Goal: Task Accomplishment & Management: Use online tool/utility

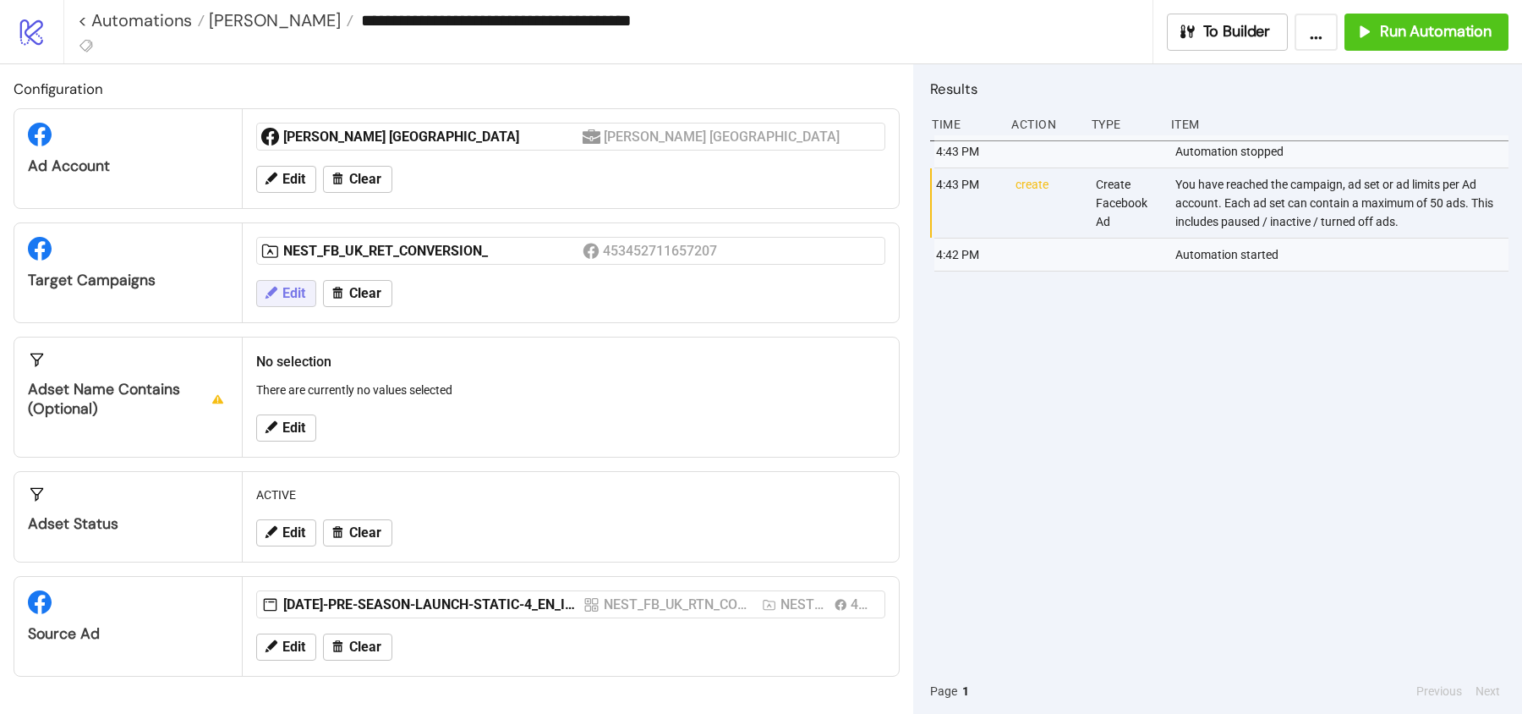
click at [304, 287] on span "Edit" at bounding box center [293, 293] width 23 height 15
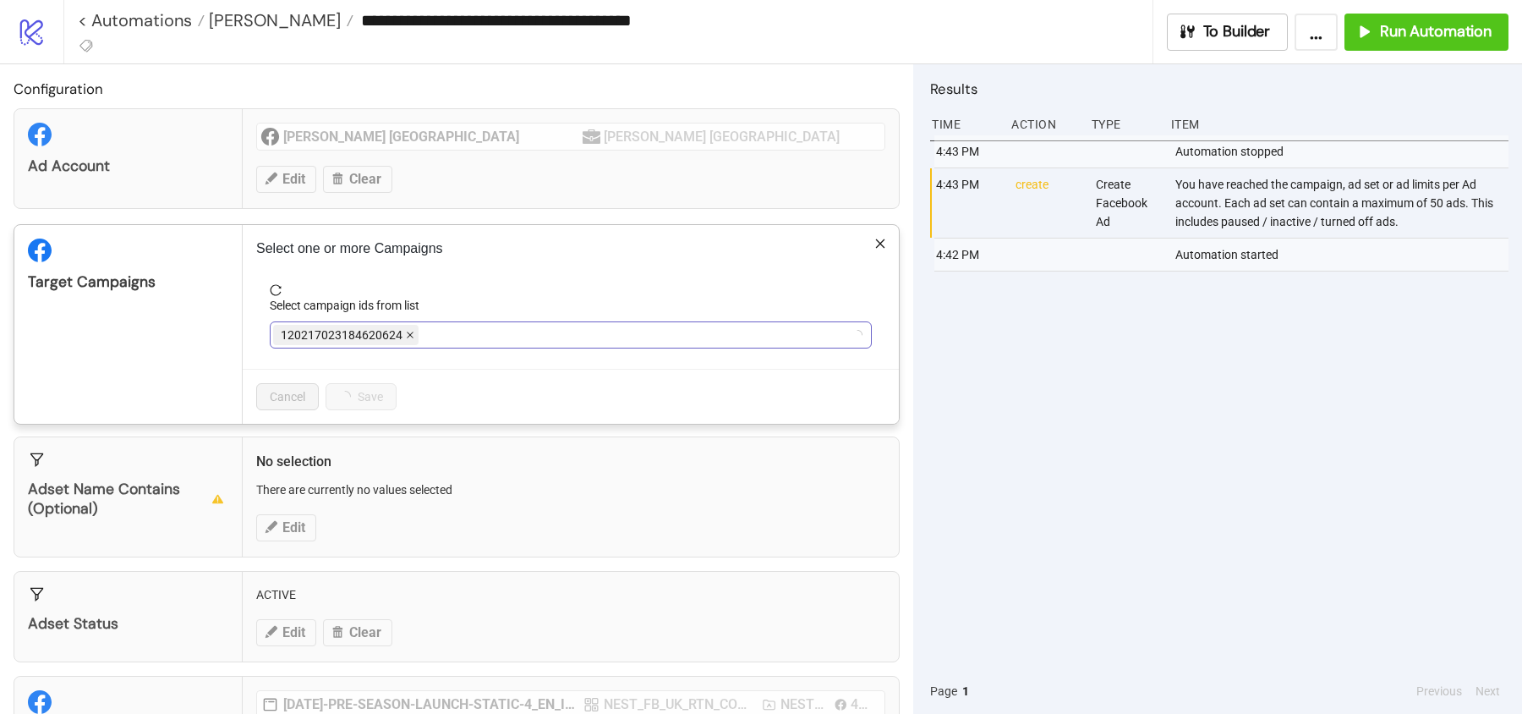
click at [409, 331] on icon "close" at bounding box center [410, 335] width 8 height 8
click at [419, 330] on div at bounding box center [561, 335] width 577 height 24
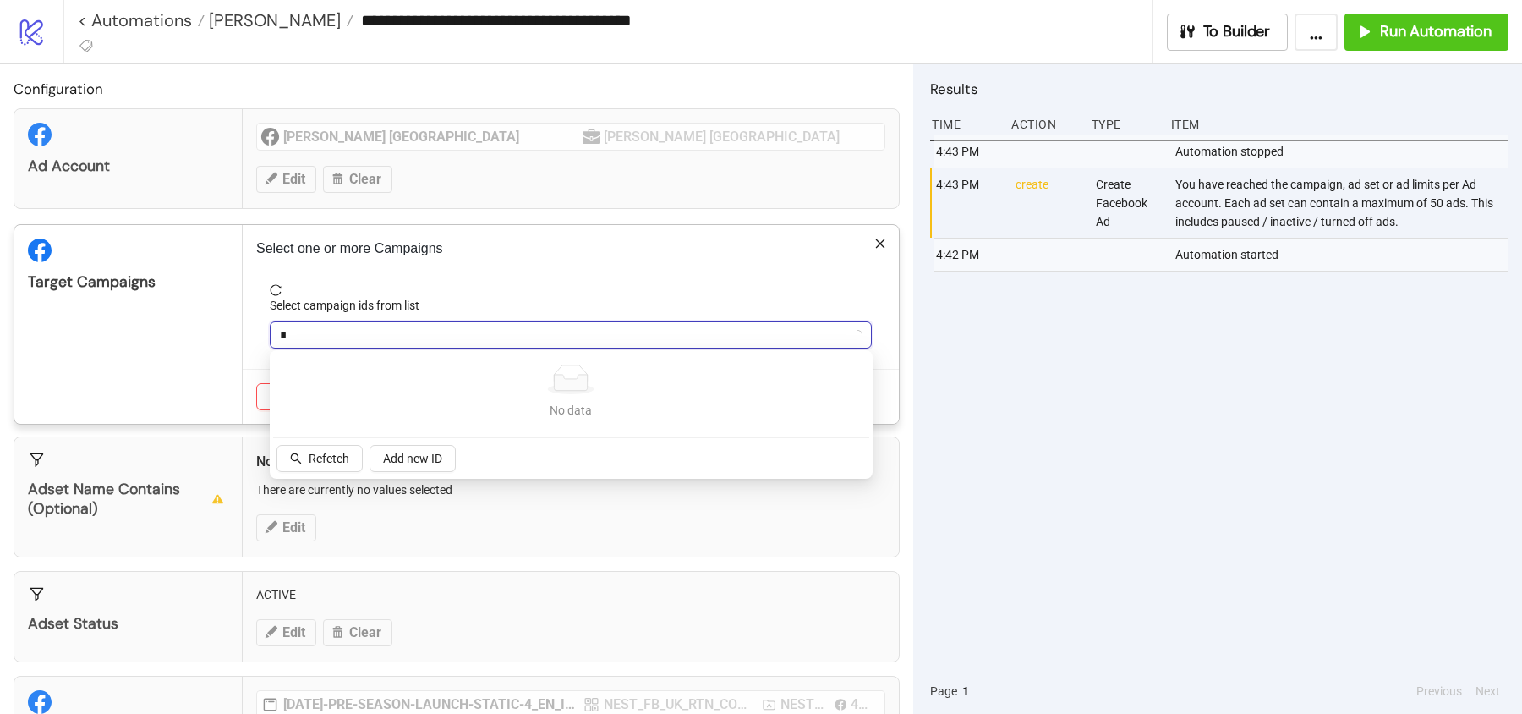
type input "**"
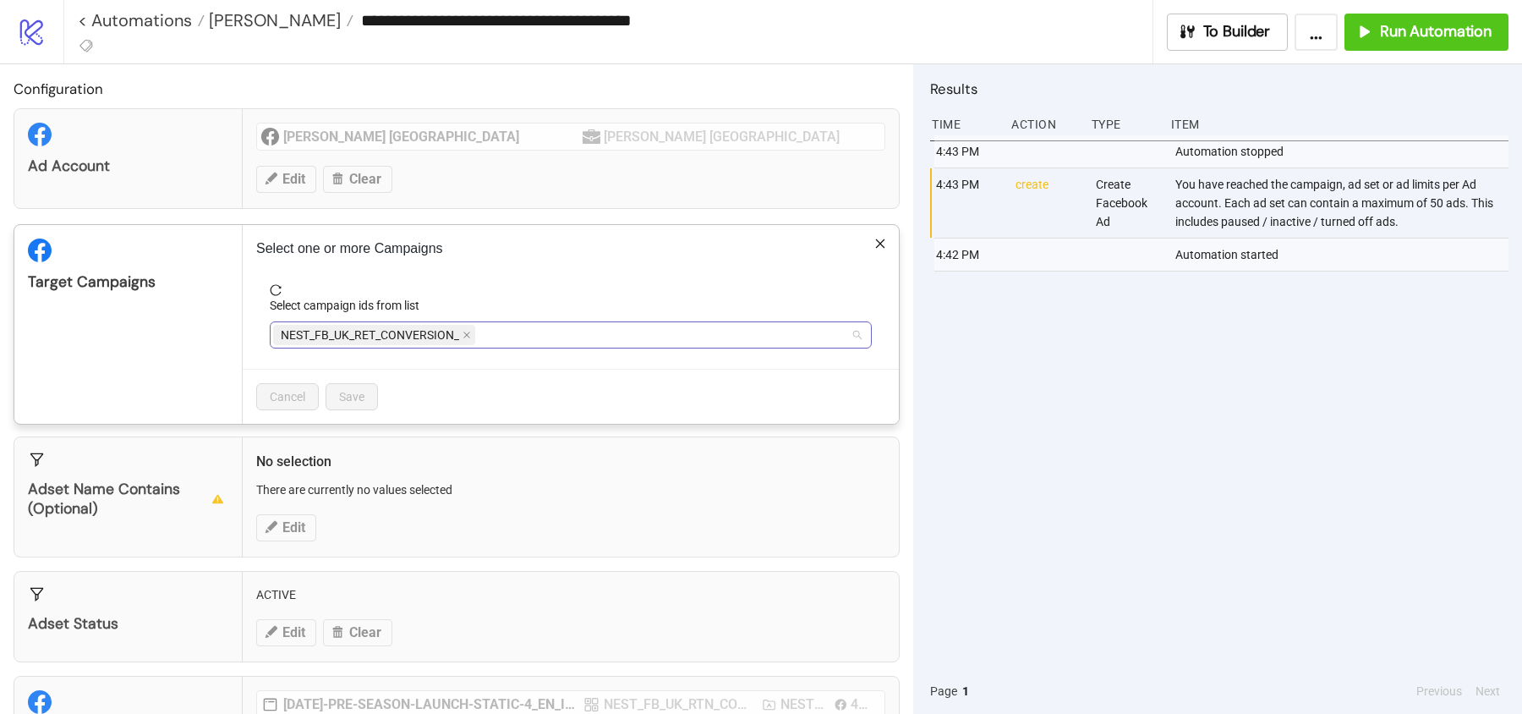
click at [473, 339] on span "NEST_FB_UK_RET_CONVERSION_" at bounding box center [374, 335] width 202 height 20
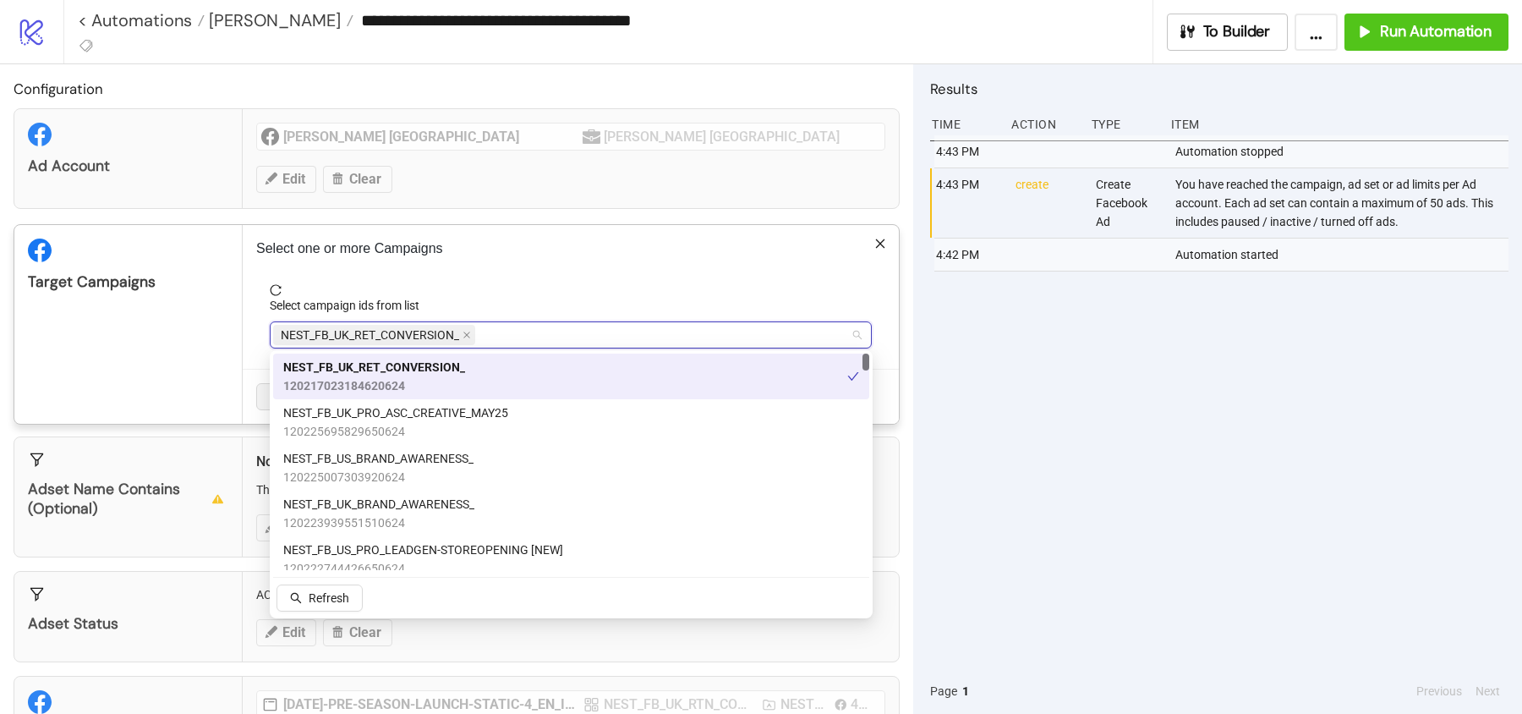
click at [470, 333] on span "NEST_FB_UK_RET_CONVERSION_" at bounding box center [374, 335] width 202 height 20
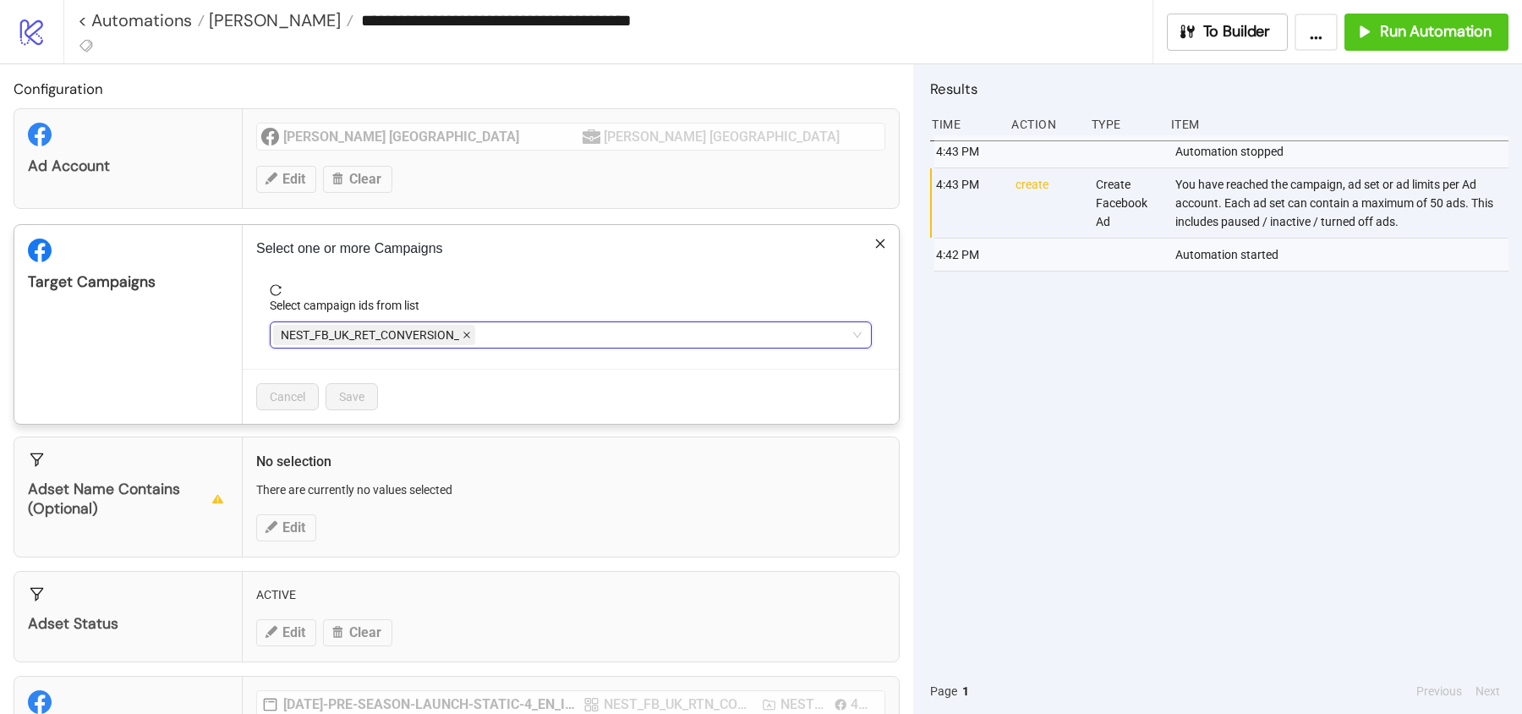
click at [468, 332] on icon "close" at bounding box center [466, 335] width 7 height 7
click at [468, 331] on div at bounding box center [561, 335] width 577 height 24
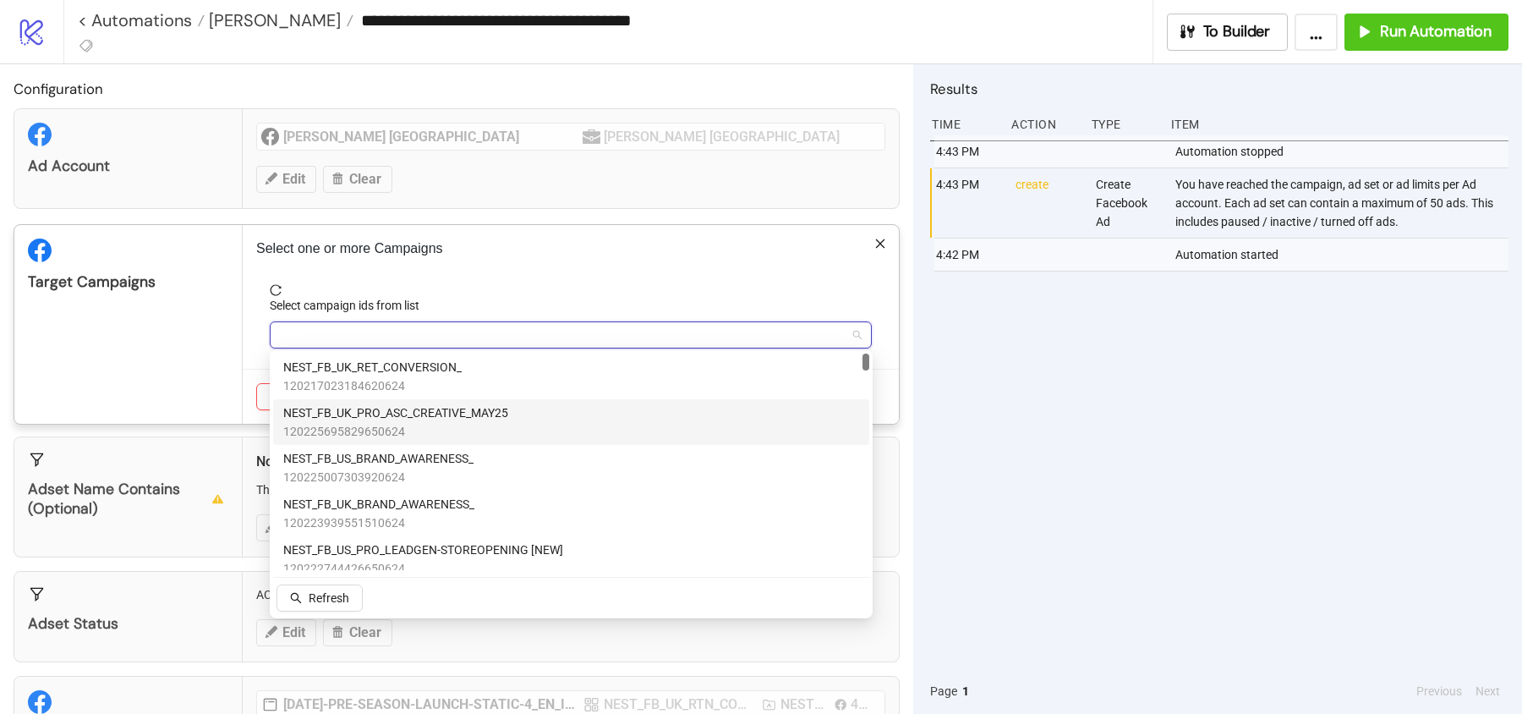
click at [424, 408] on span "NEST_FB_UK_PRO_ASC_CREATIVE_MAY25" at bounding box center [395, 412] width 225 height 19
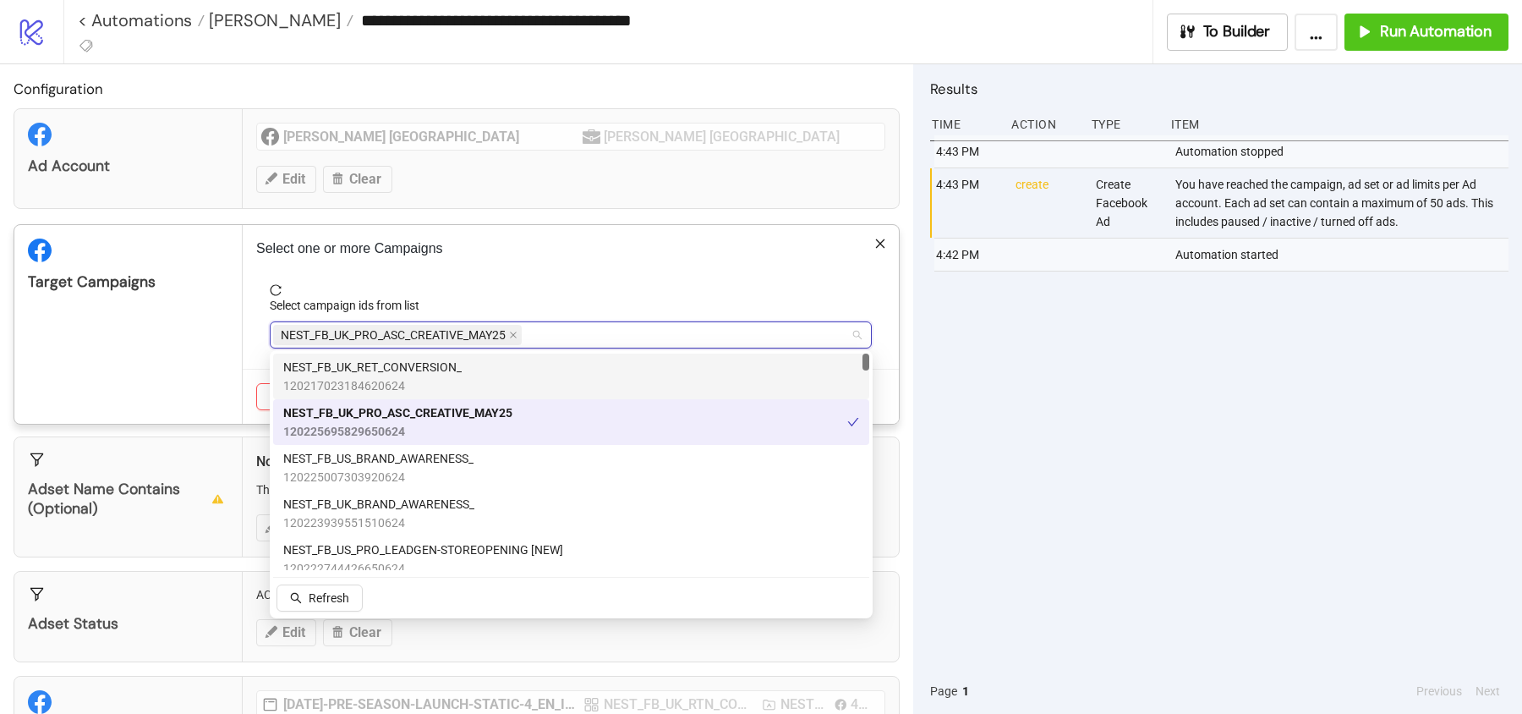
click at [190, 304] on div "Target Campaigns" at bounding box center [128, 324] width 228 height 199
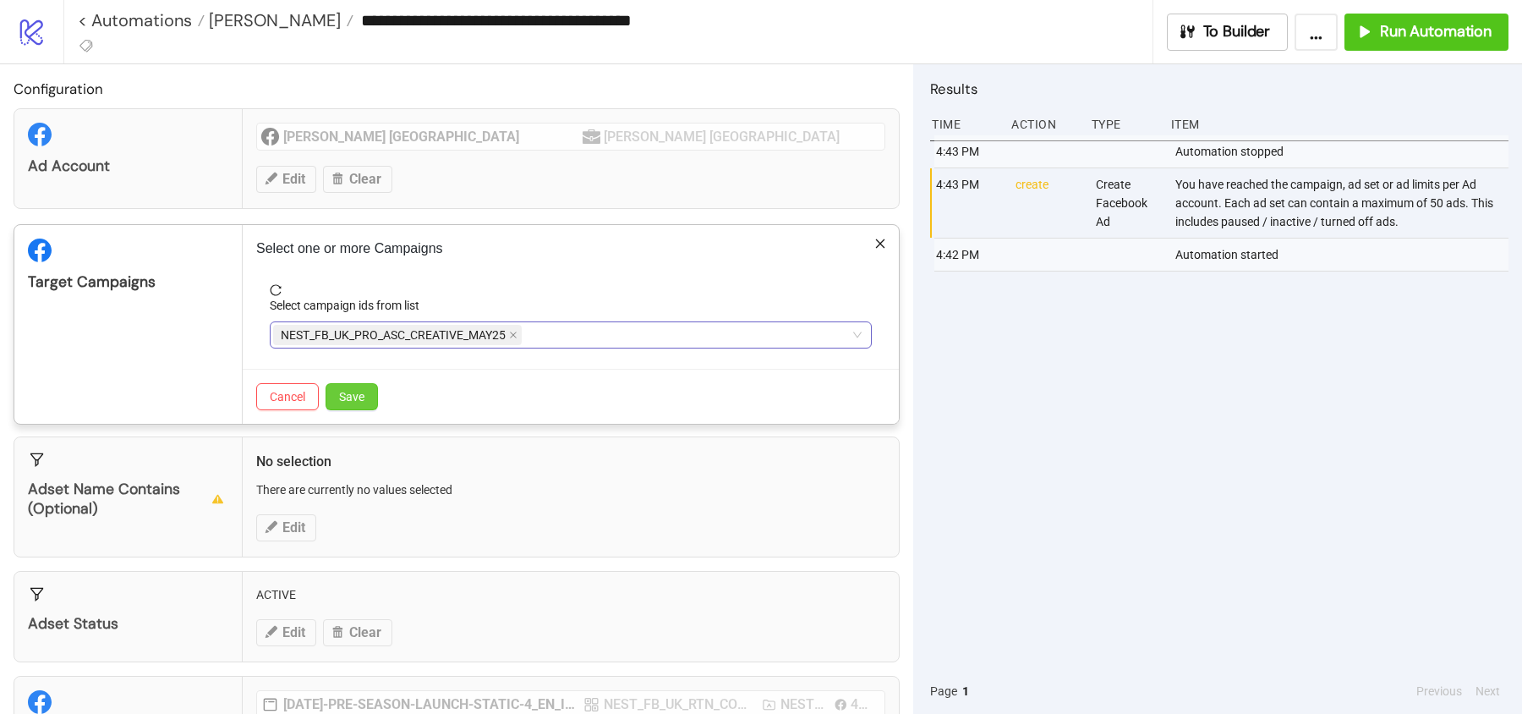
click at [373, 408] on button "Save" at bounding box center [352, 396] width 52 height 27
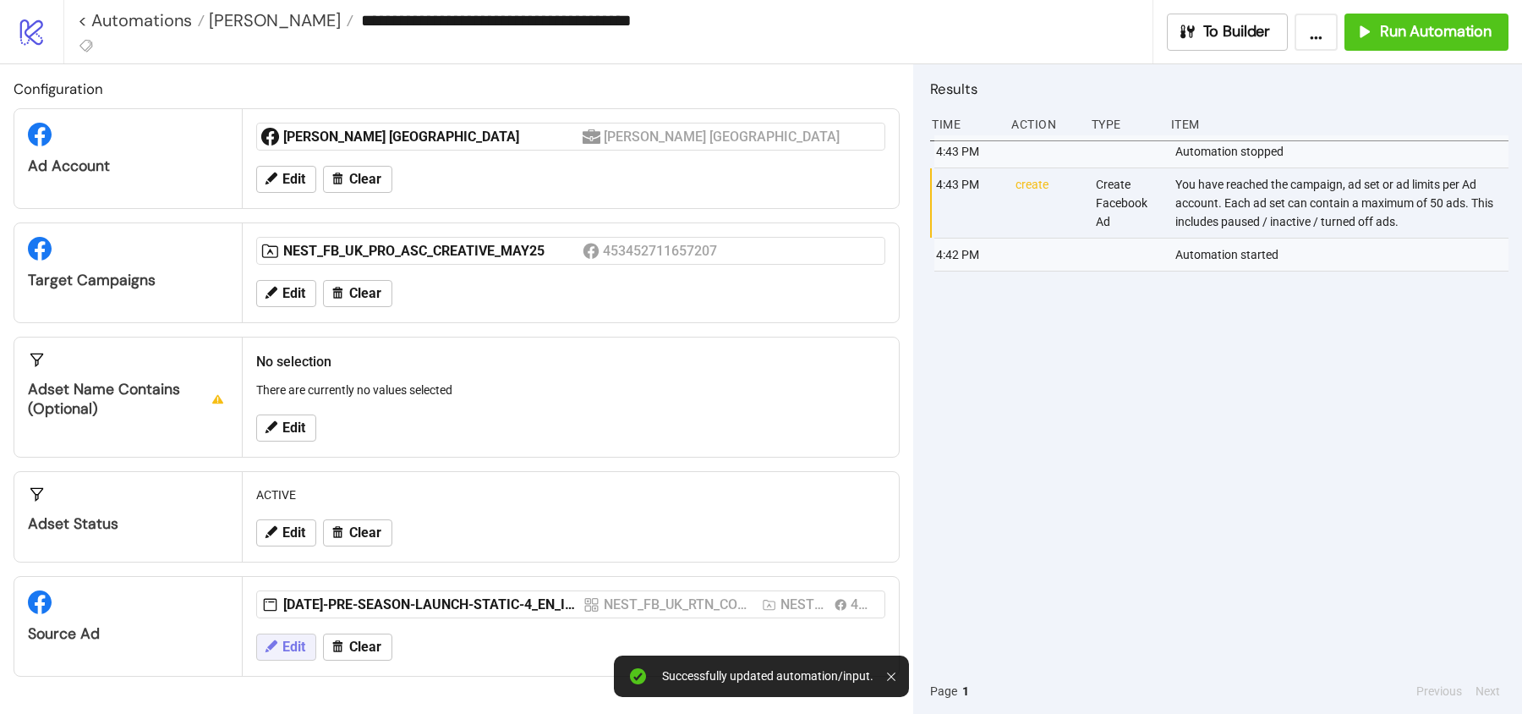
click at [298, 641] on span "Edit" at bounding box center [293, 646] width 23 height 15
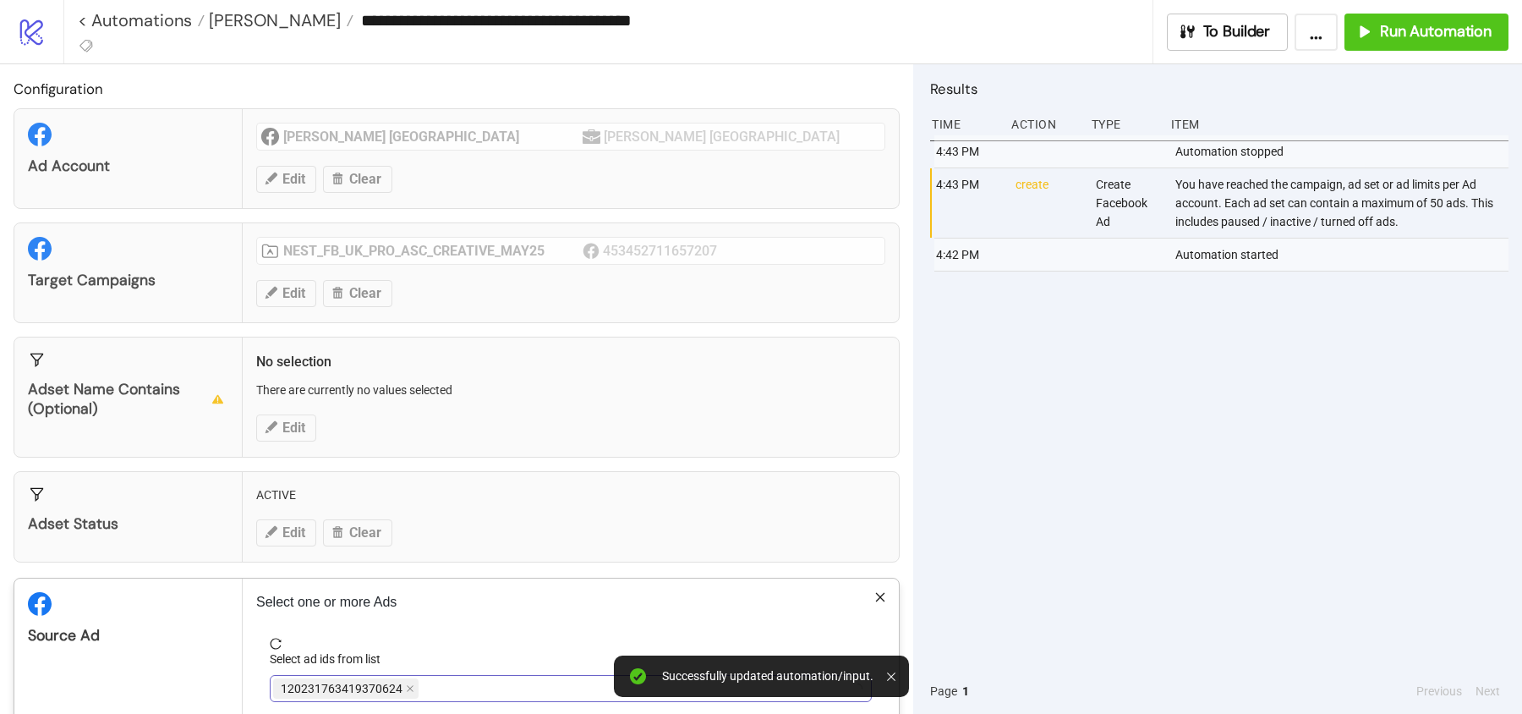
click at [414, 686] on span "120231763419370624" at bounding box center [345, 688] width 145 height 20
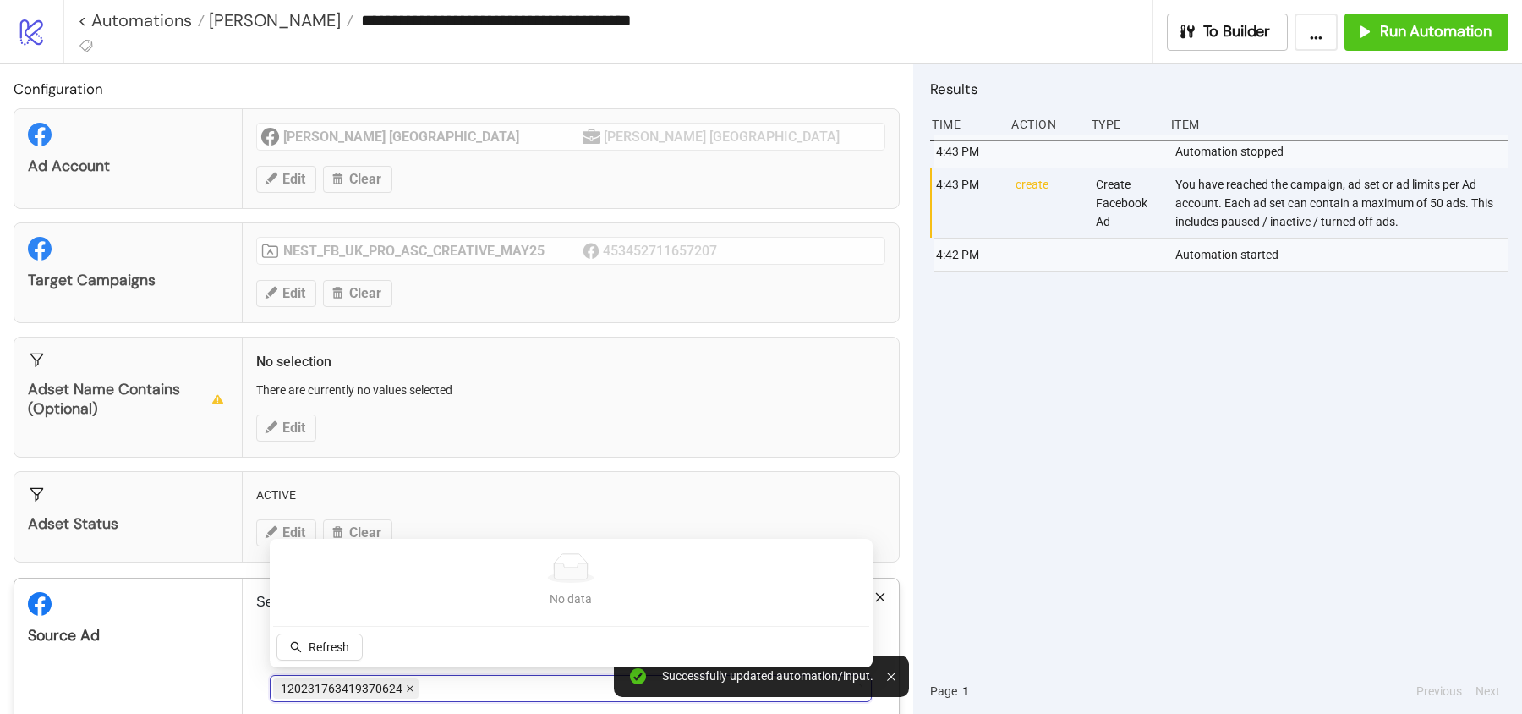
click at [407, 685] on icon "close" at bounding box center [410, 688] width 7 height 7
click at [406, 685] on div at bounding box center [561, 688] width 577 height 24
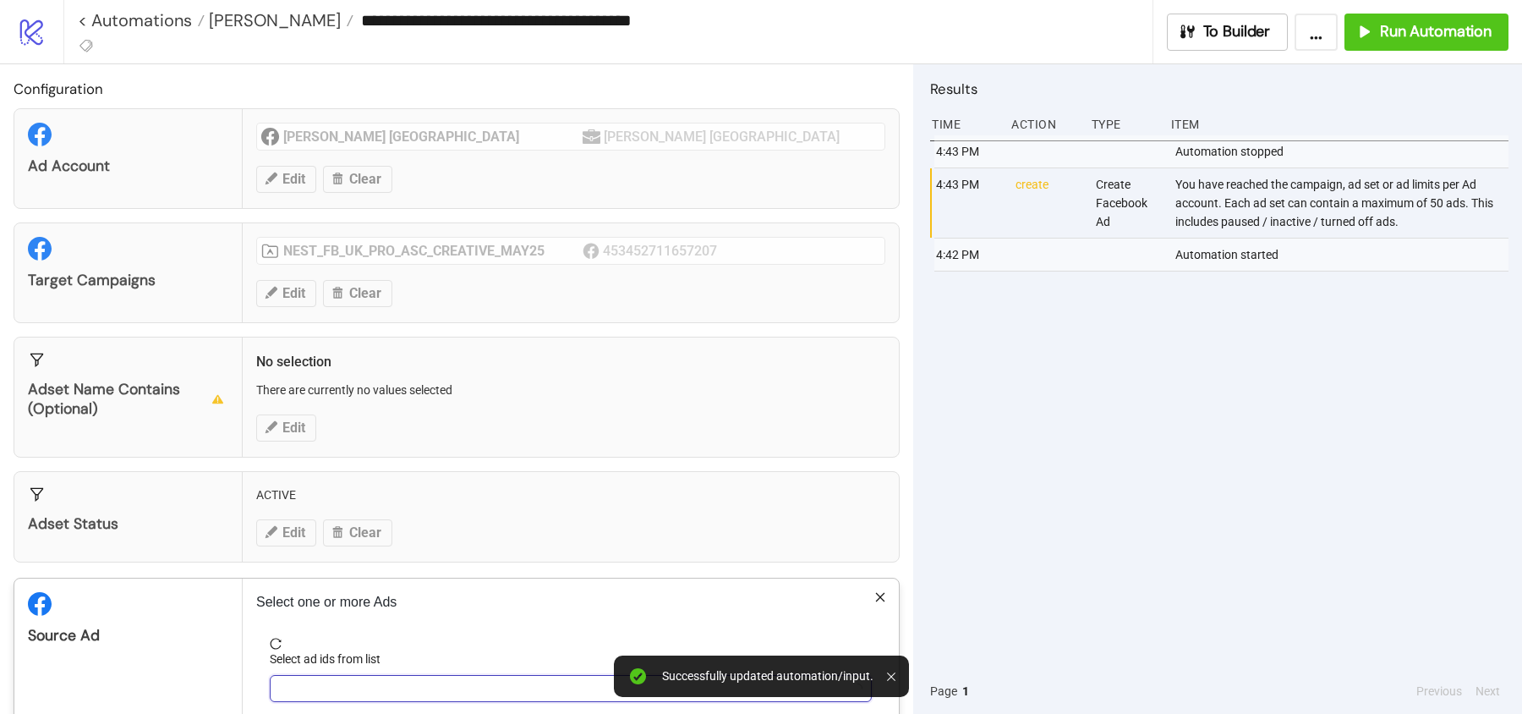
click at [406, 685] on div at bounding box center [561, 688] width 577 height 24
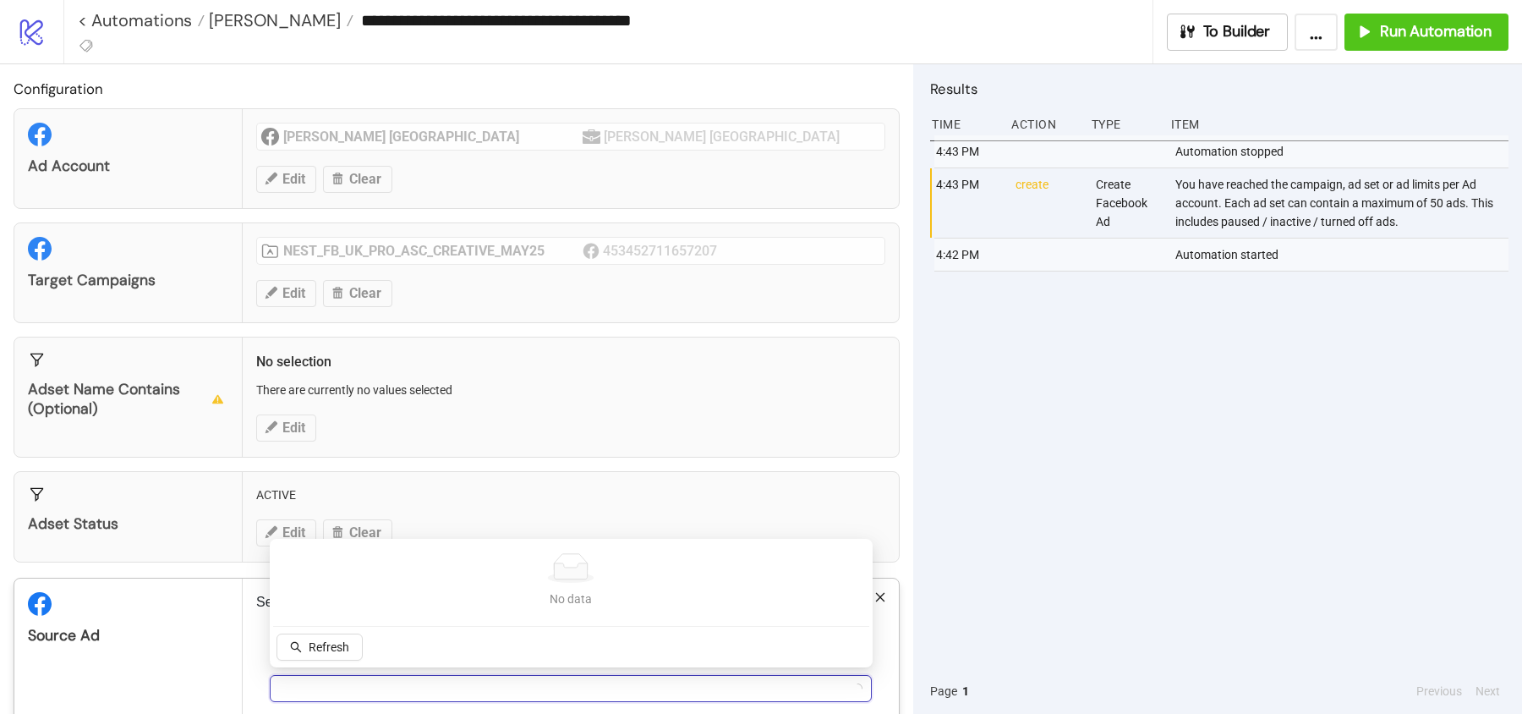
click at [406, 685] on div at bounding box center [561, 688] width 577 height 24
type input "***"
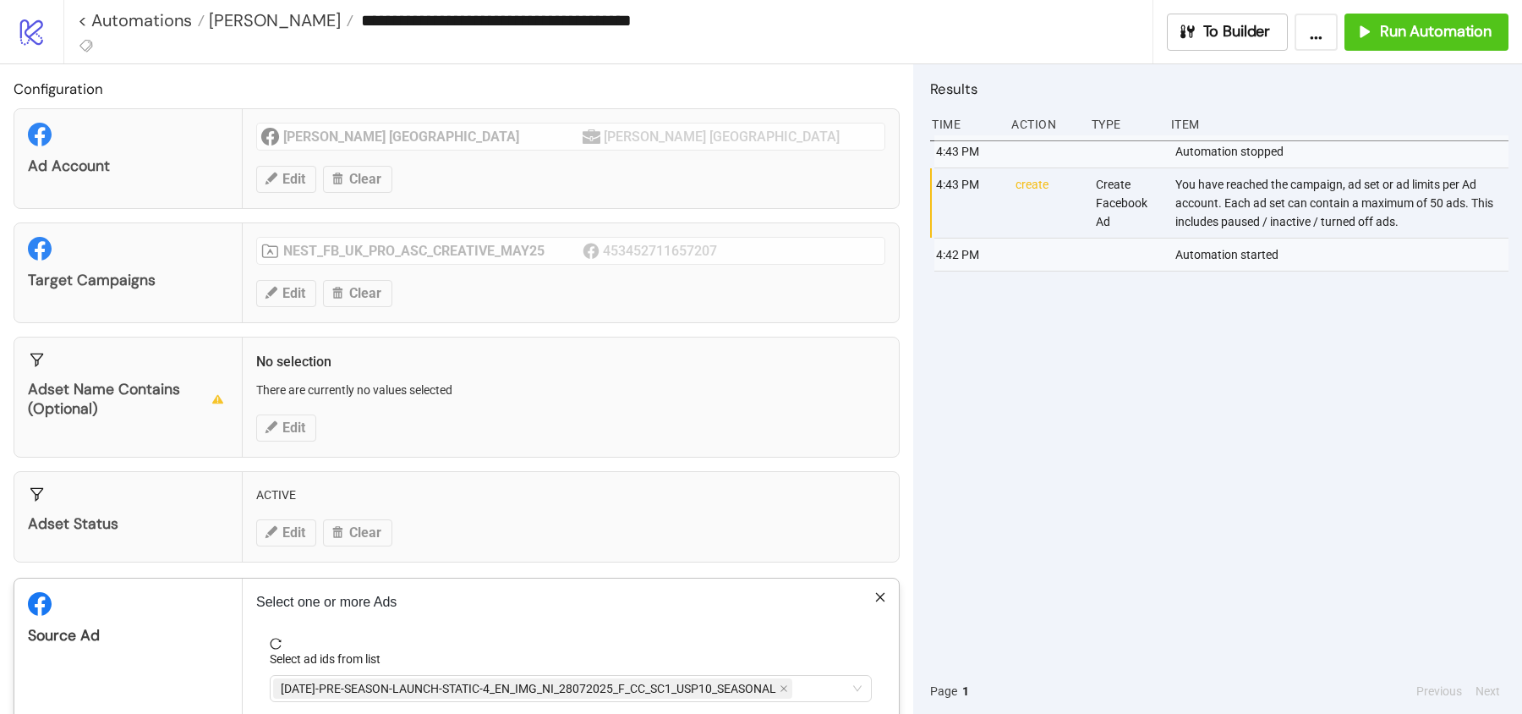
scroll to position [85, 0]
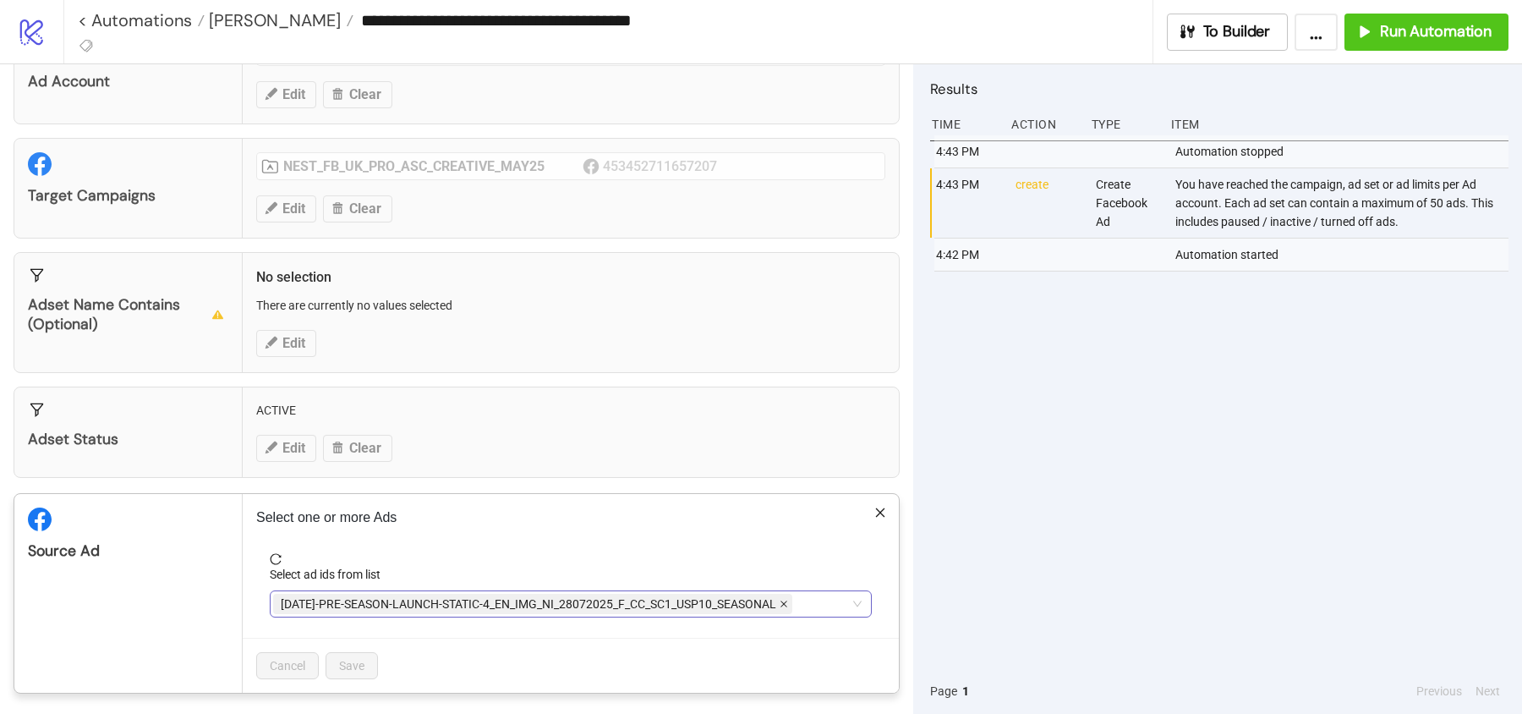
click at [786, 594] on span at bounding box center [784, 603] width 8 height 19
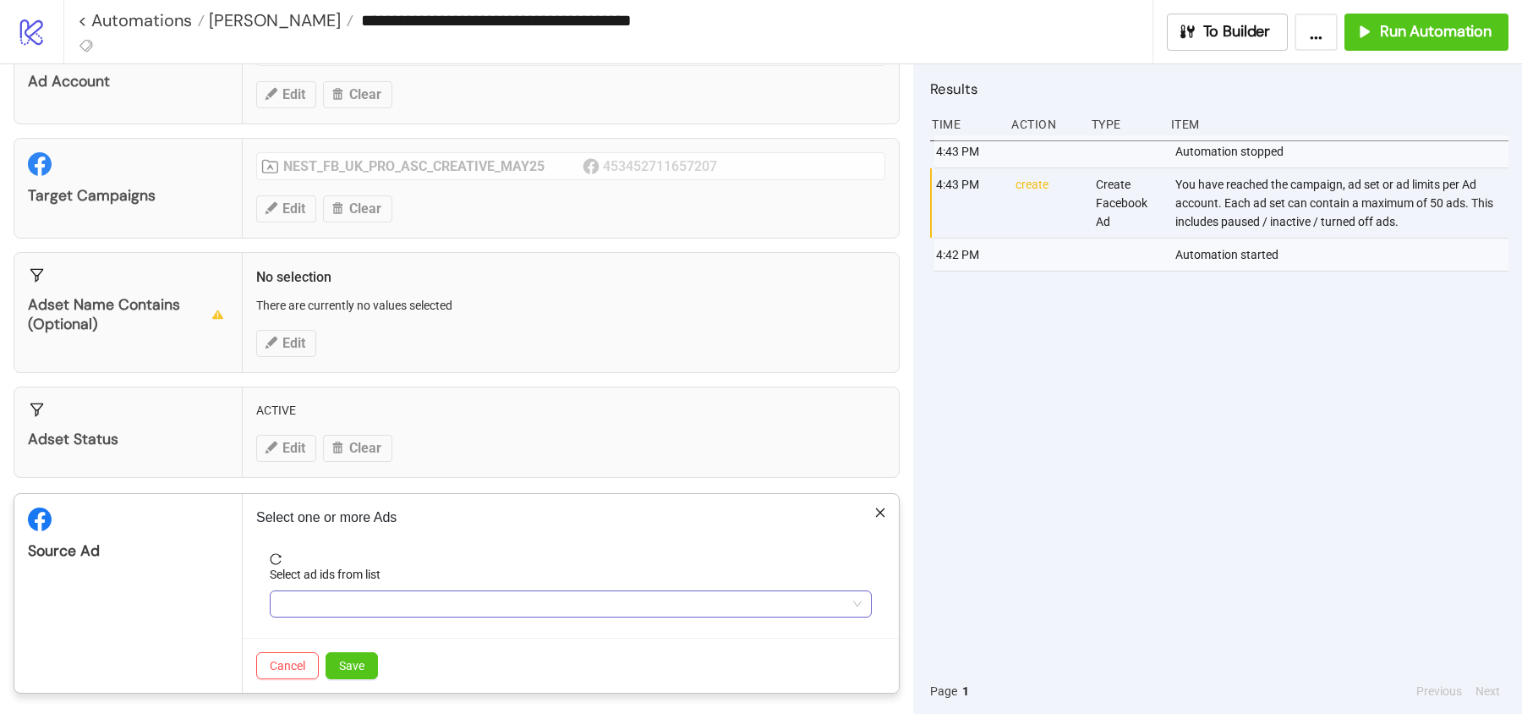
click at [786, 594] on div at bounding box center [561, 604] width 577 height 24
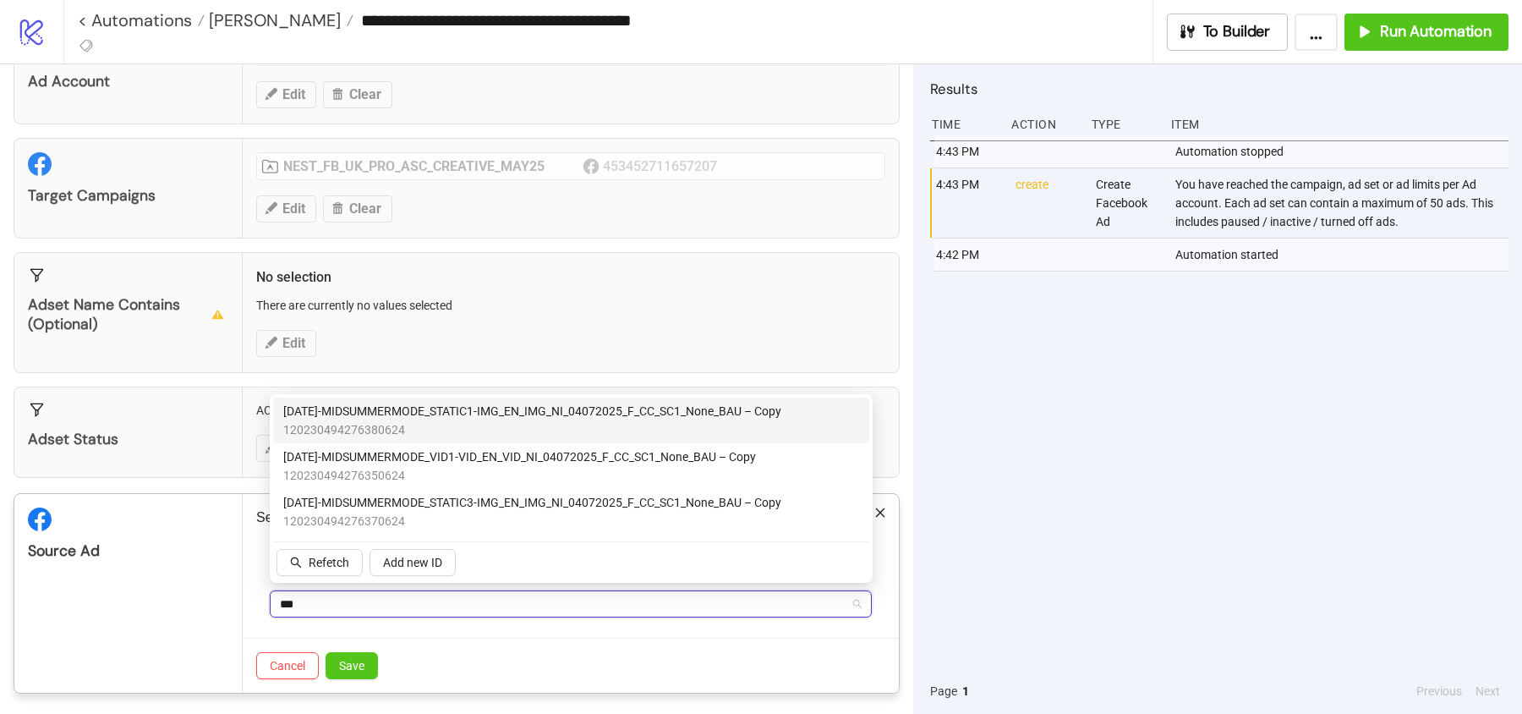
click at [508, 406] on span "[DATE]-MIDSUMMERMODE_STATIC1-IMG_EN_IMG_NI_04072025_F_CC_SC1_None_BAU – Copy" at bounding box center [532, 411] width 498 height 19
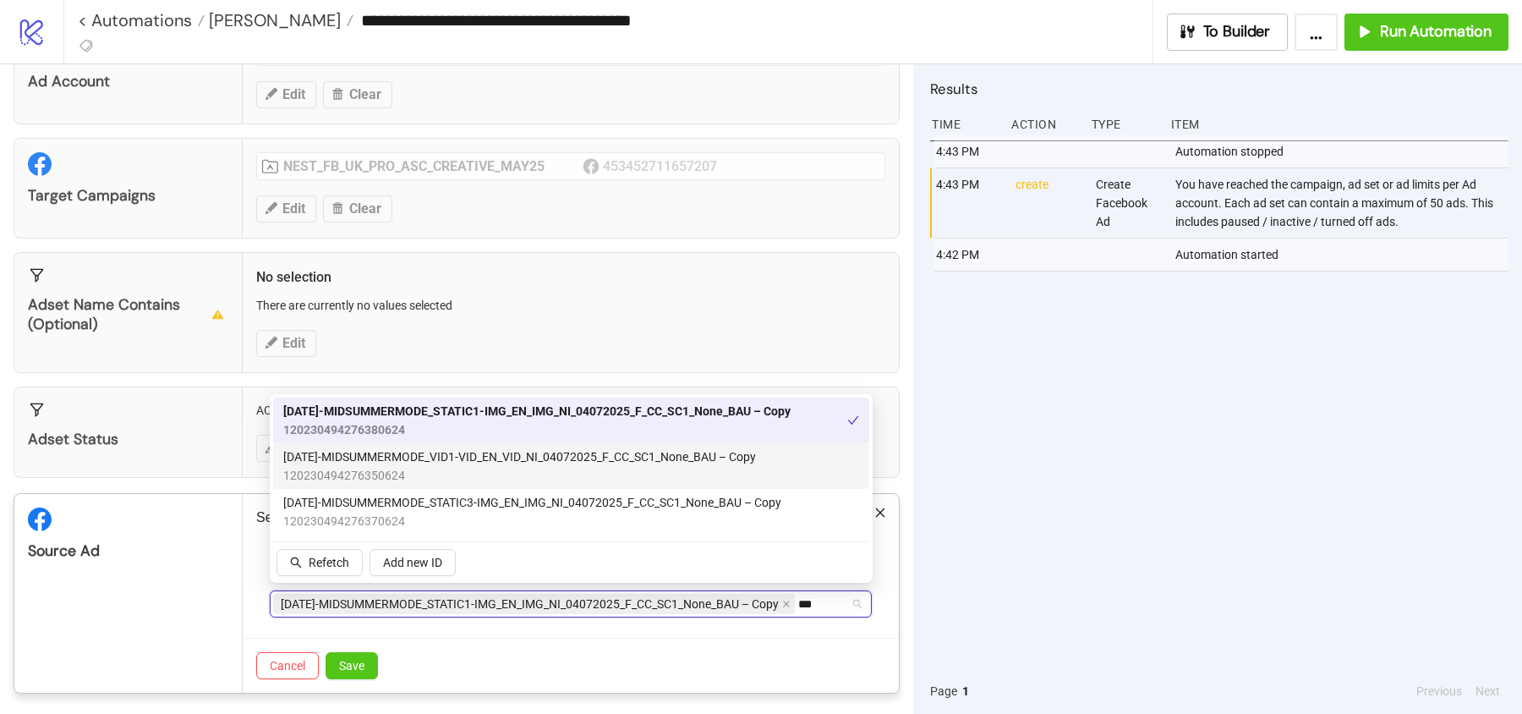
click at [508, 484] on div "AD151-MIDSUMMERMODE_VID1-VID_EN_VID_NI_04072025_F_CC_SC1_None_BAU – Copy 120230…" at bounding box center [571, 466] width 596 height 46
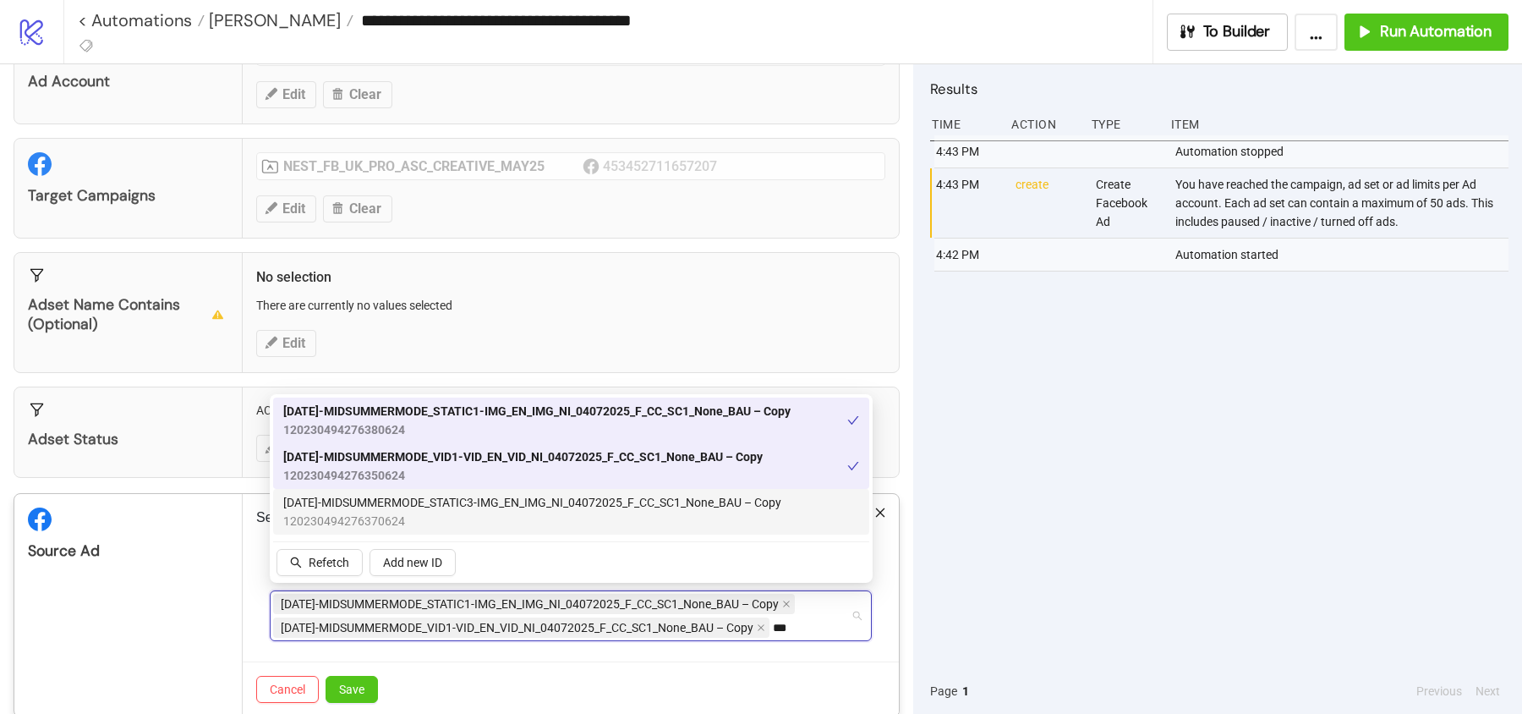
type input "***"
click at [508, 543] on div "120230494276350624 120230494276370624 AD148-MIDSUMMERMODE_STATIC1-IMG_EN_IMG_NI…" at bounding box center [571, 488] width 596 height 182
click at [470, 484] on span "120230494276350624" at bounding box center [522, 475] width 479 height 19
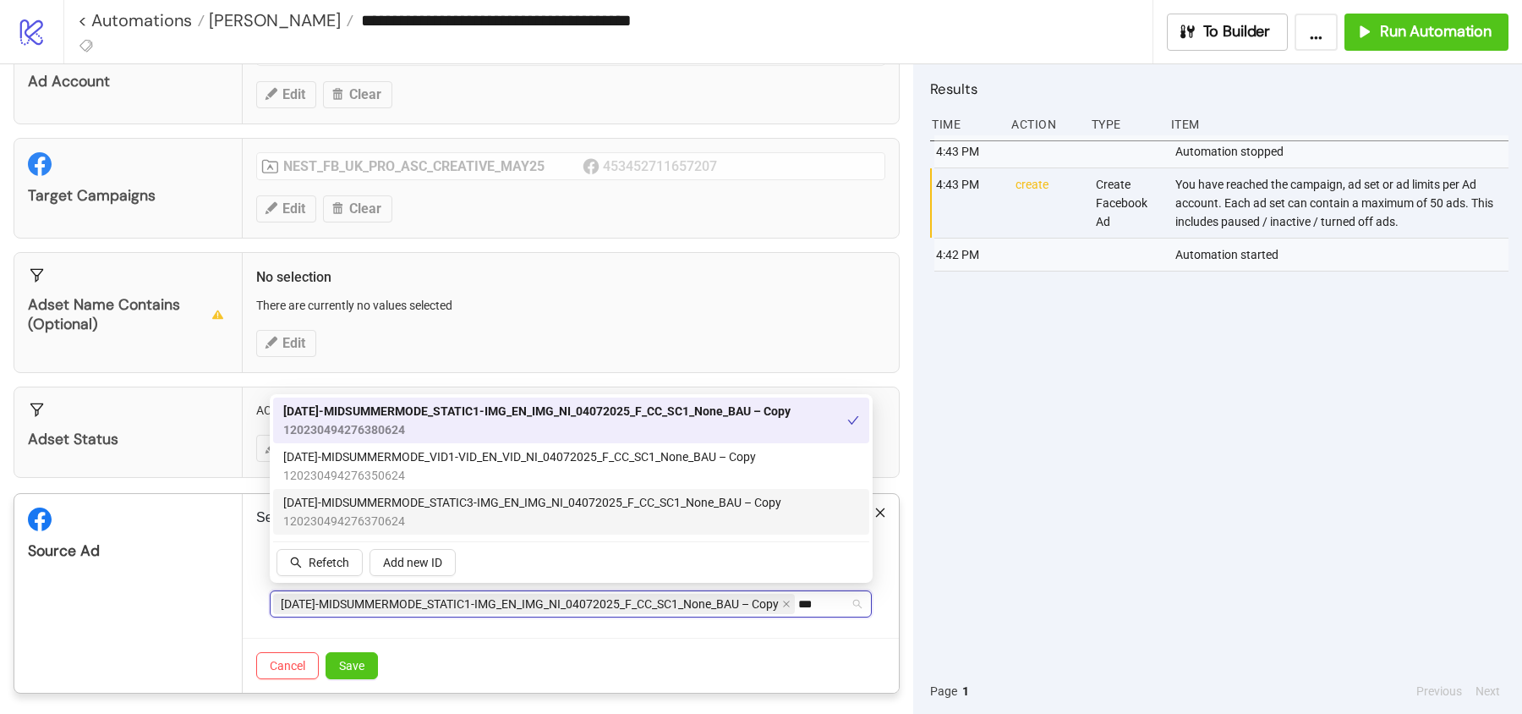
click at [453, 505] on span "AD150-MIDSUMMERMODE_STATIC3-IMG_EN_IMG_NI_04072025_F_CC_SC1_None_BAU – Copy" at bounding box center [532, 502] width 498 height 19
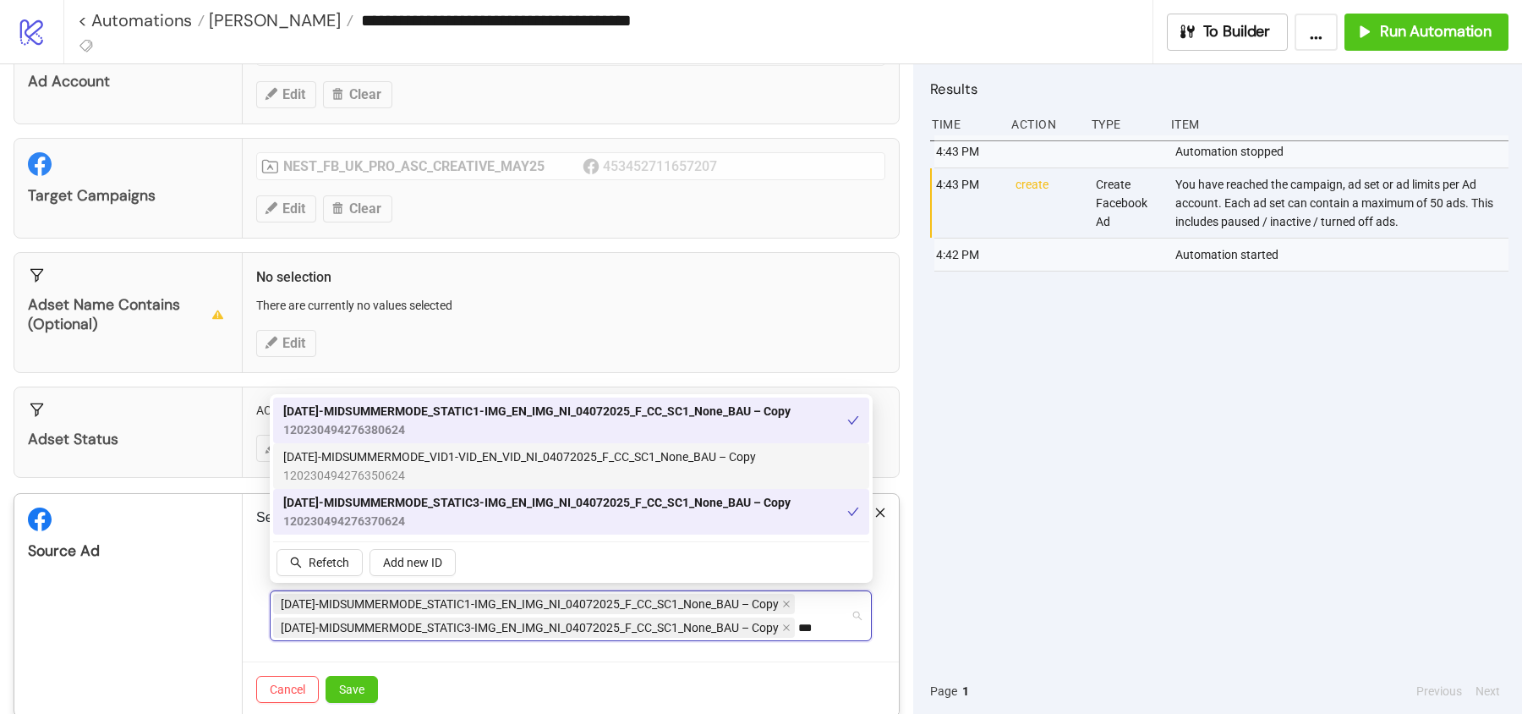
click at [453, 483] on span "120230494276350624" at bounding box center [519, 475] width 473 height 19
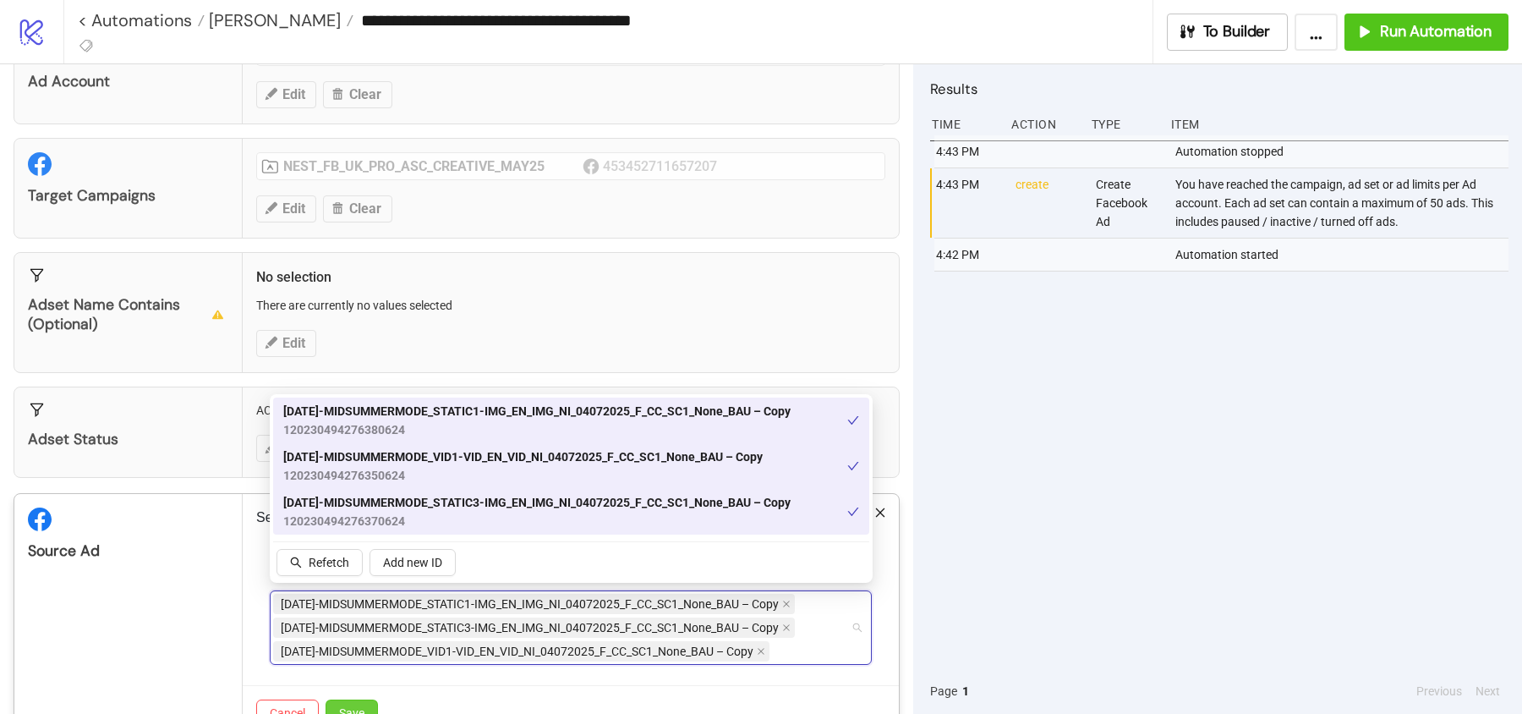
click at [353, 706] on span "Save" at bounding box center [351, 713] width 25 height 14
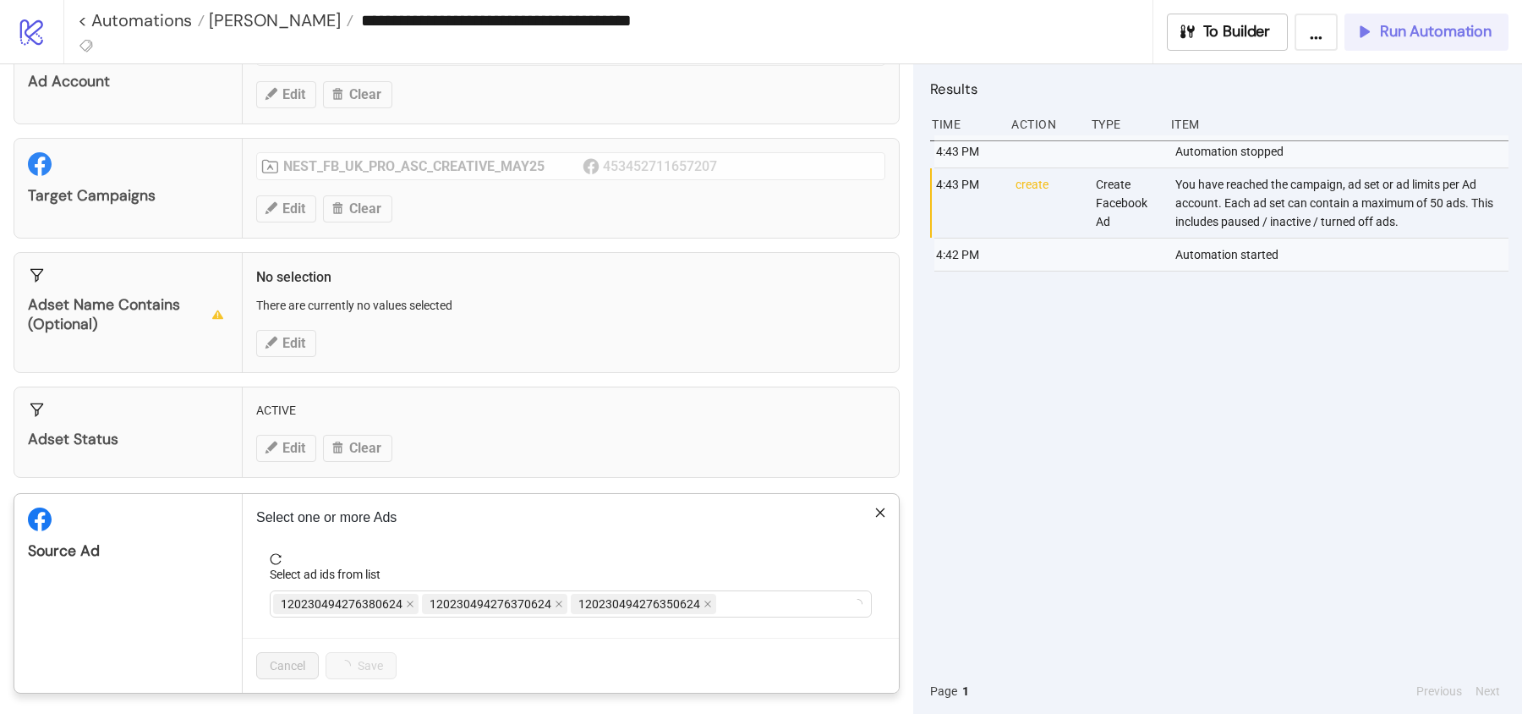
scroll to position [52, 0]
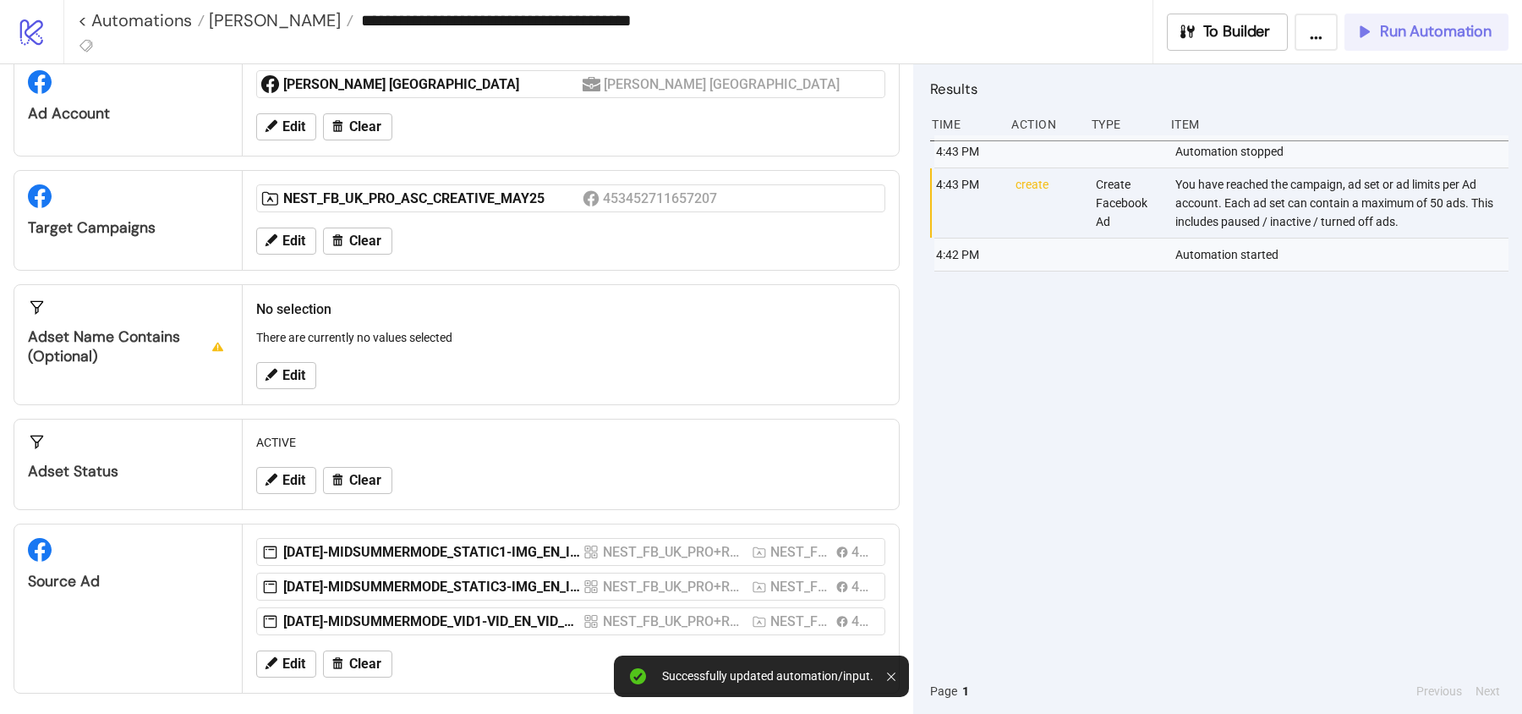
click at [1403, 26] on span "Run Automation" at bounding box center [1436, 31] width 112 height 19
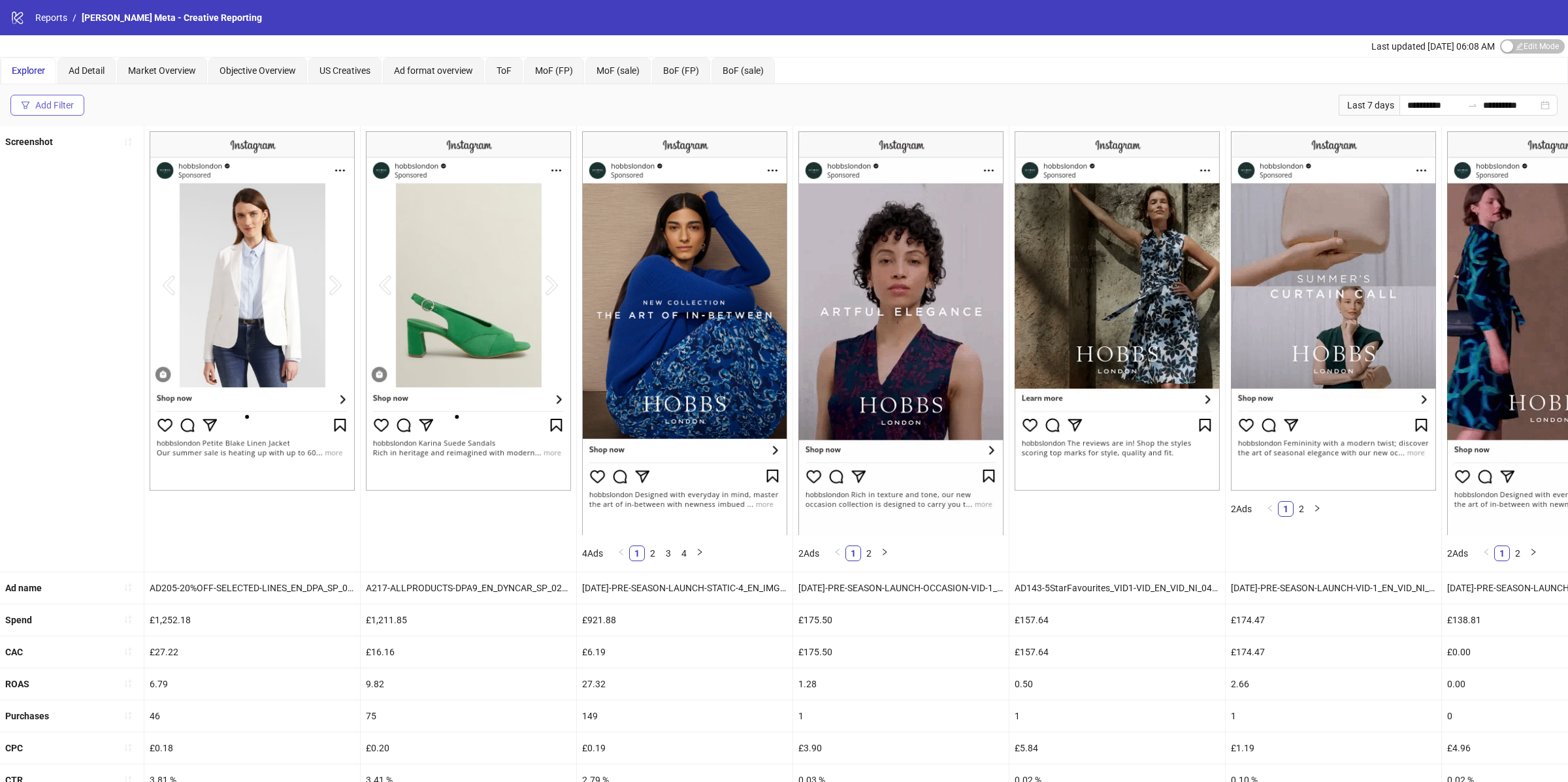
click at [56, 100] on div "Add Filter" at bounding box center [55, 105] width 39 height 11
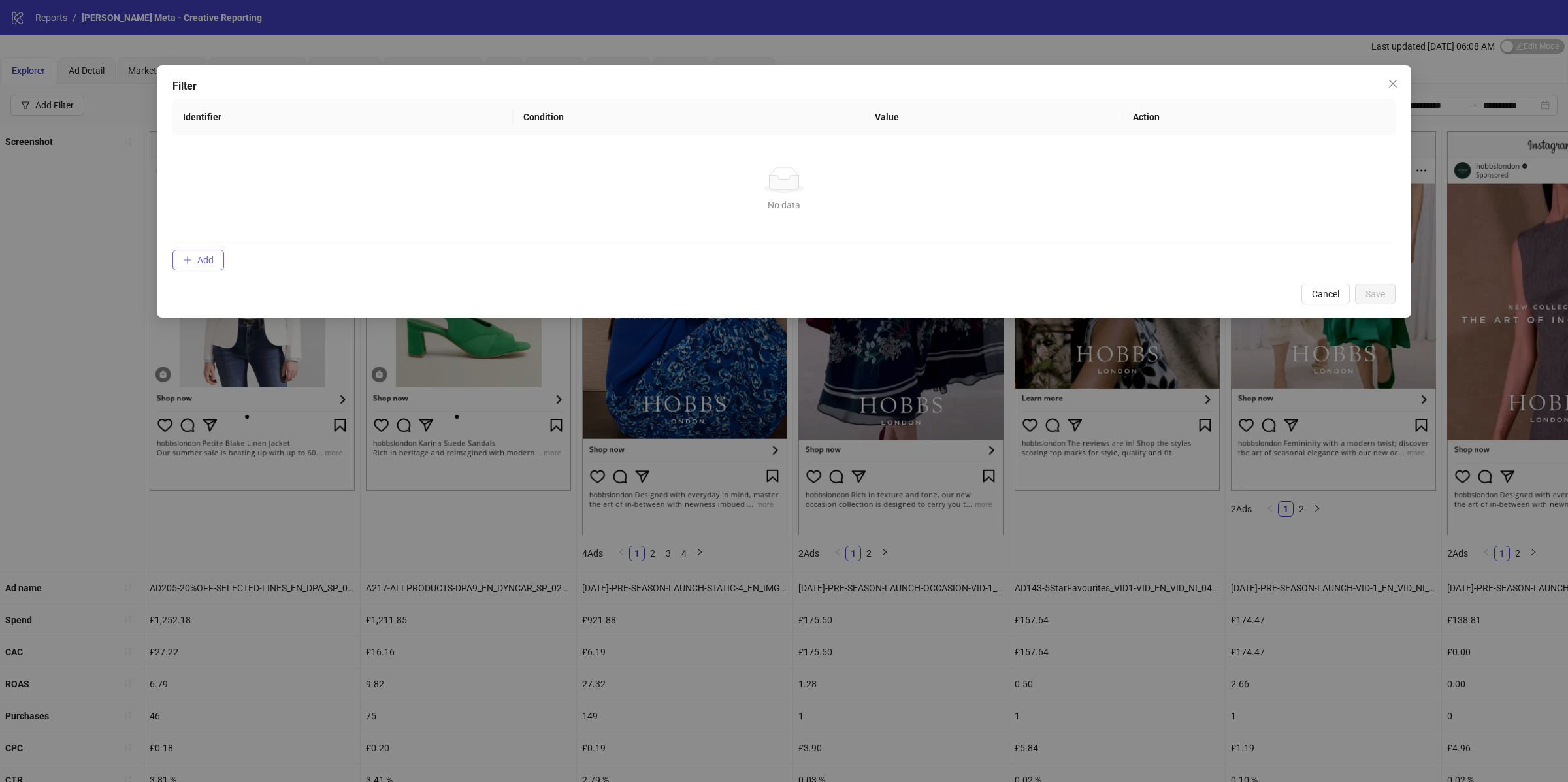
click at [209, 257] on span "Add" at bounding box center [205, 260] width 16 height 11
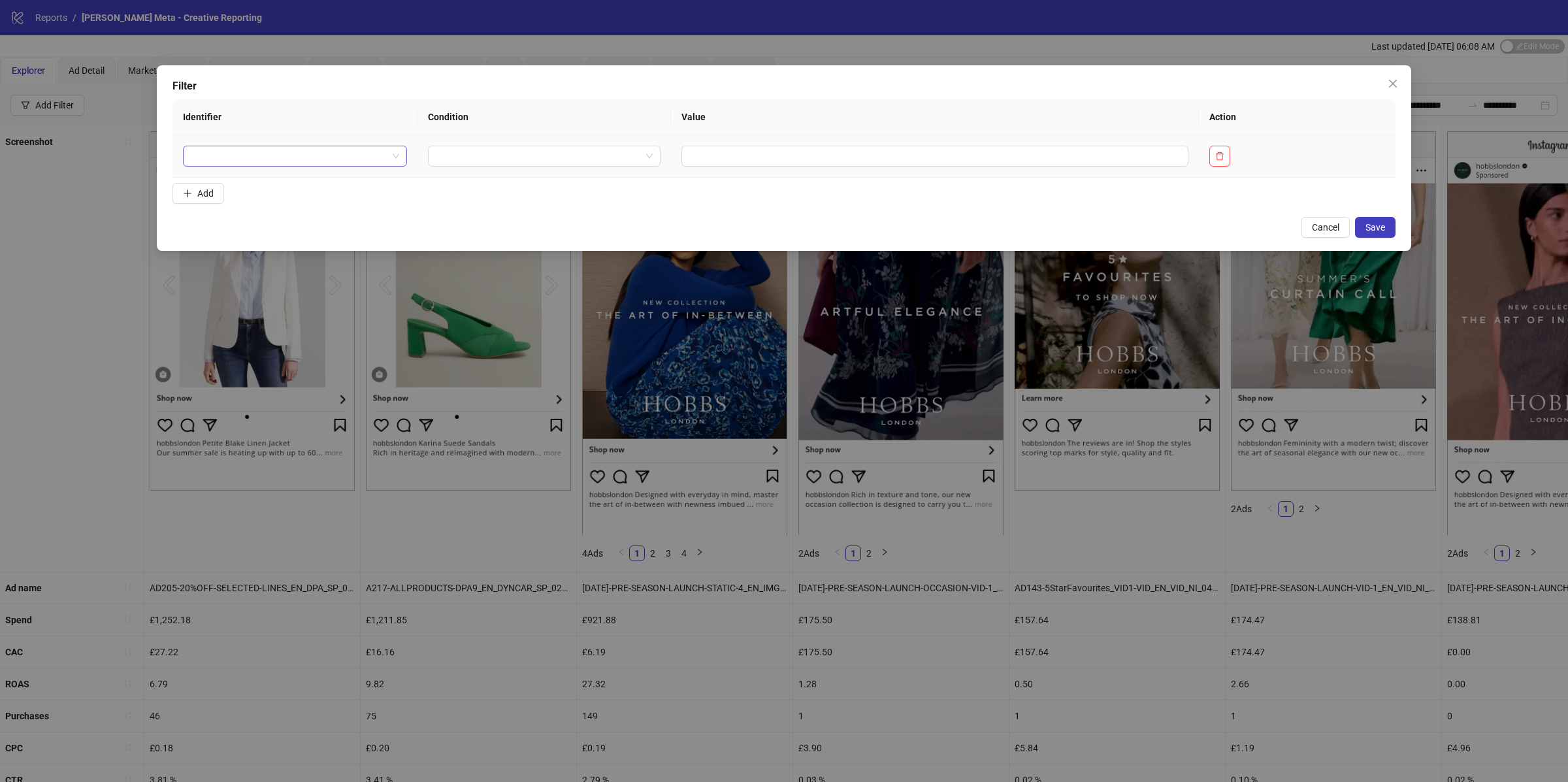
click at [278, 155] on input "search" at bounding box center [289, 155] width 196 height 19
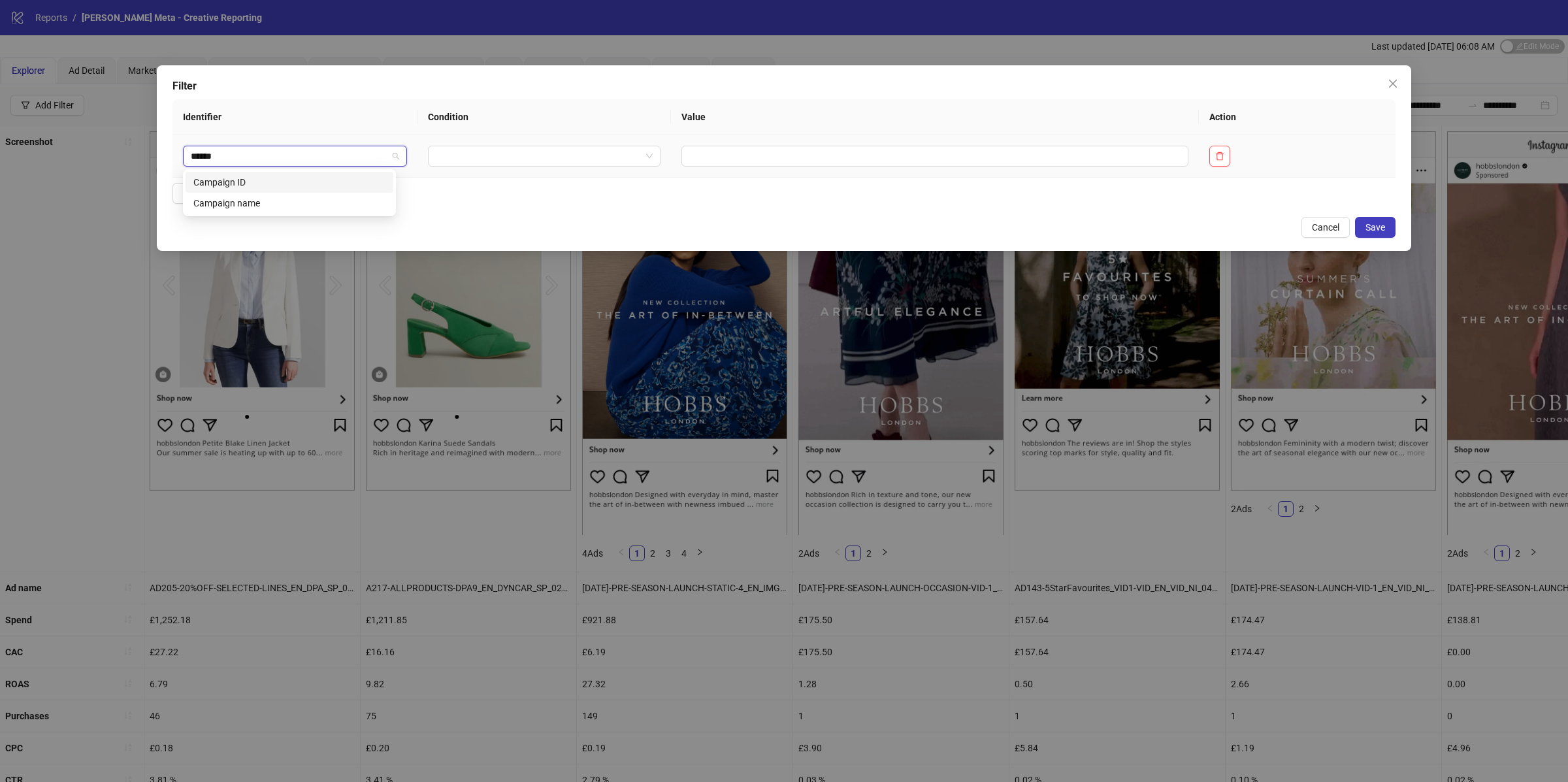
type input "*****"
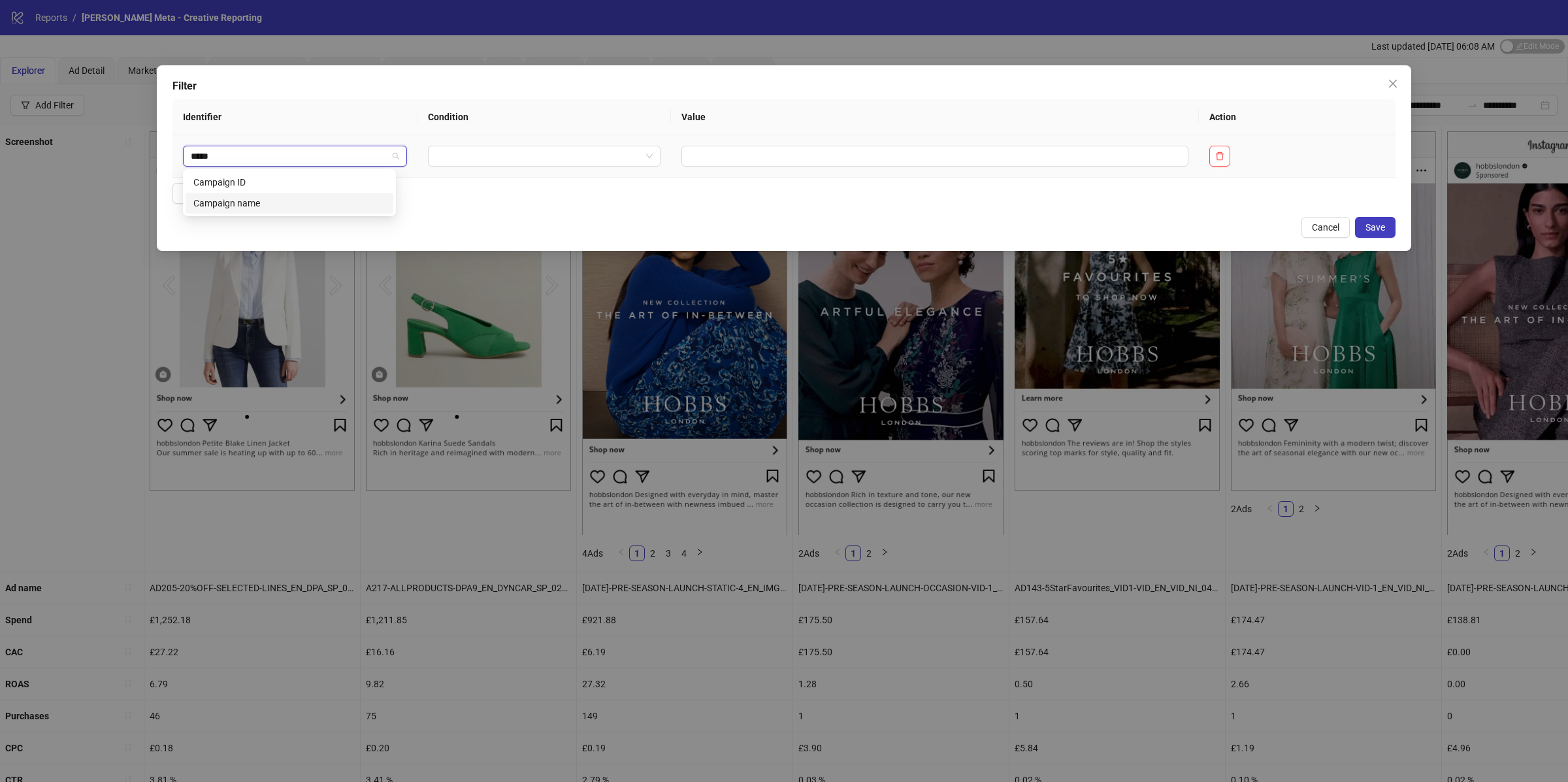
click at [274, 203] on div "Campaign name" at bounding box center [289, 203] width 192 height 15
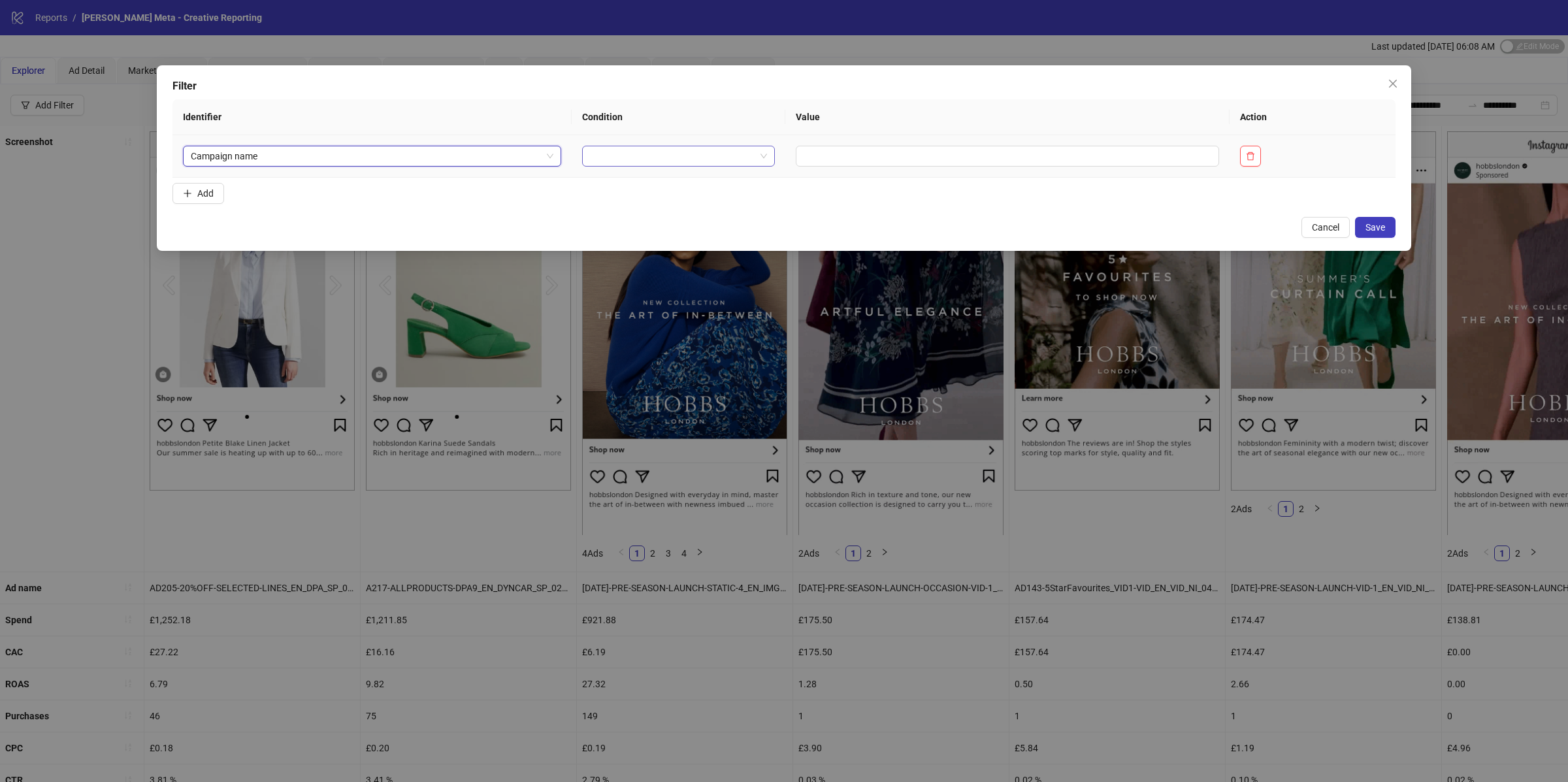
click at [600, 158] on input "search" at bounding box center [672, 155] width 165 height 19
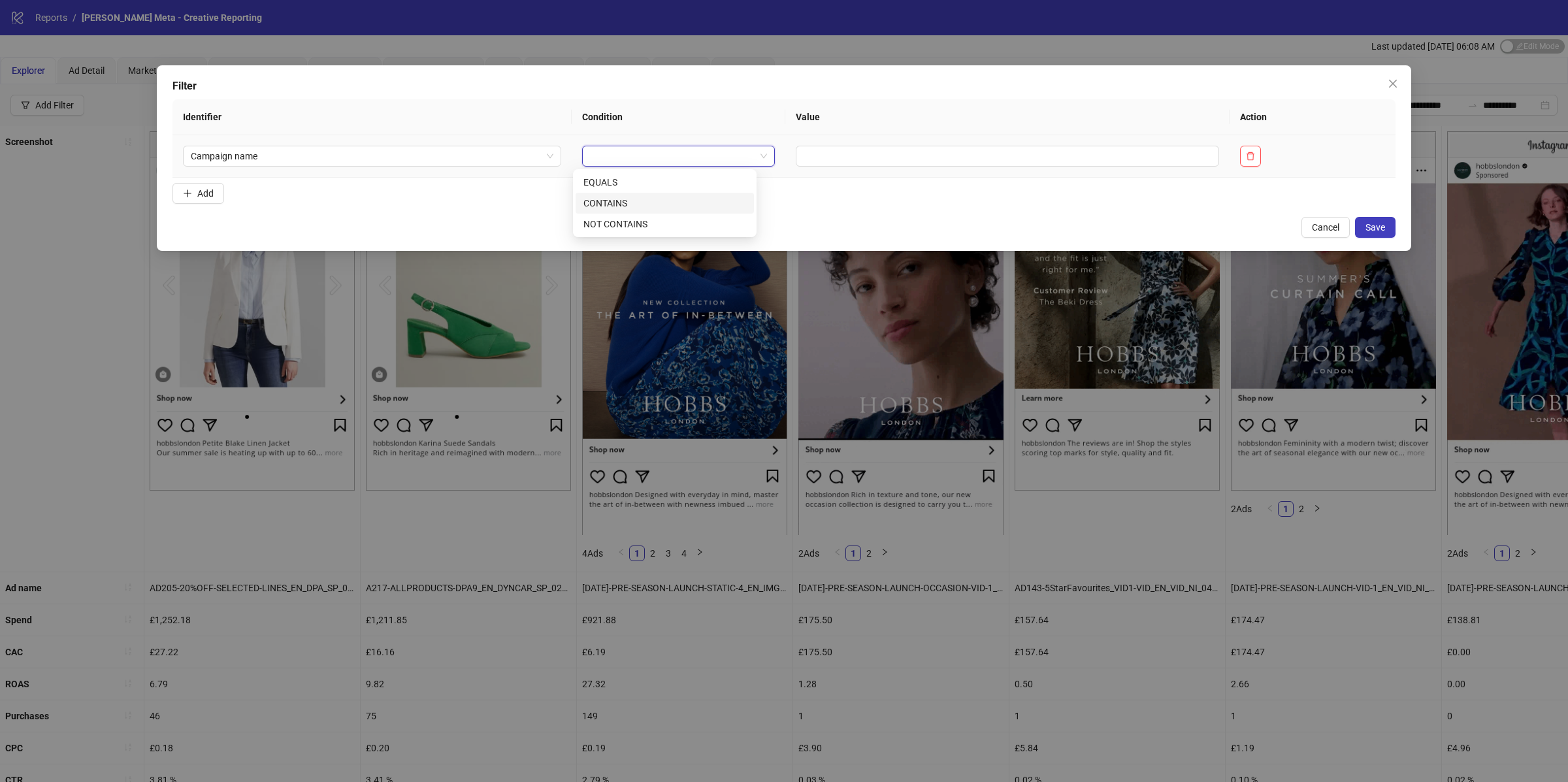
click at [631, 204] on div "CONTAINS" at bounding box center [665, 203] width 163 height 15
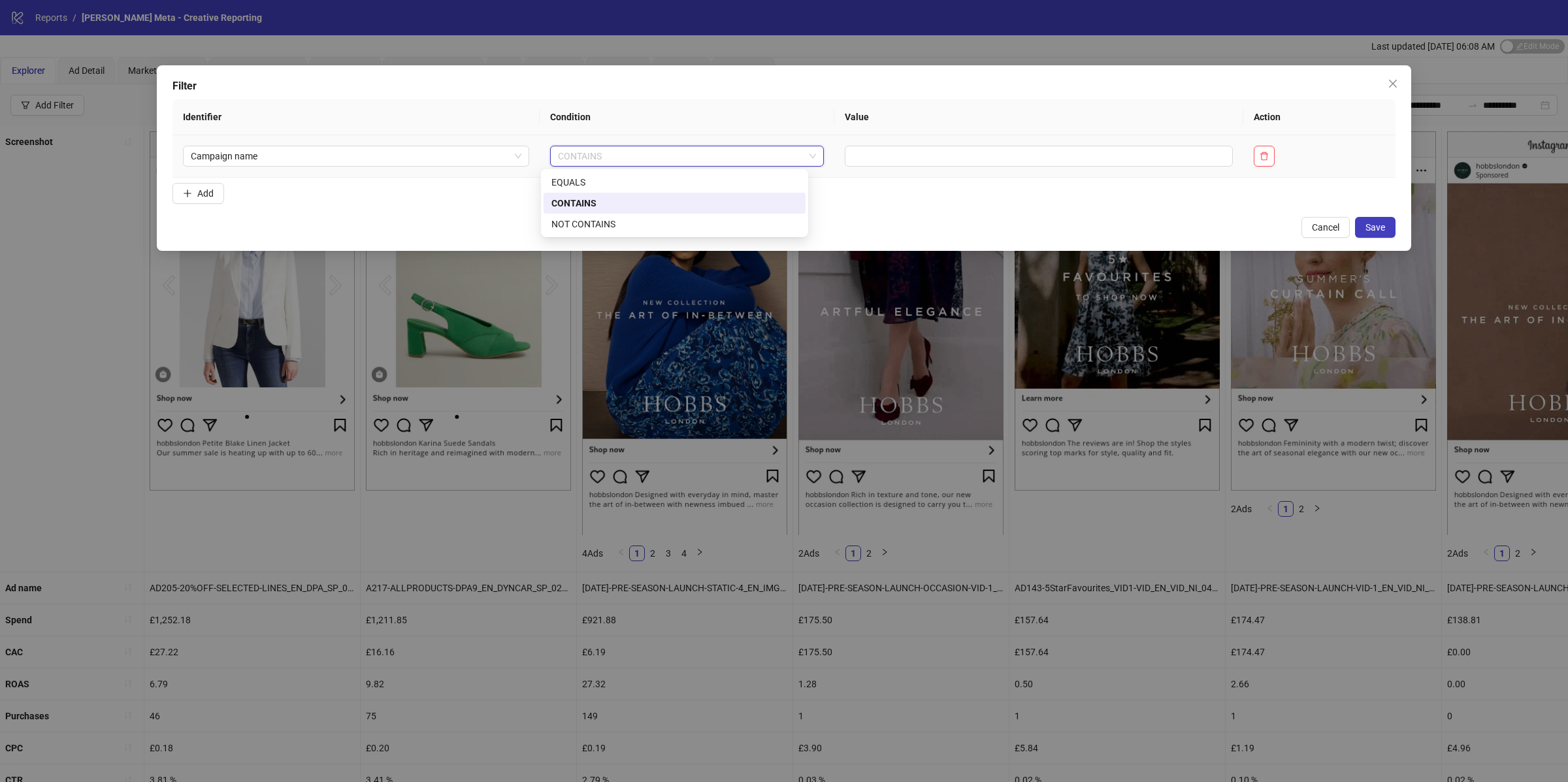
click at [725, 149] on span "CONTAINS" at bounding box center [686, 155] width 257 height 19
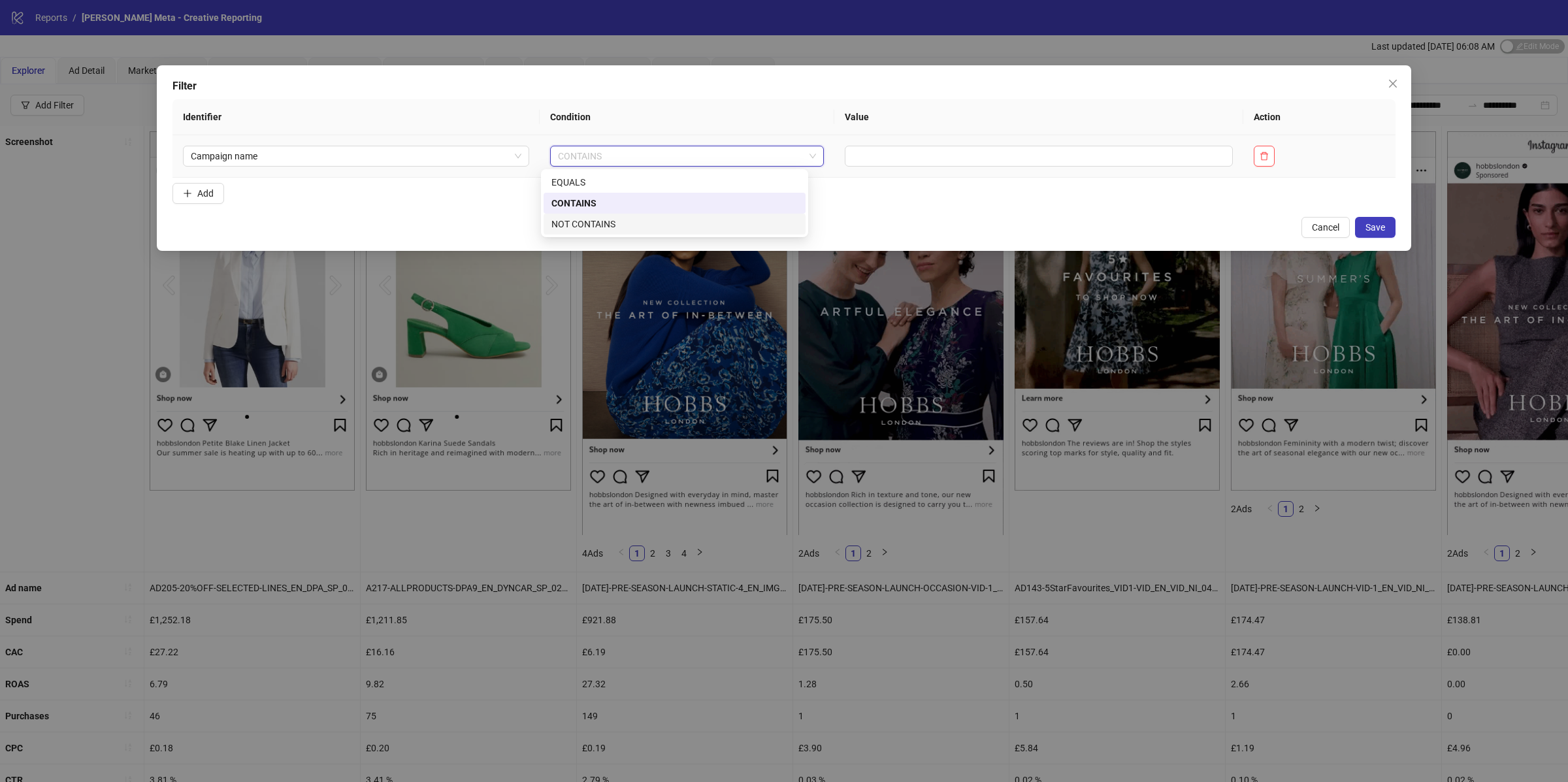
click at [625, 227] on div "NOT CONTAINS" at bounding box center [675, 224] width 247 height 15
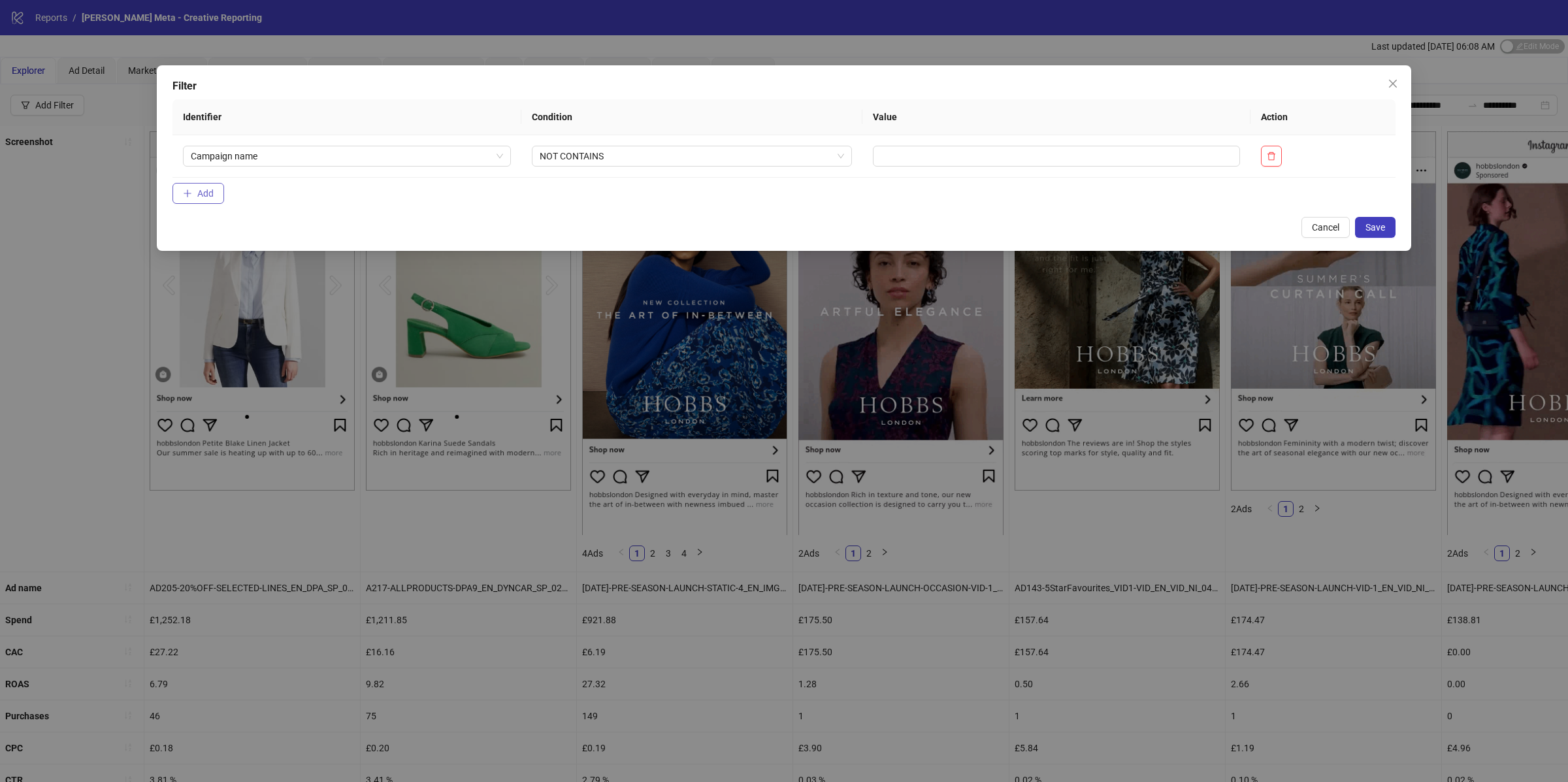
click at [192, 185] on button "Add" at bounding box center [198, 193] width 52 height 21
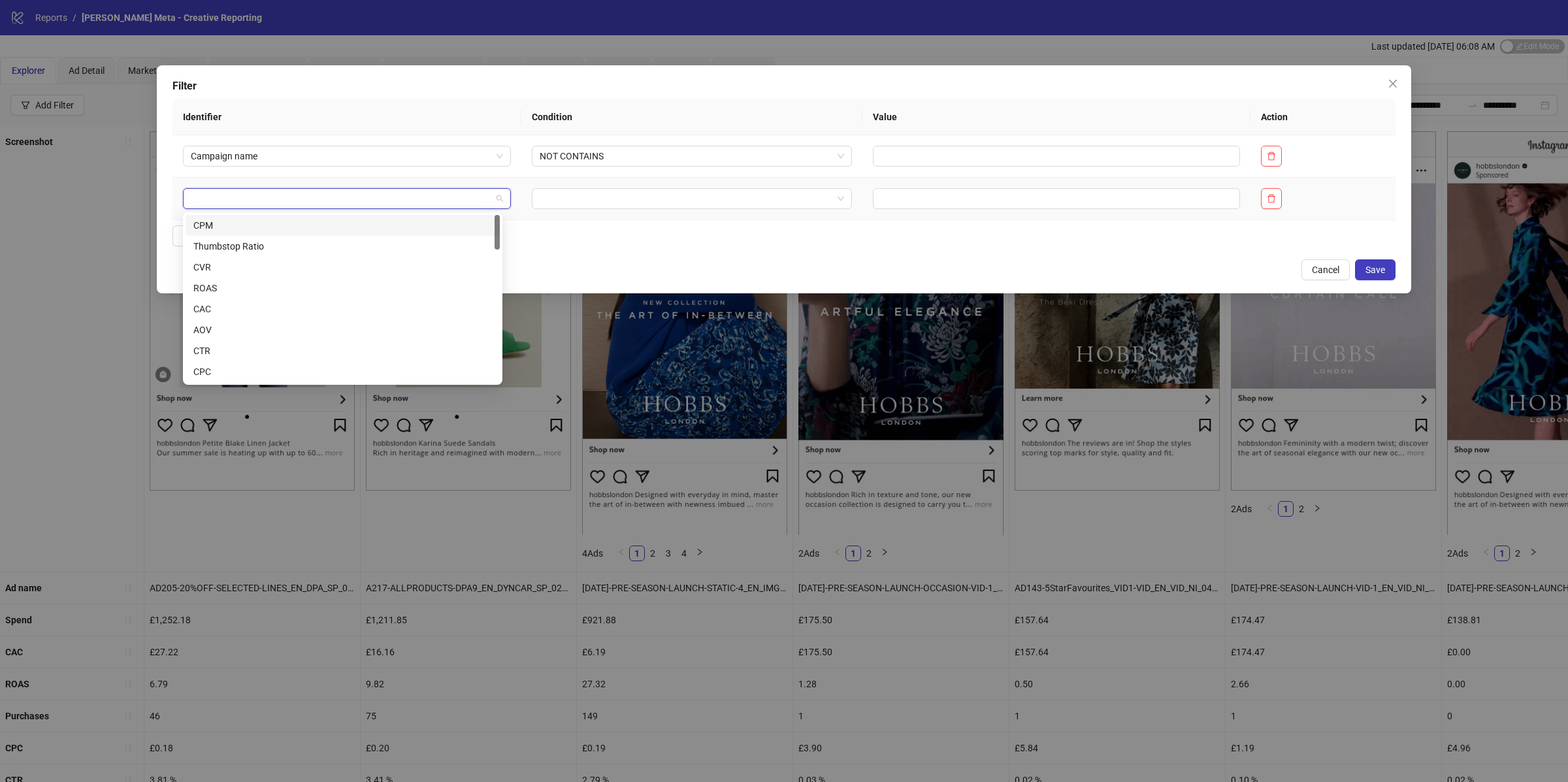
click at [259, 207] on input "search" at bounding box center [341, 198] width 301 height 19
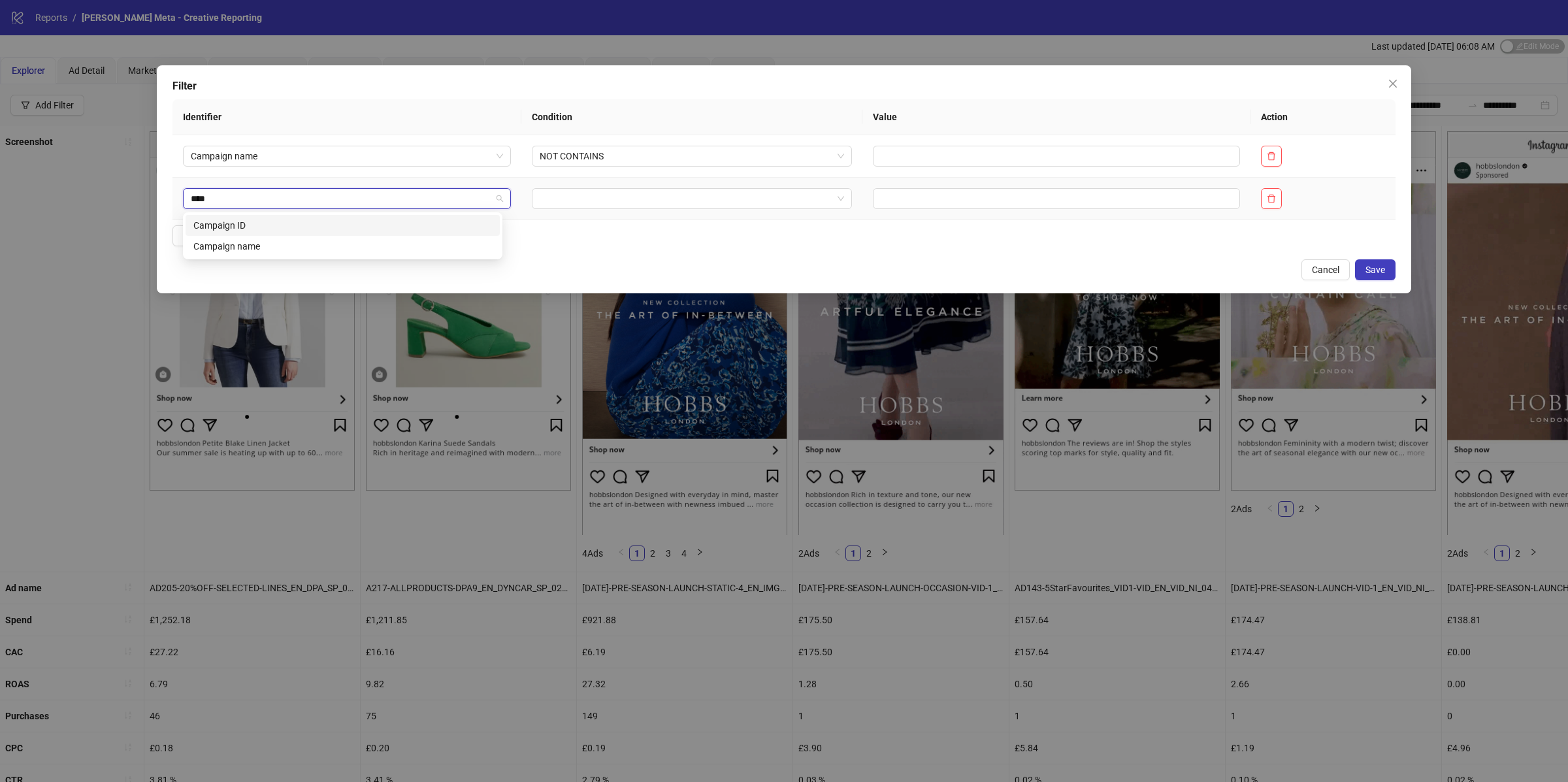
type input "*****"
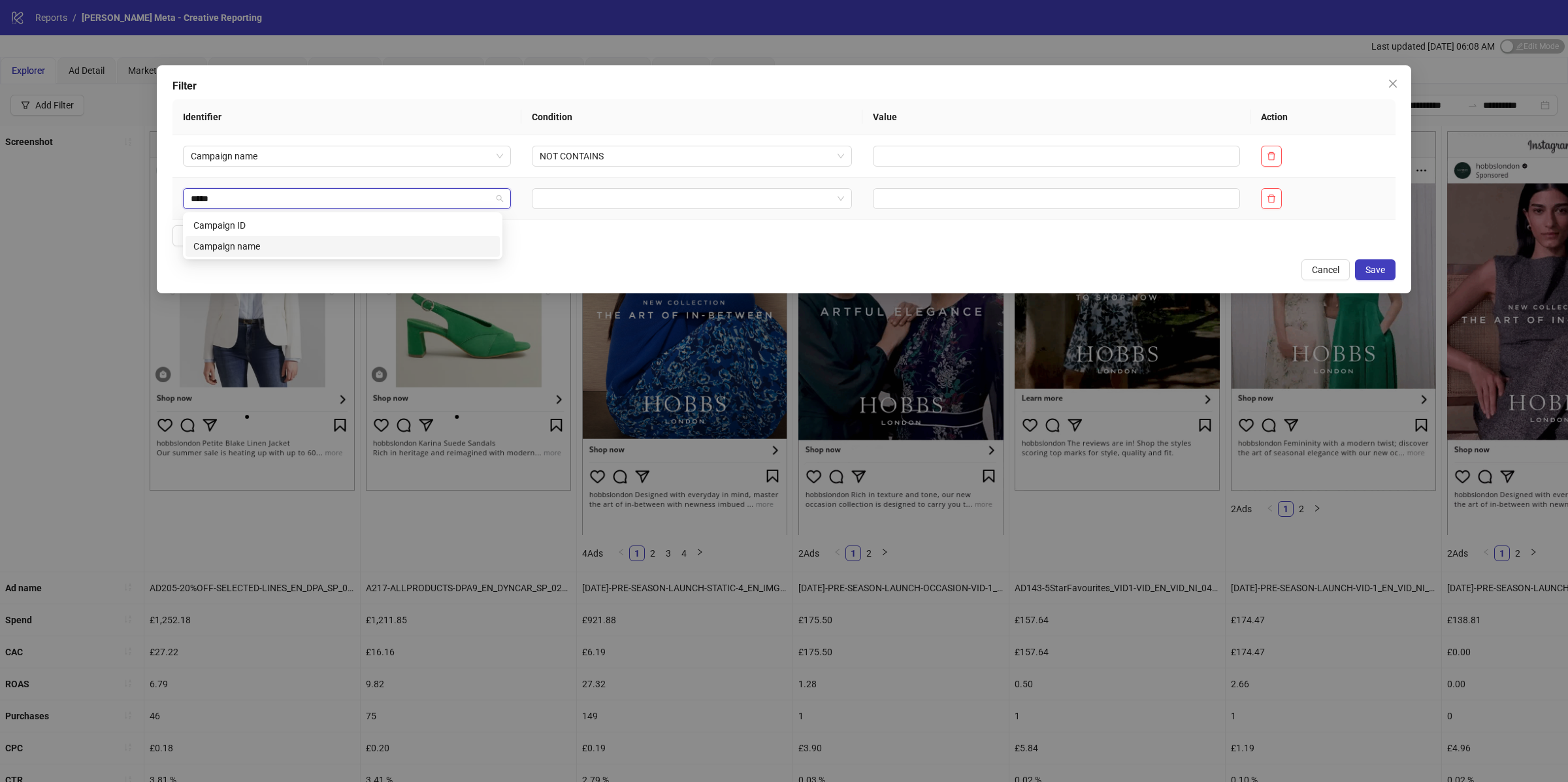
click at [277, 250] on div "Campaign name" at bounding box center [342, 246] width 298 height 15
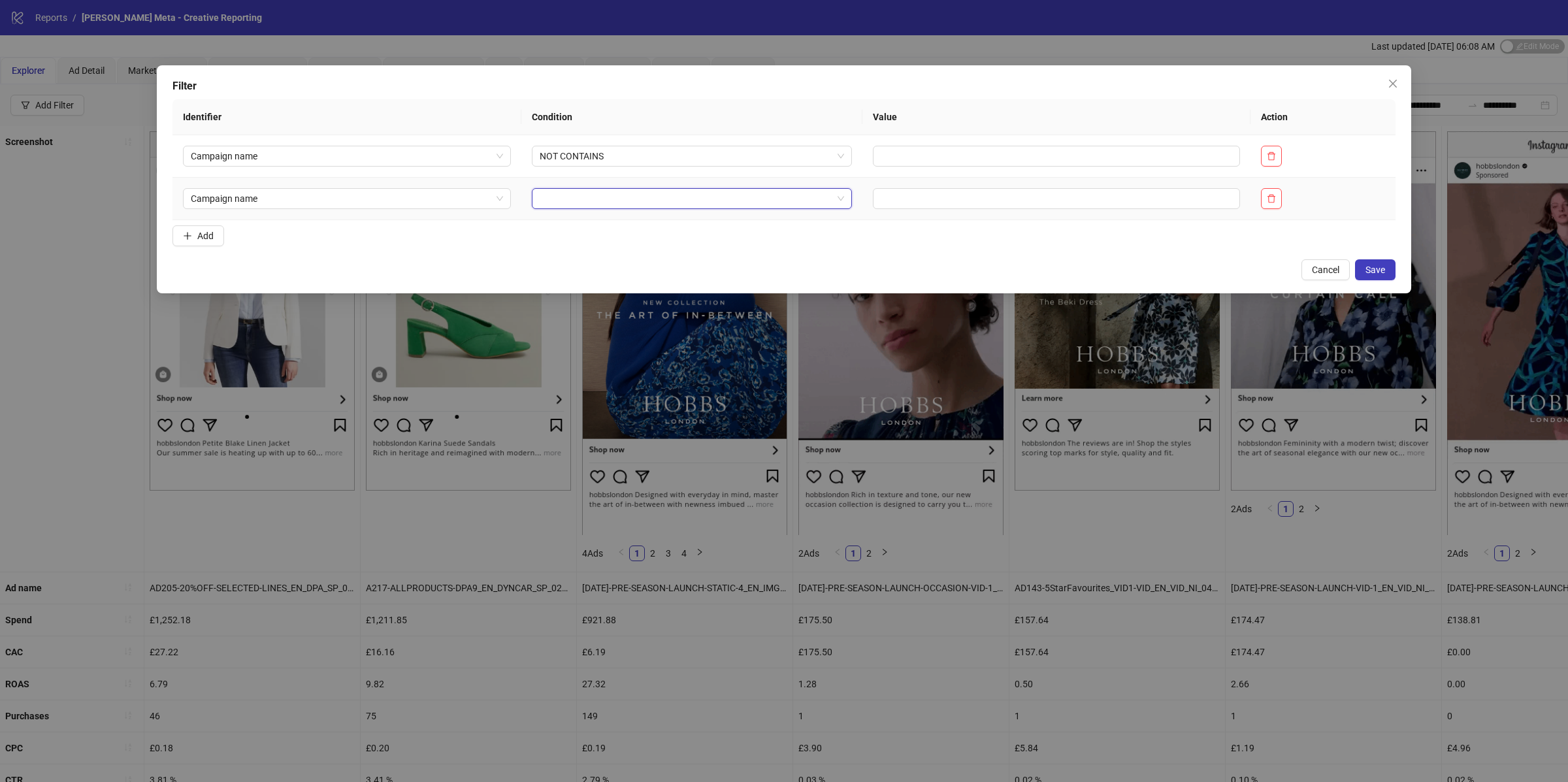
click at [594, 199] on input "search" at bounding box center [685, 198] width 293 height 19
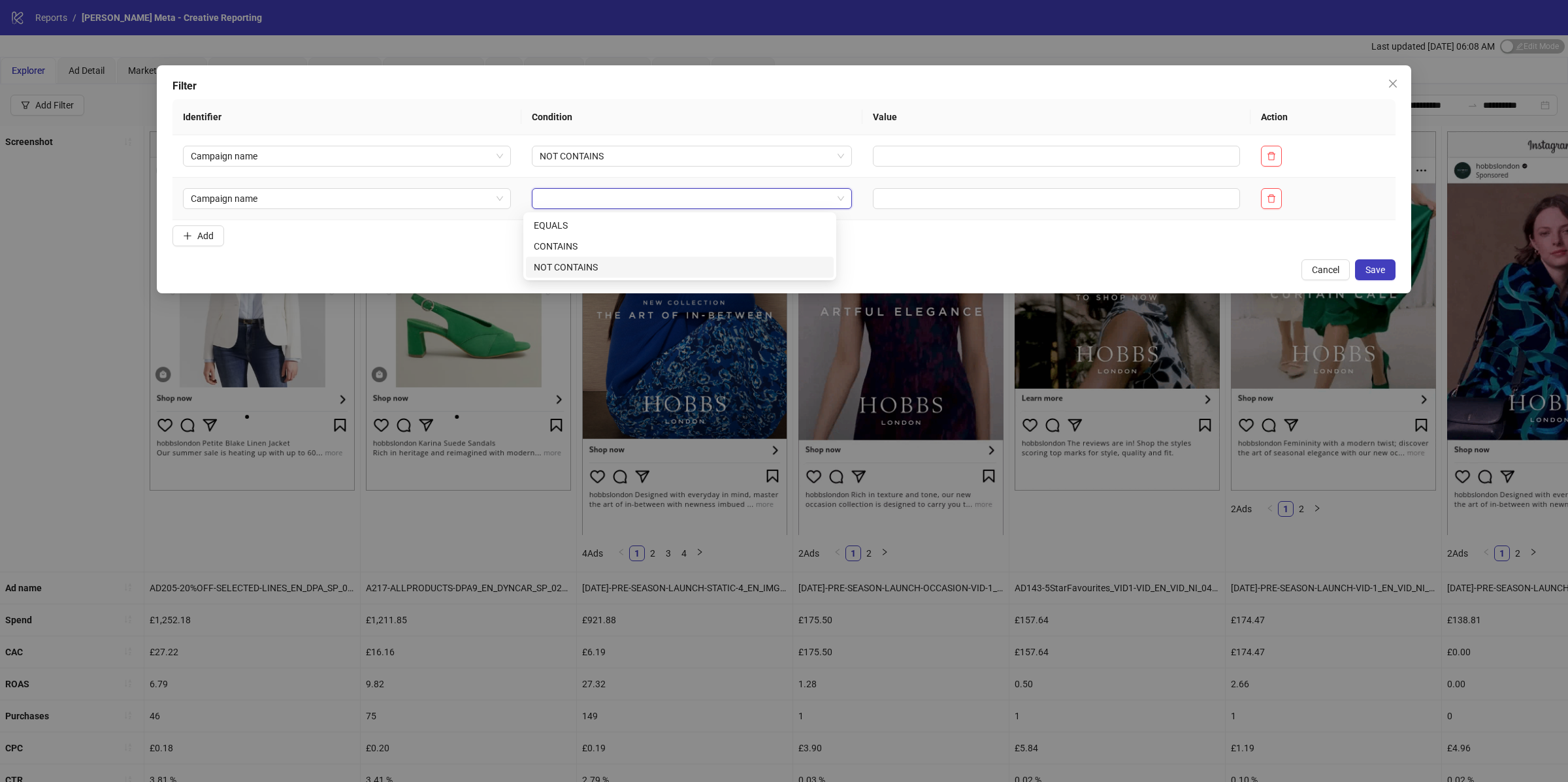
click at [587, 262] on div "NOT CONTAINS" at bounding box center [680, 267] width 292 height 15
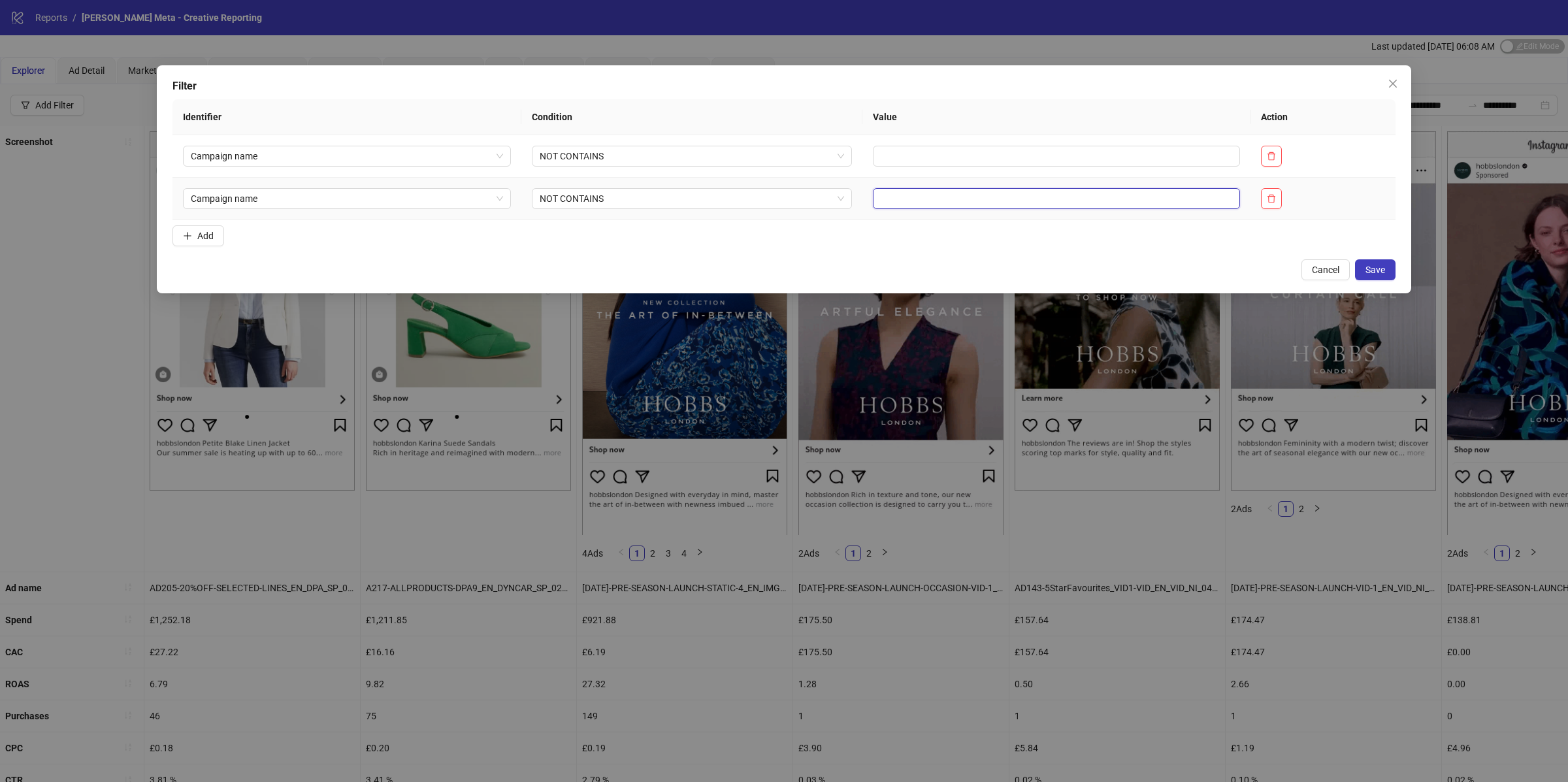
click at [911, 203] on input "text" at bounding box center [1057, 199] width 368 height 21
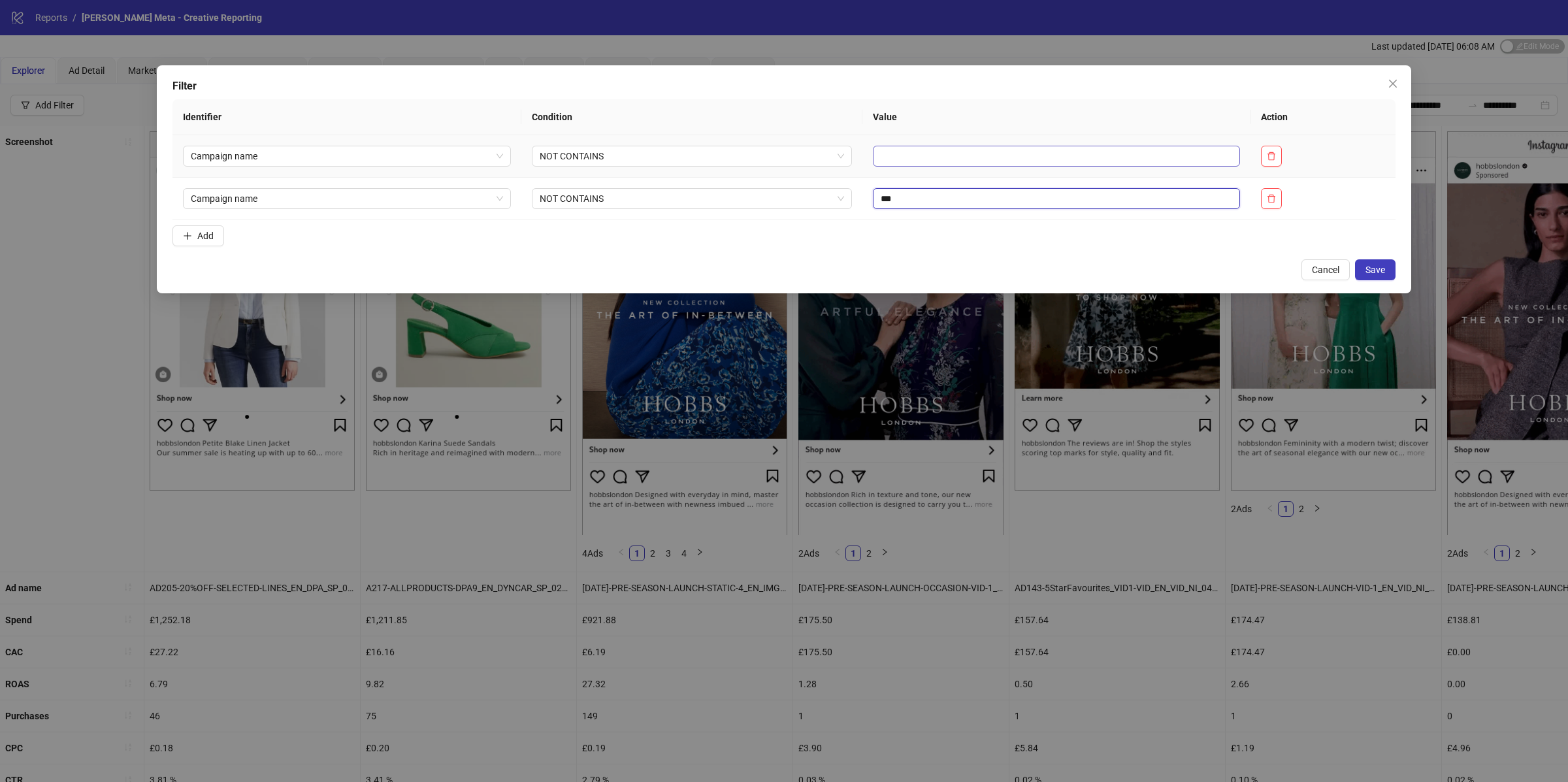
type input "***"
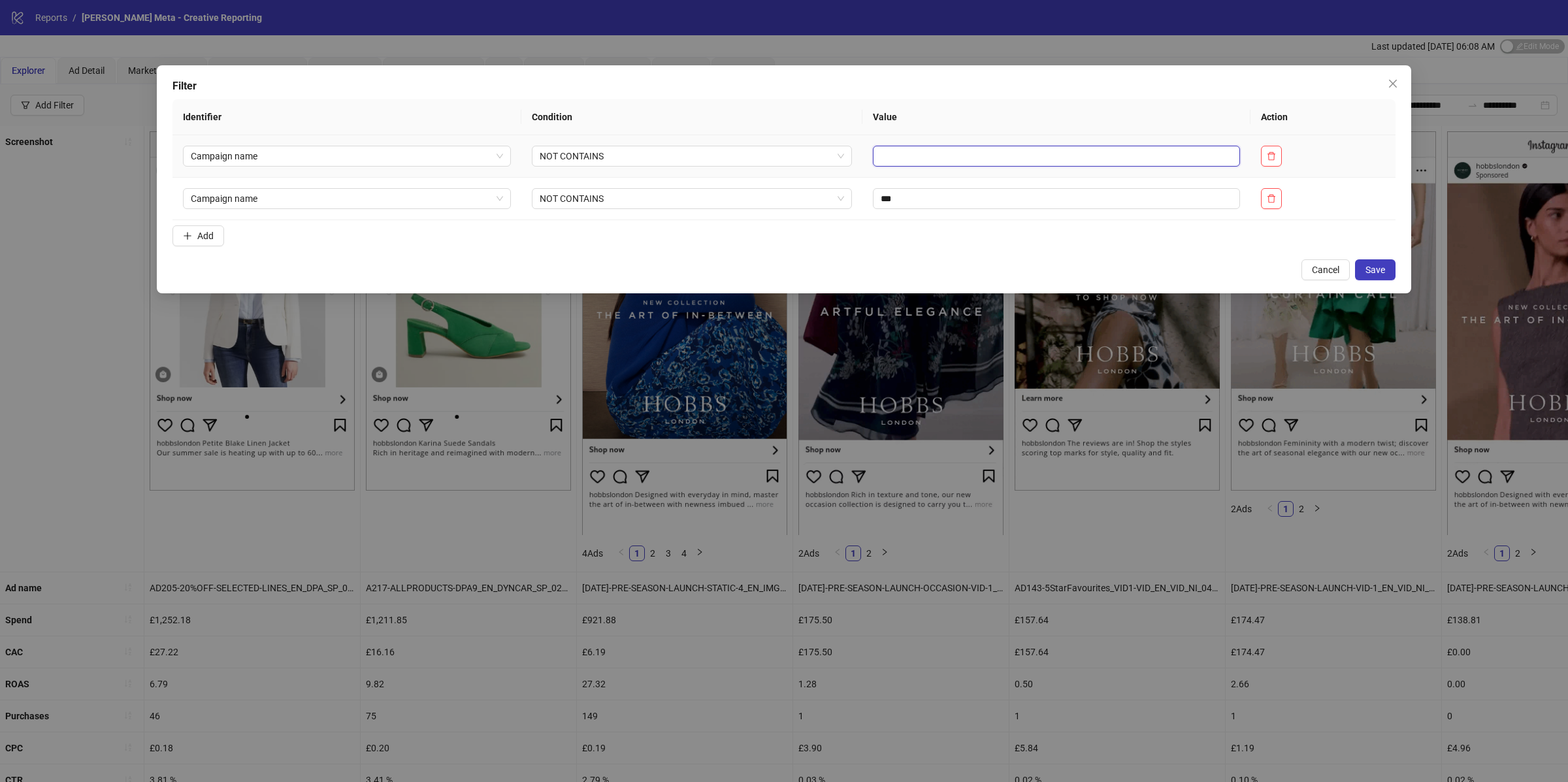
click at [915, 160] on input "text" at bounding box center [1057, 156] width 368 height 21
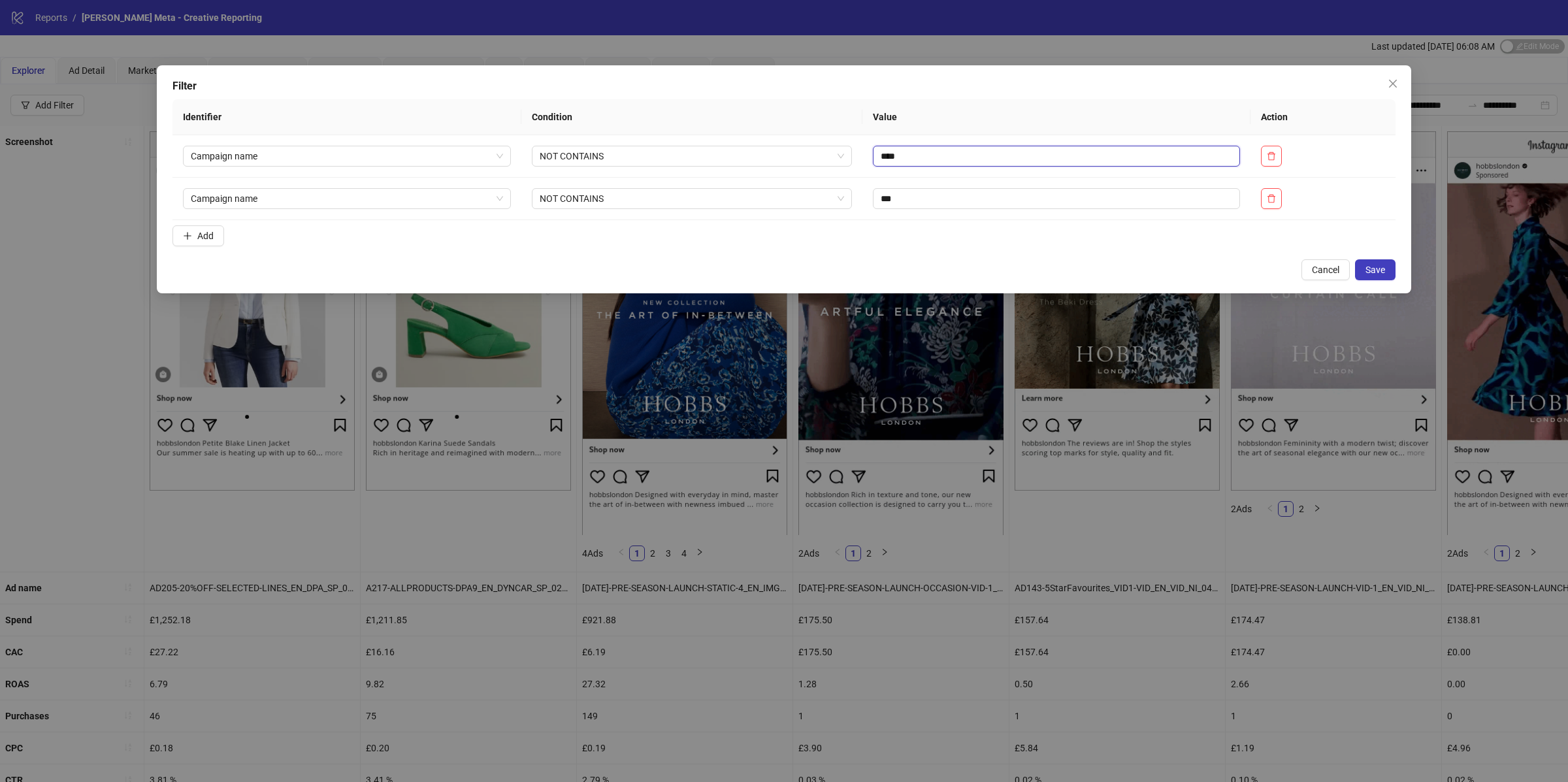
type input "****"
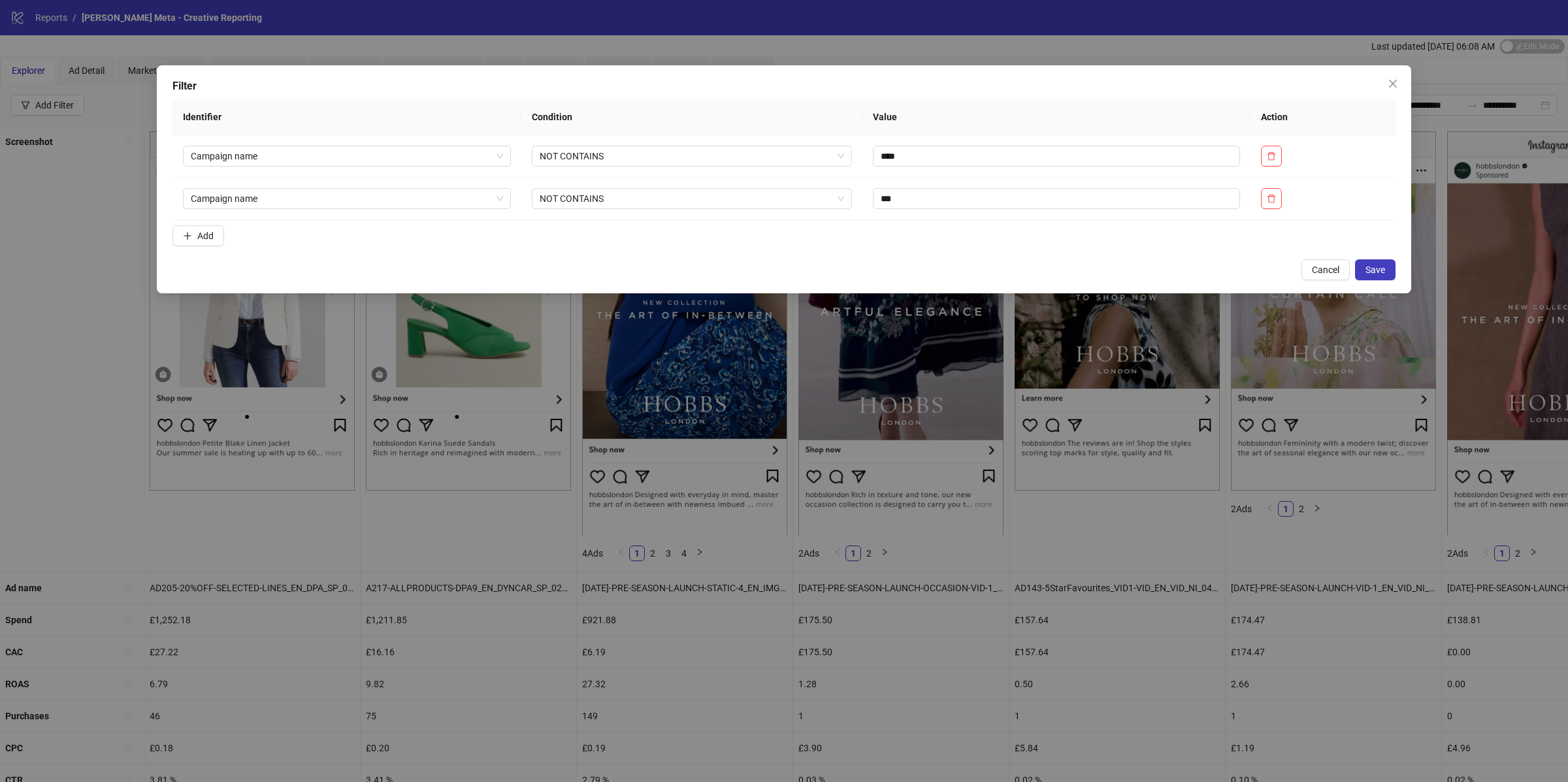
click at [1373, 257] on div "Filter Identifier Condition Value Action Campaign name NOT CONTAINS **** Campai…" at bounding box center [784, 179] width 1254 height 228
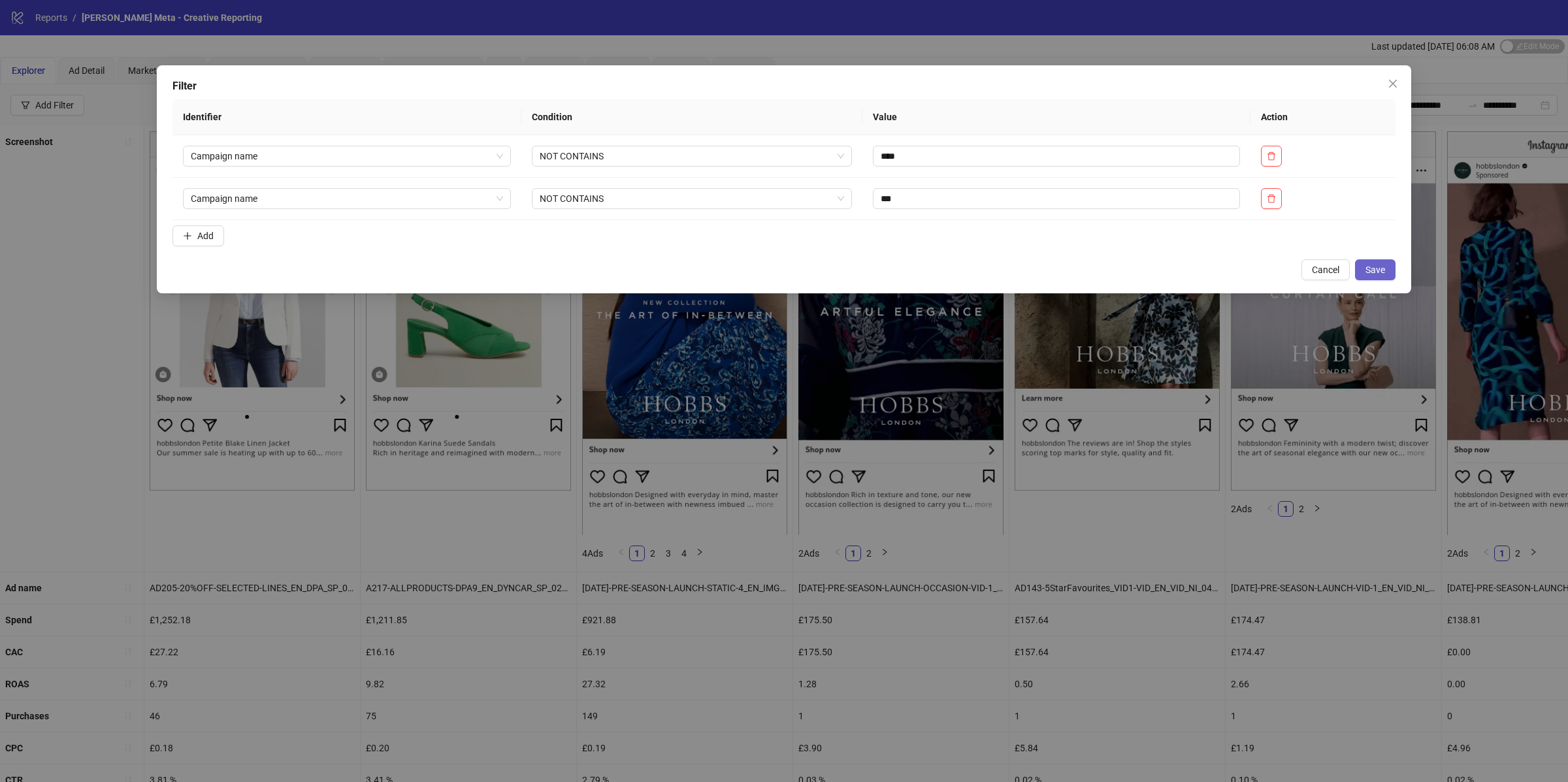
click at [1374, 267] on span "Save" at bounding box center [1375, 270] width 19 height 11
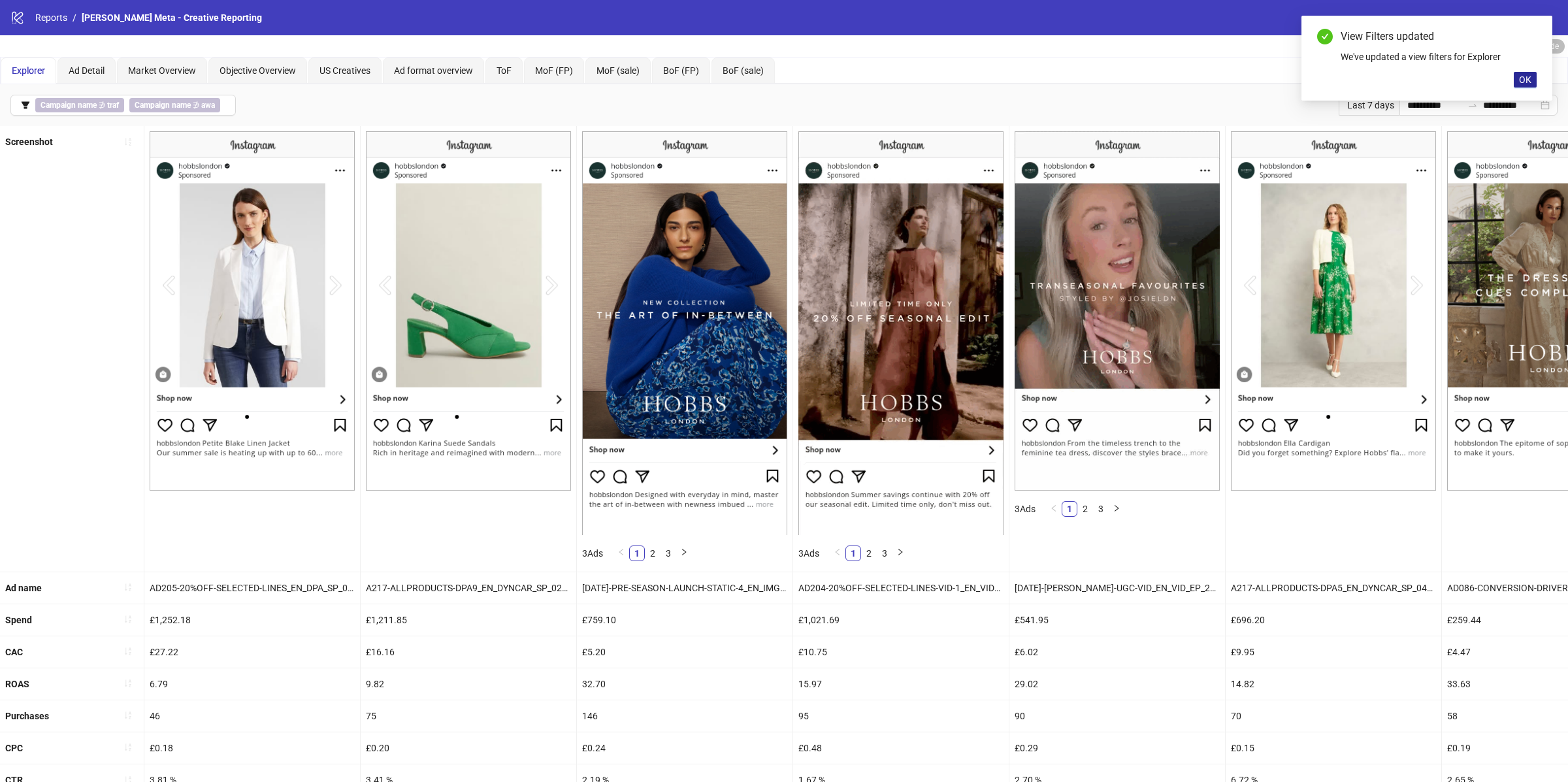
click at [1525, 80] on span "OK" at bounding box center [1525, 80] width 12 height 11
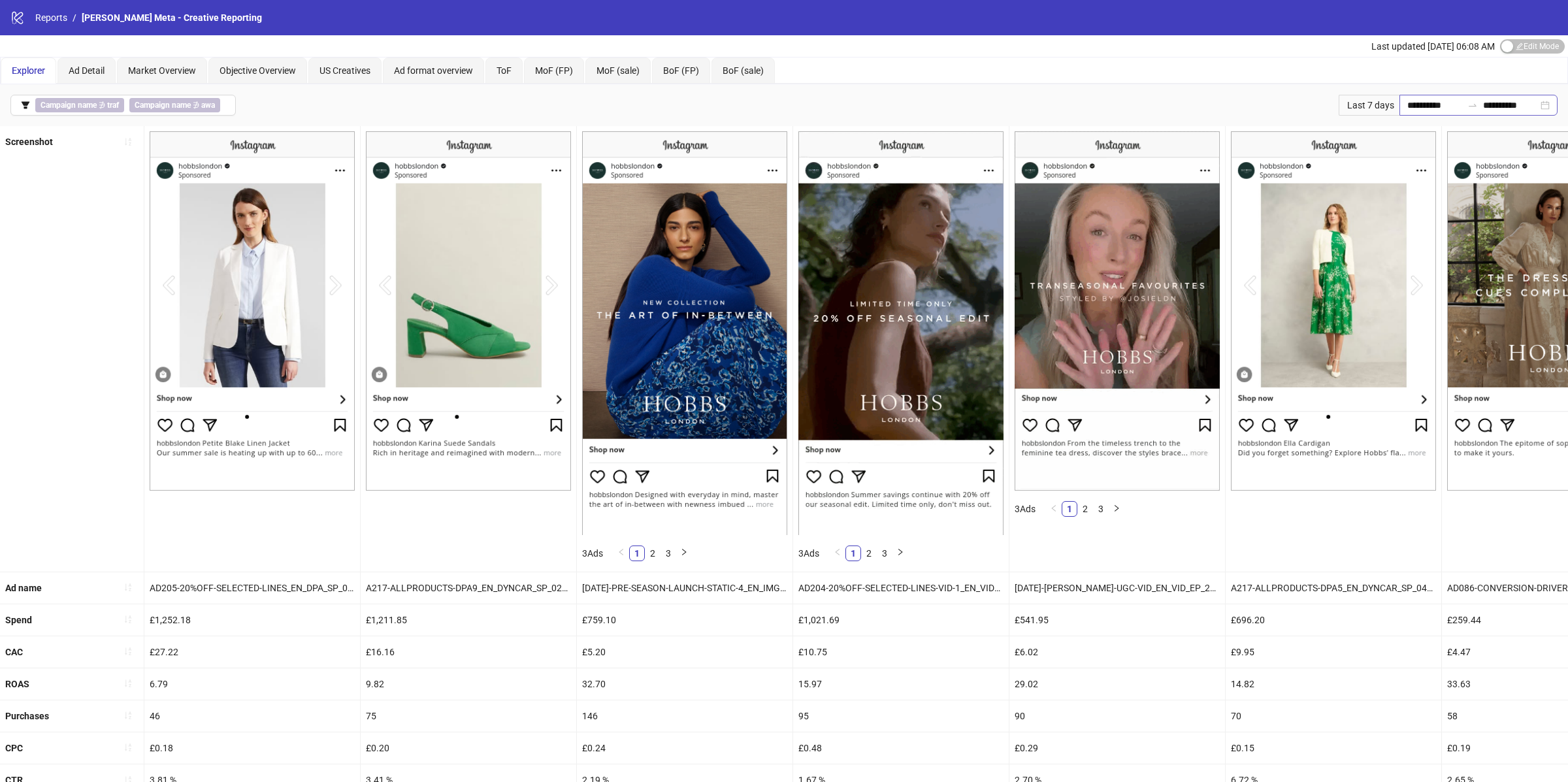
click at [1468, 104] on icon "swap-right" at bounding box center [1473, 105] width 11 height 11
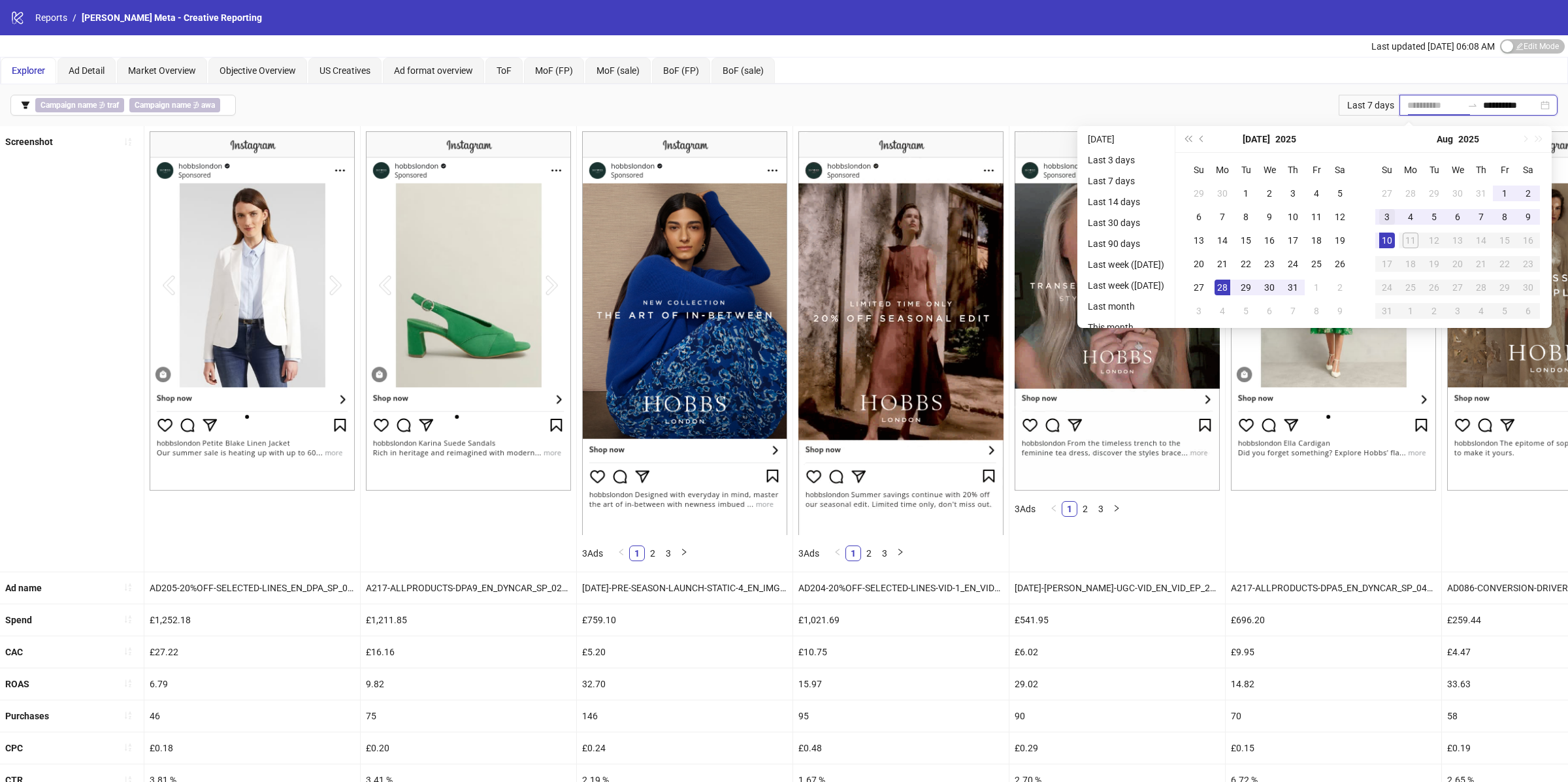
type input "**********"
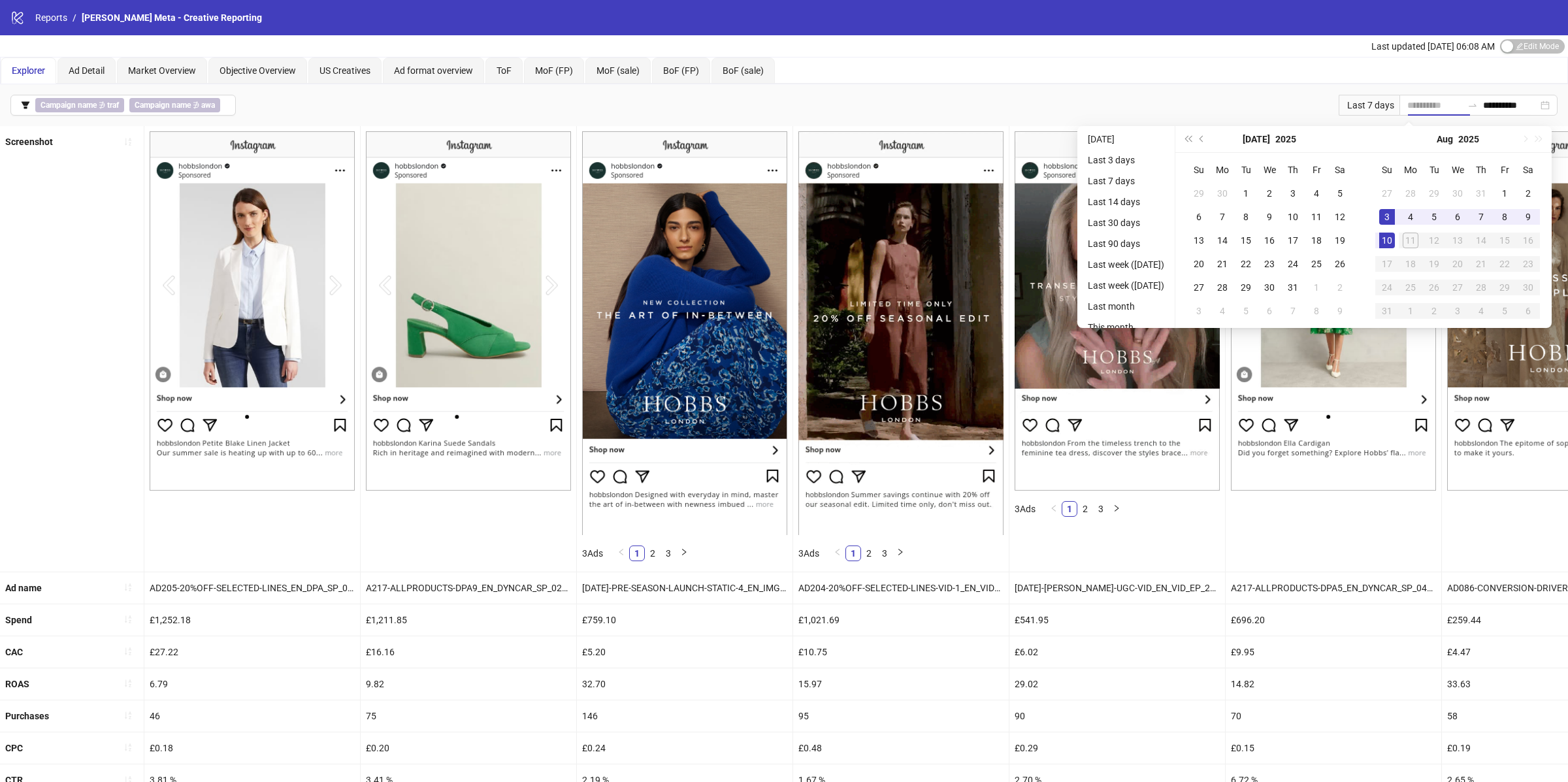
click at [1393, 217] on div "3" at bounding box center [1387, 217] width 15 height 15
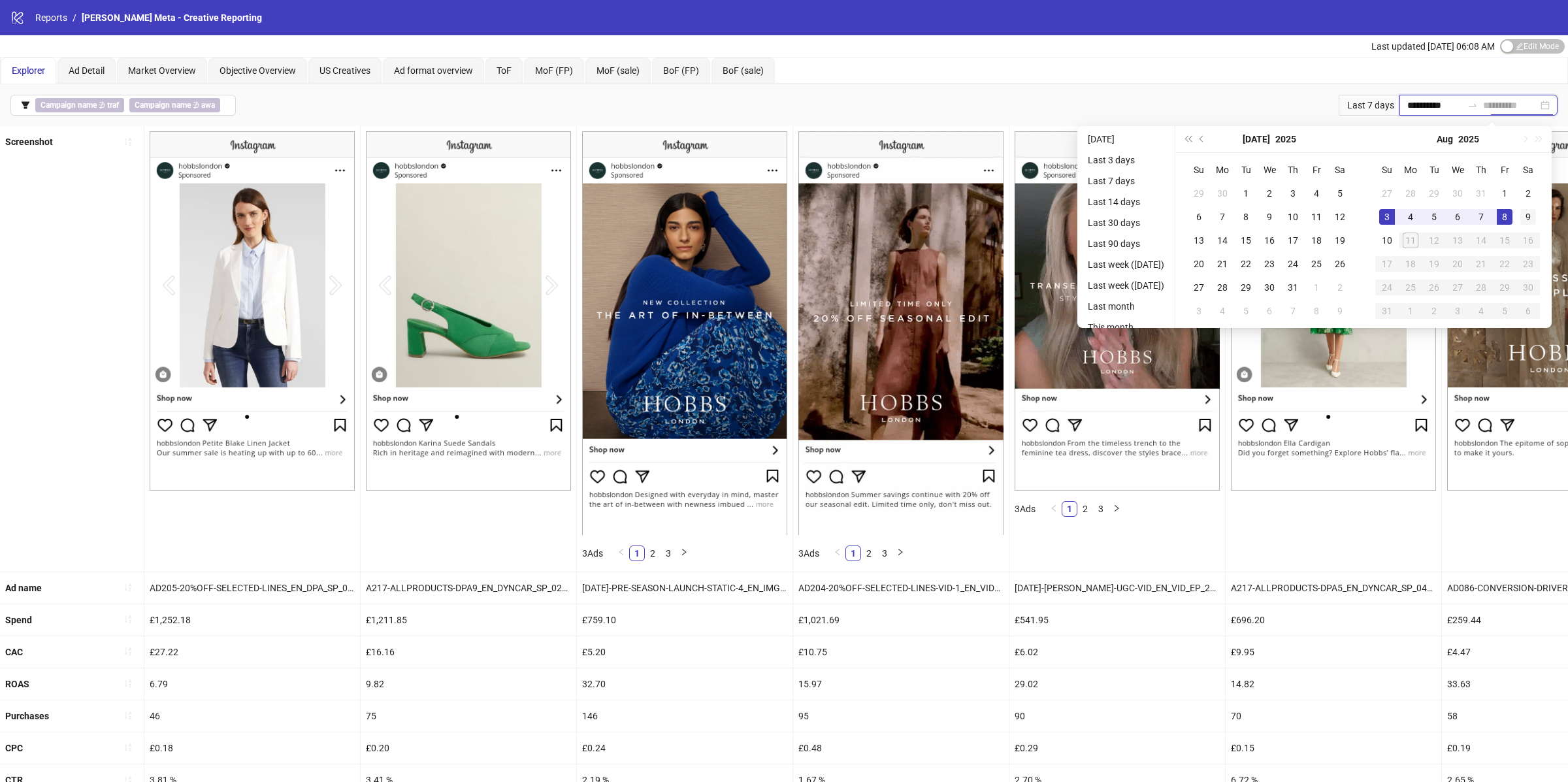
type input "**********"
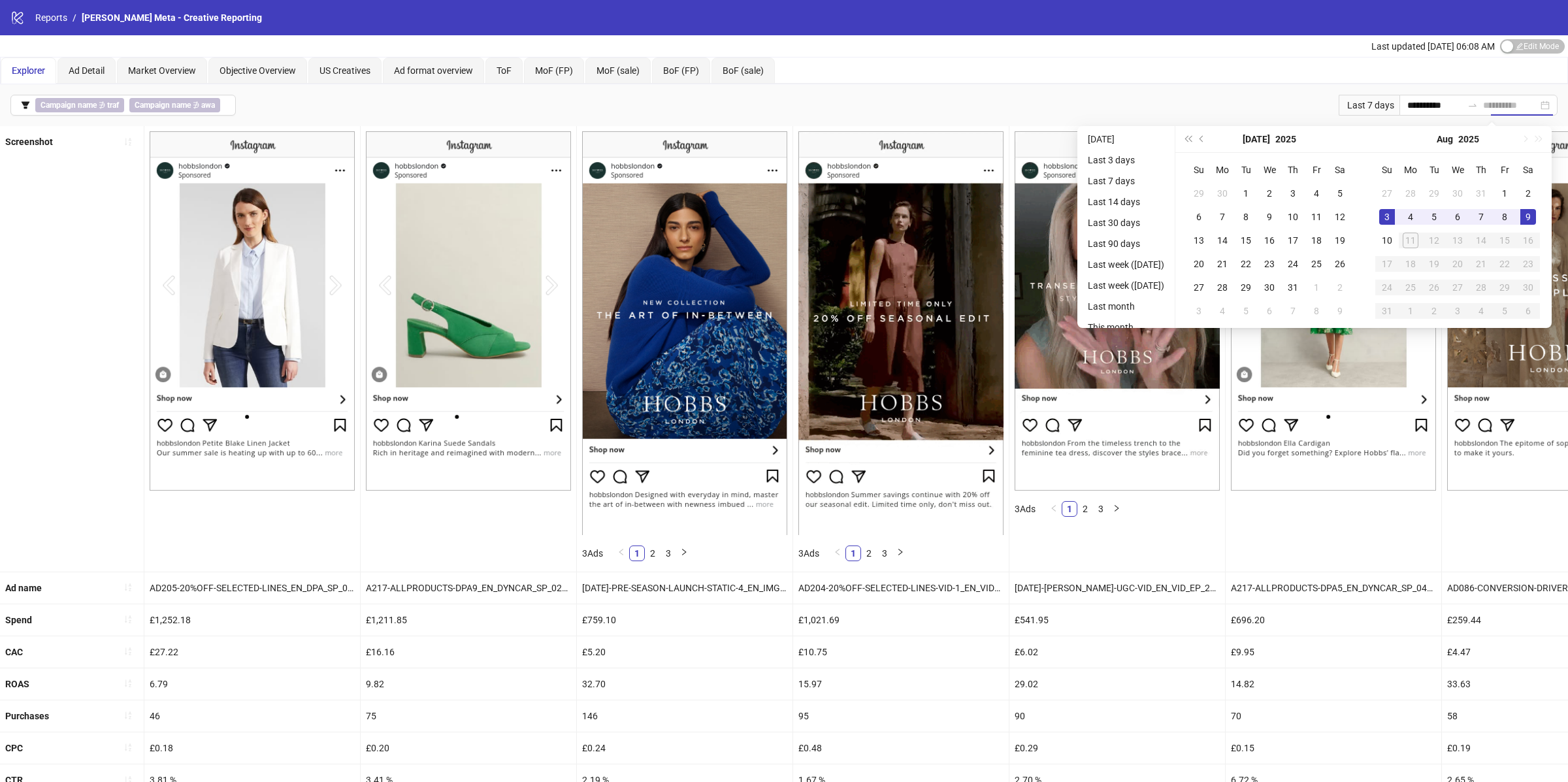
click at [1536, 215] on div "9" at bounding box center [1529, 217] width 15 height 15
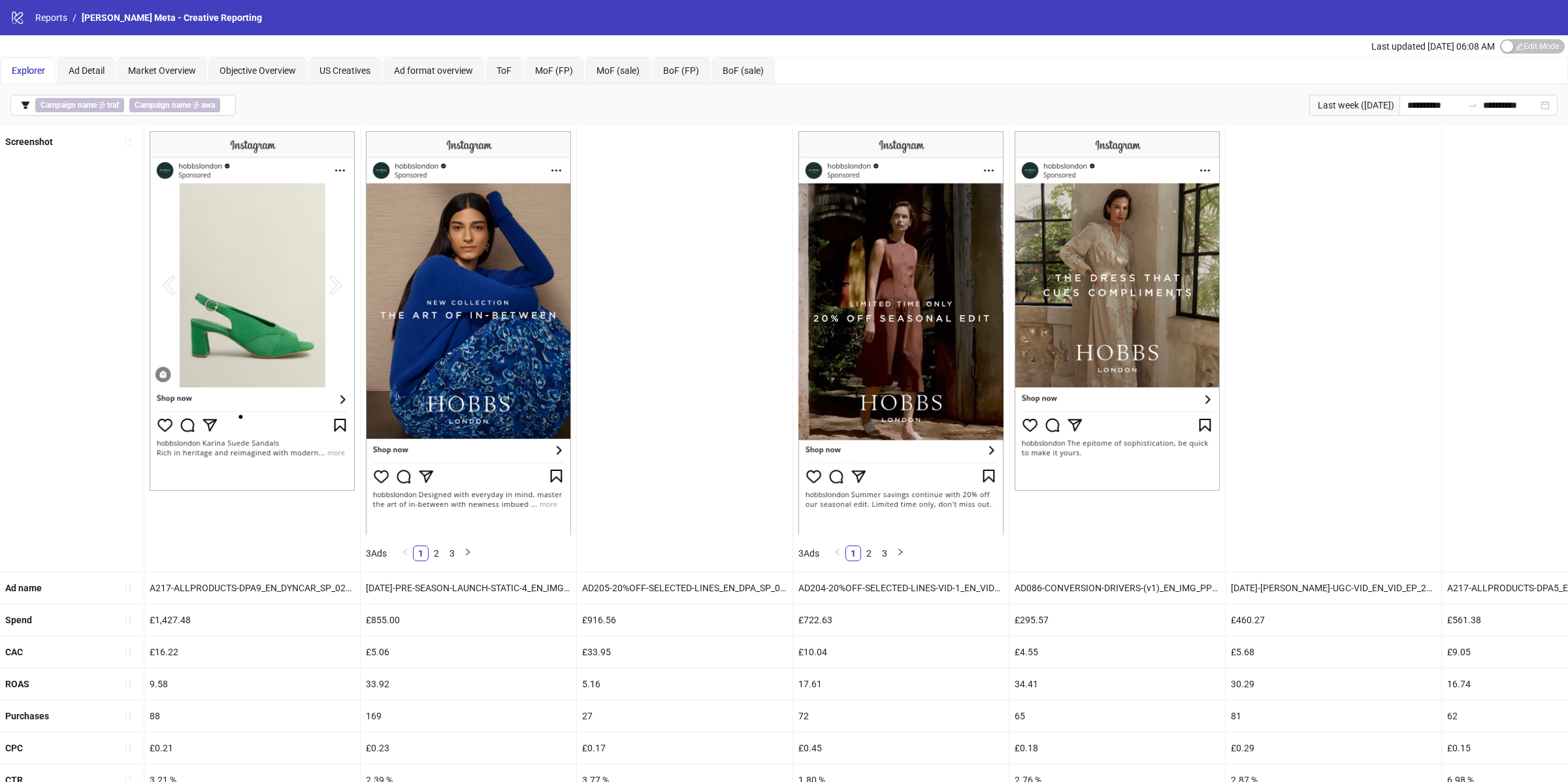
scroll to position [70, 0]
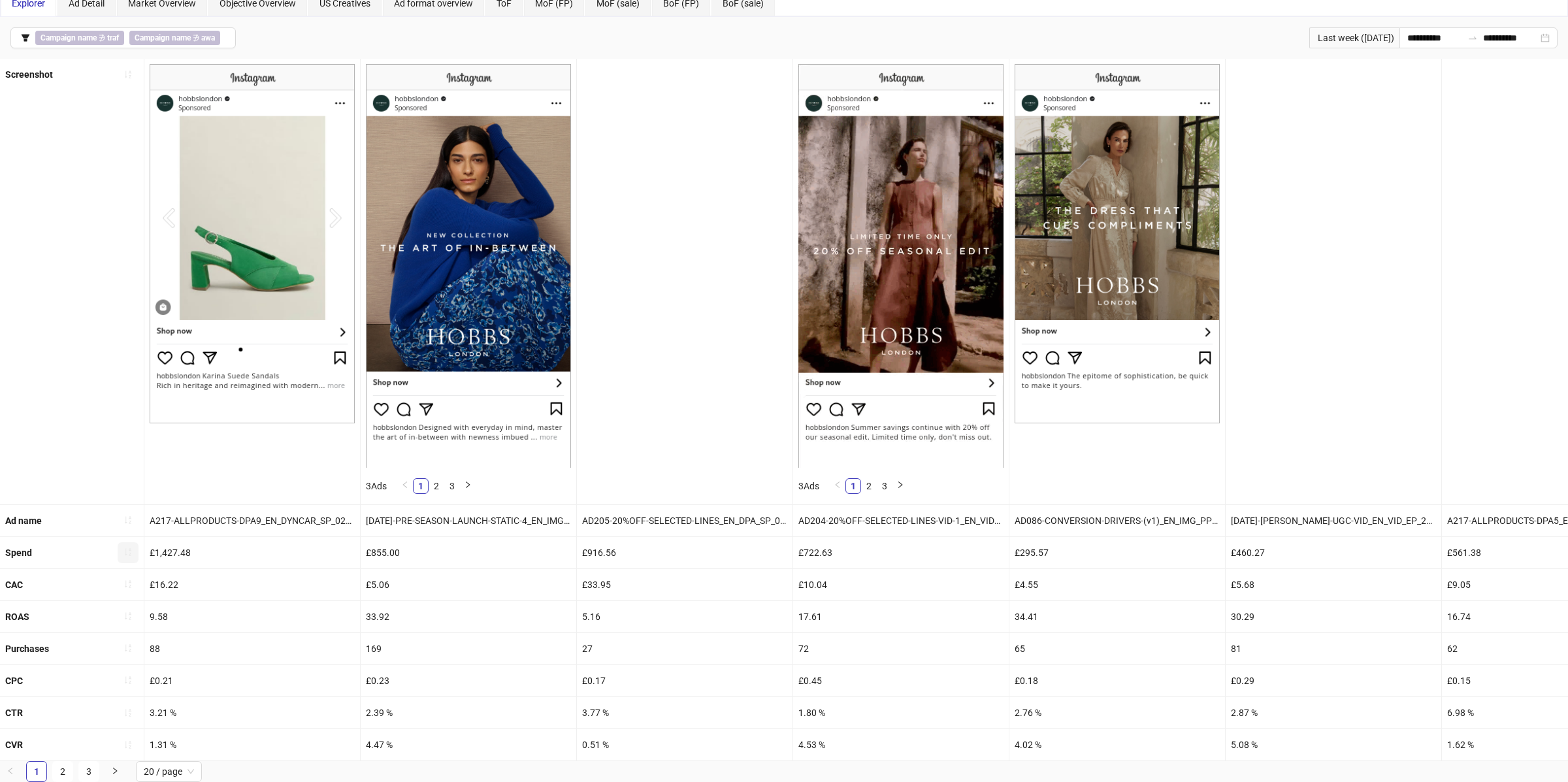
click at [130, 550] on icon "sort-ascending" at bounding box center [128, 552] width 9 height 9
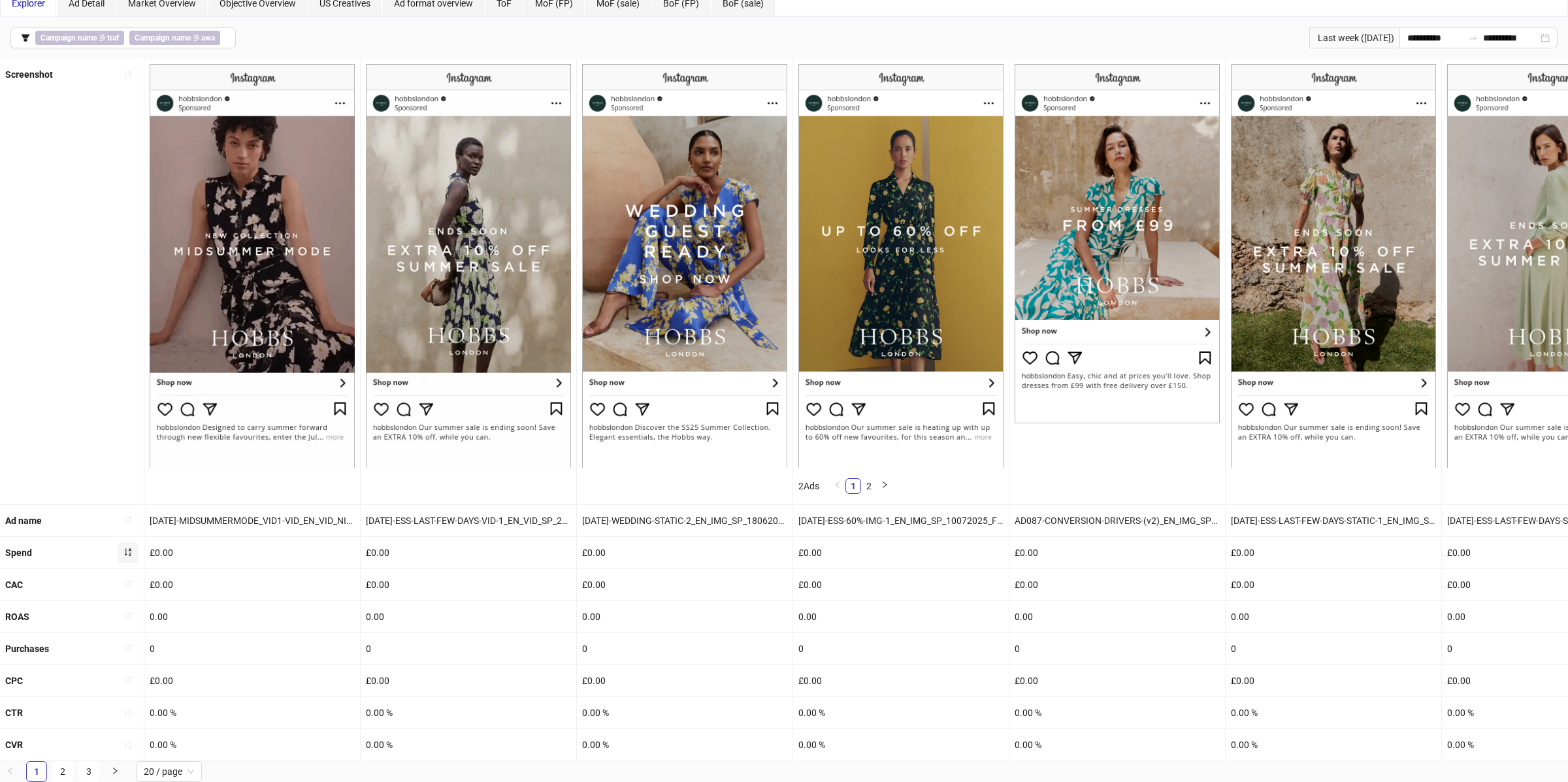
scroll to position [0, 0]
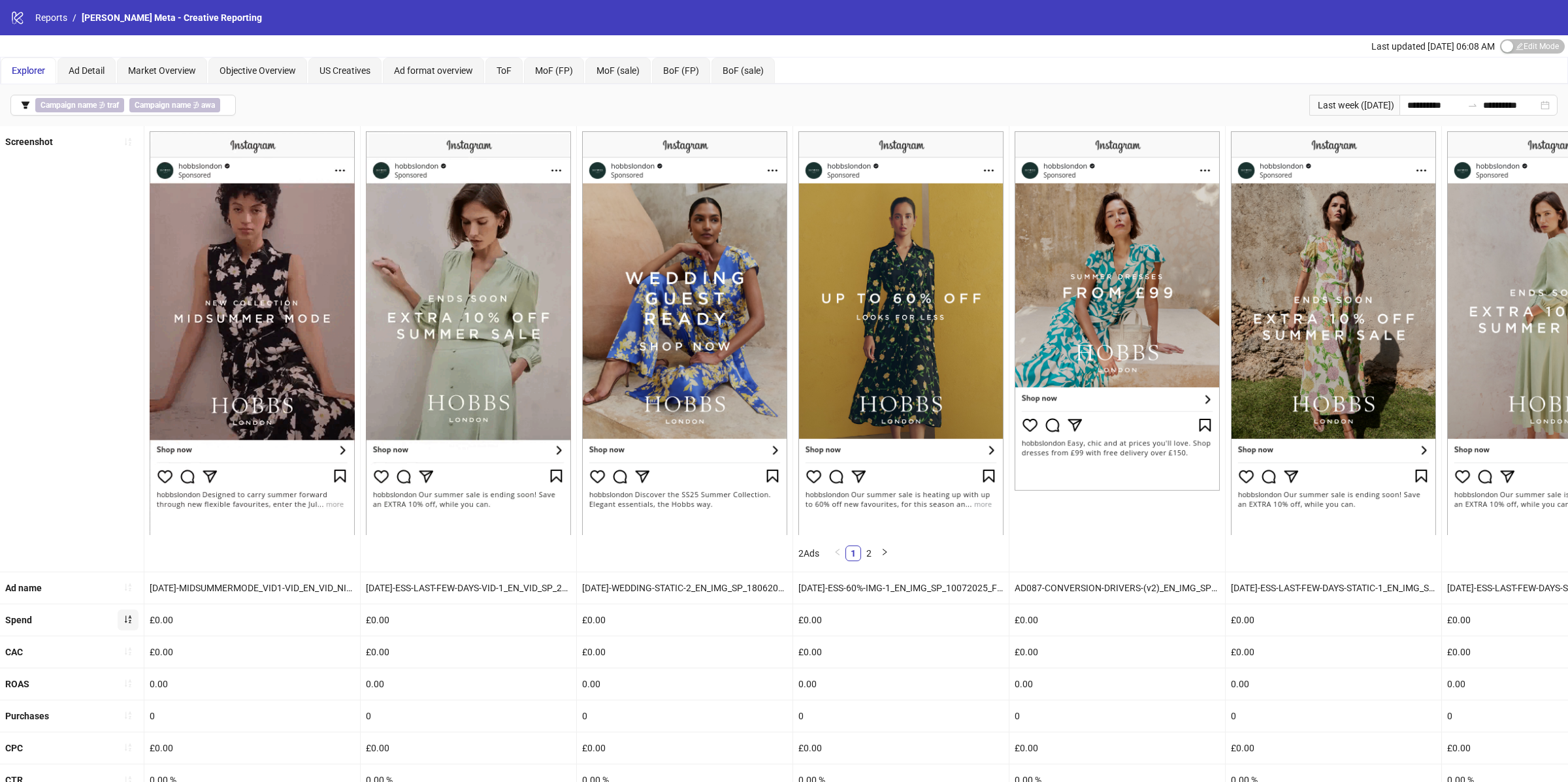
click at [130, 620] on icon "sort-ascending" at bounding box center [128, 620] width 6 height 8
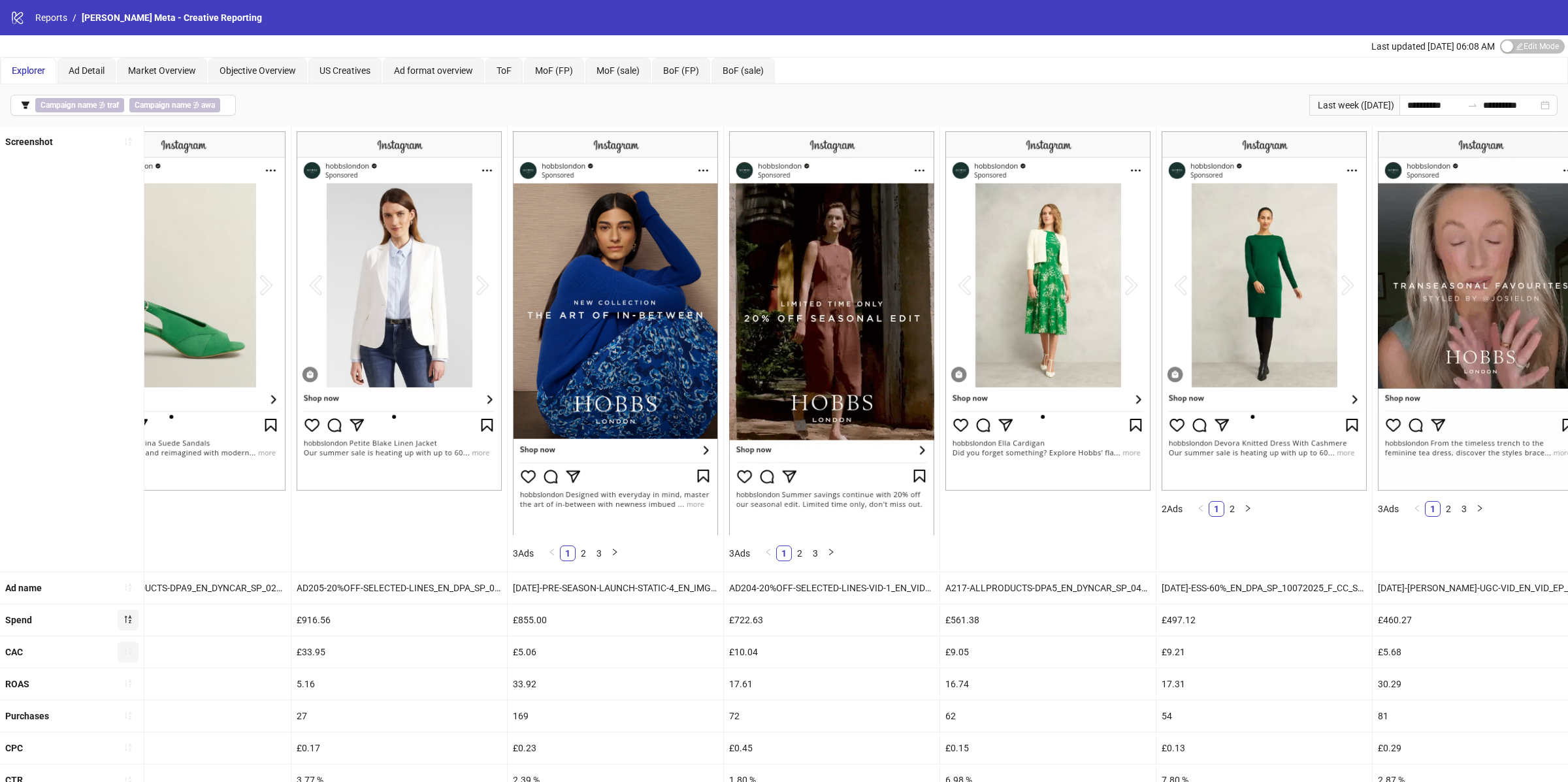
click at [129, 651] on icon "sort-ascending" at bounding box center [128, 651] width 9 height 9
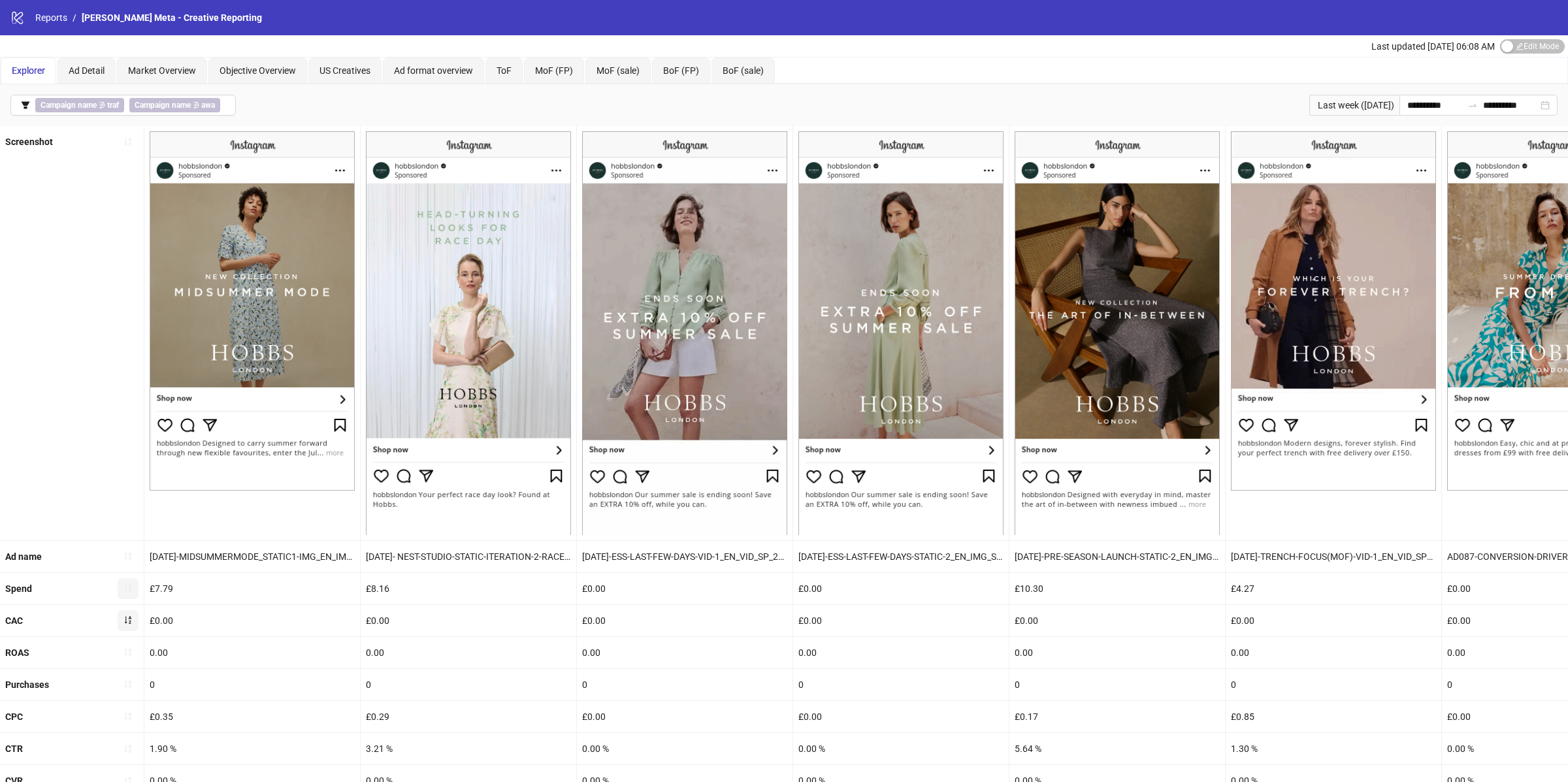
click at [128, 619] on icon "sort-ascending" at bounding box center [128, 620] width 9 height 9
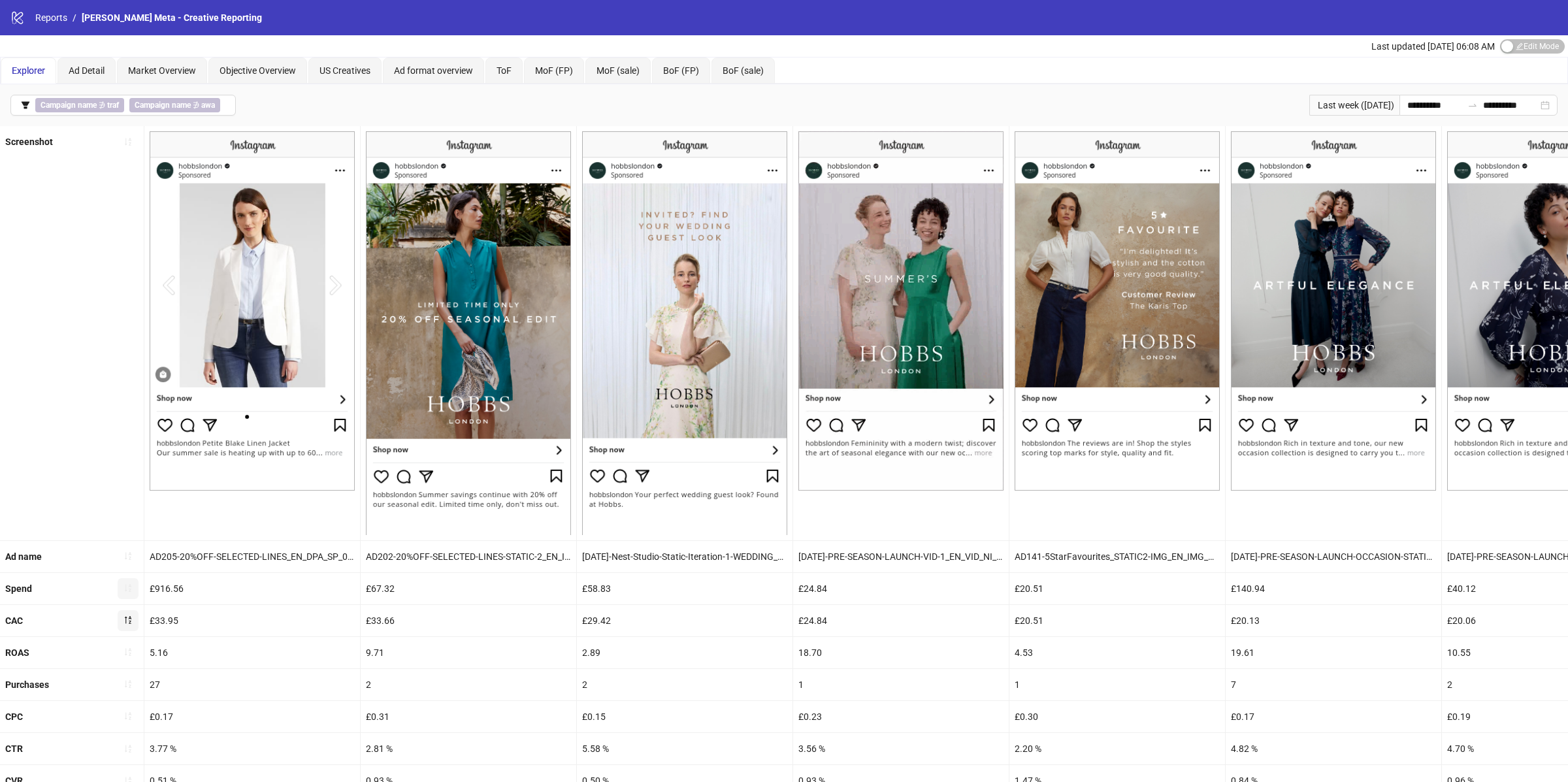
scroll to position [38, 0]
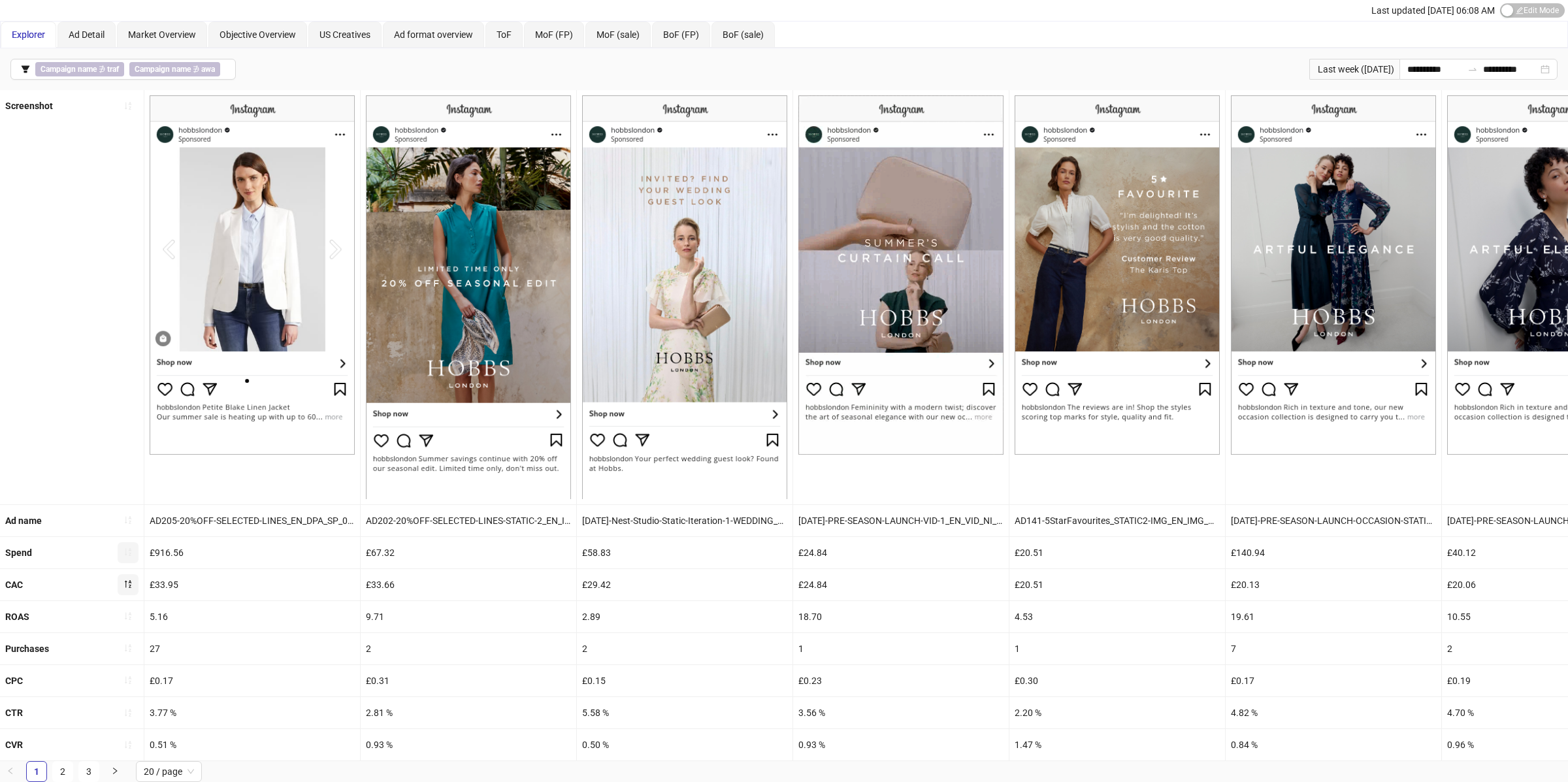
click at [384, 584] on div "£33.66" at bounding box center [468, 584] width 216 height 32
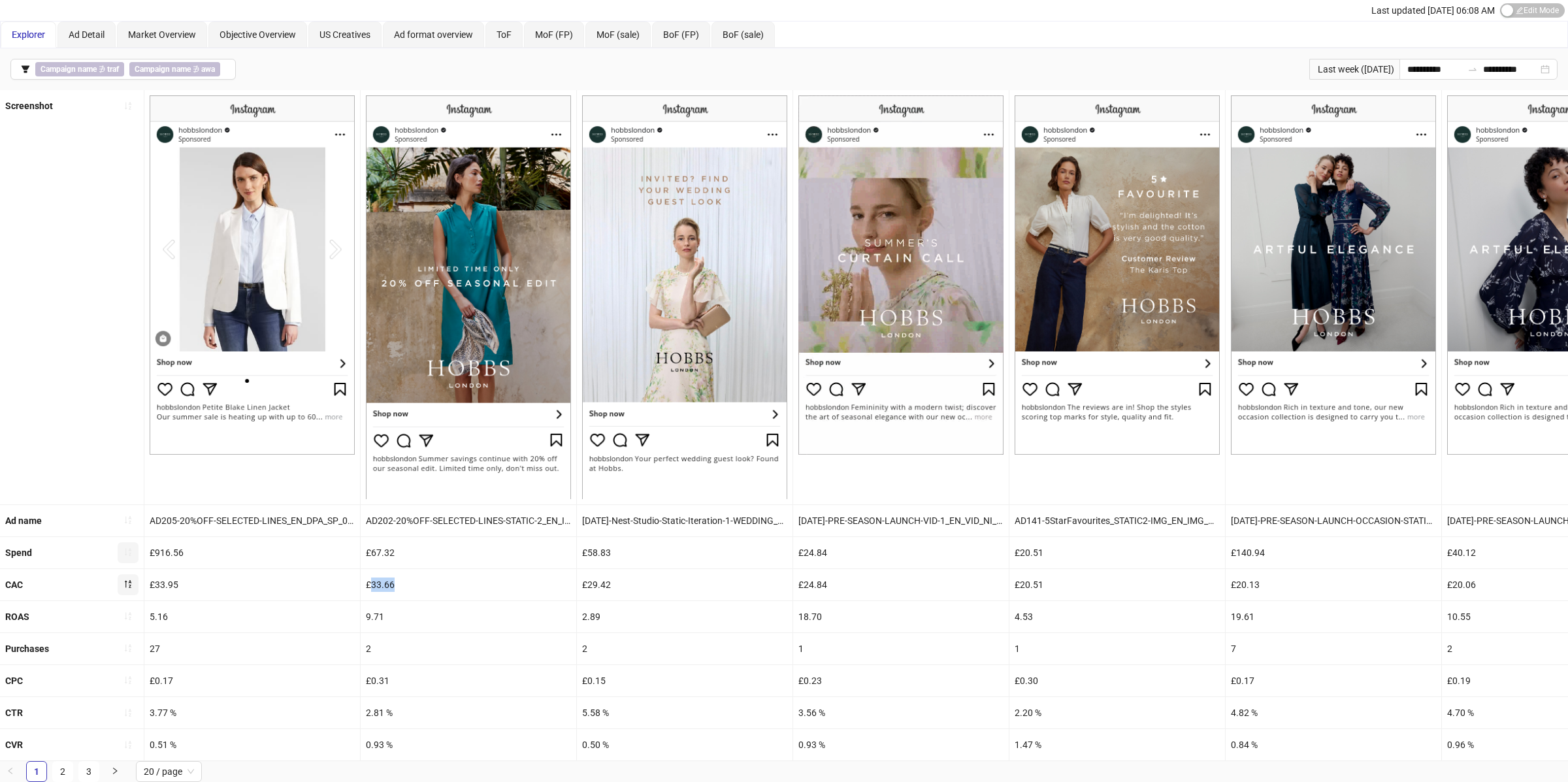
click at [384, 584] on div "£33.66" at bounding box center [468, 584] width 216 height 32
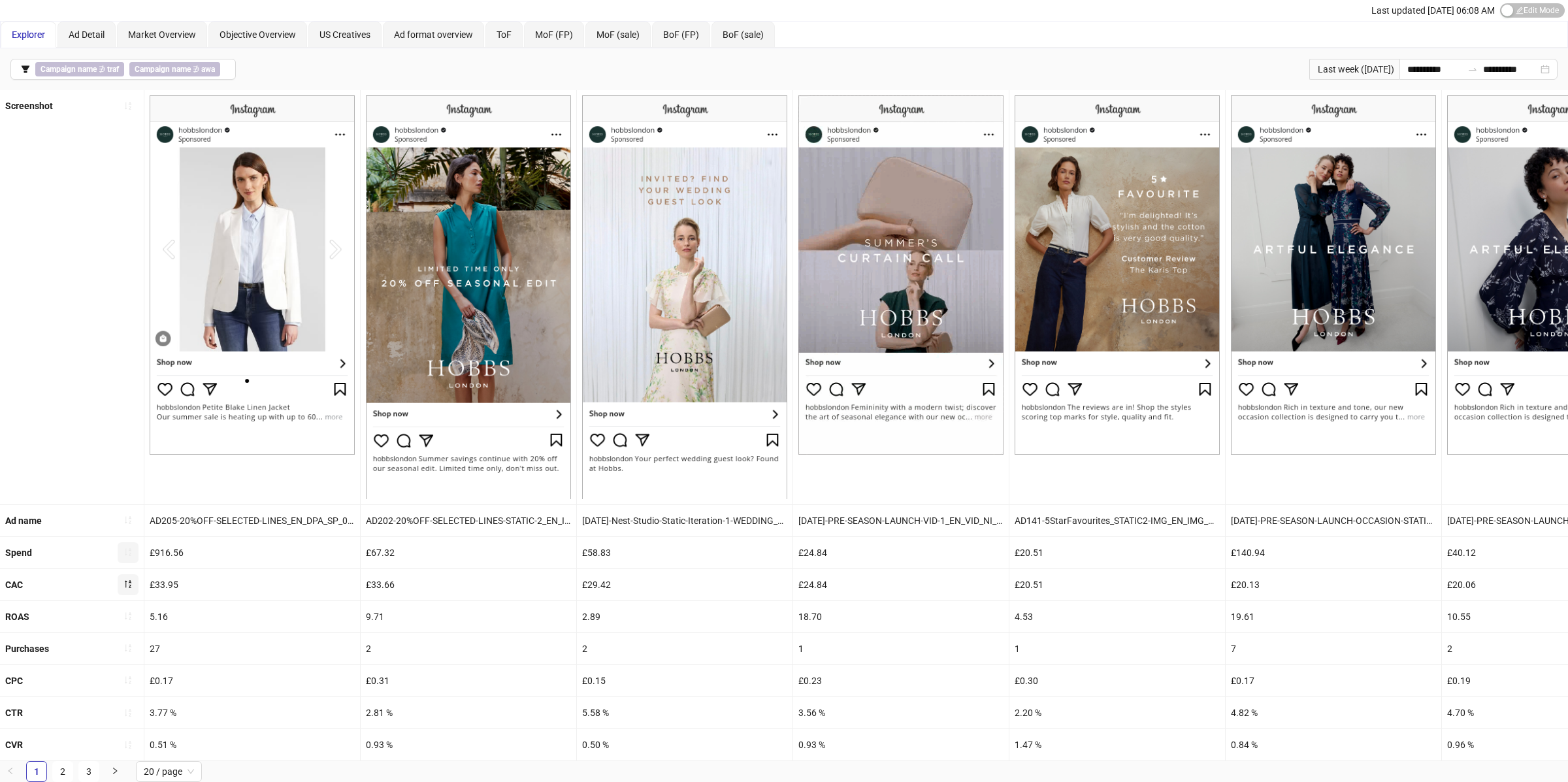
click at [382, 616] on div "9.71" at bounding box center [468, 617] width 216 height 32
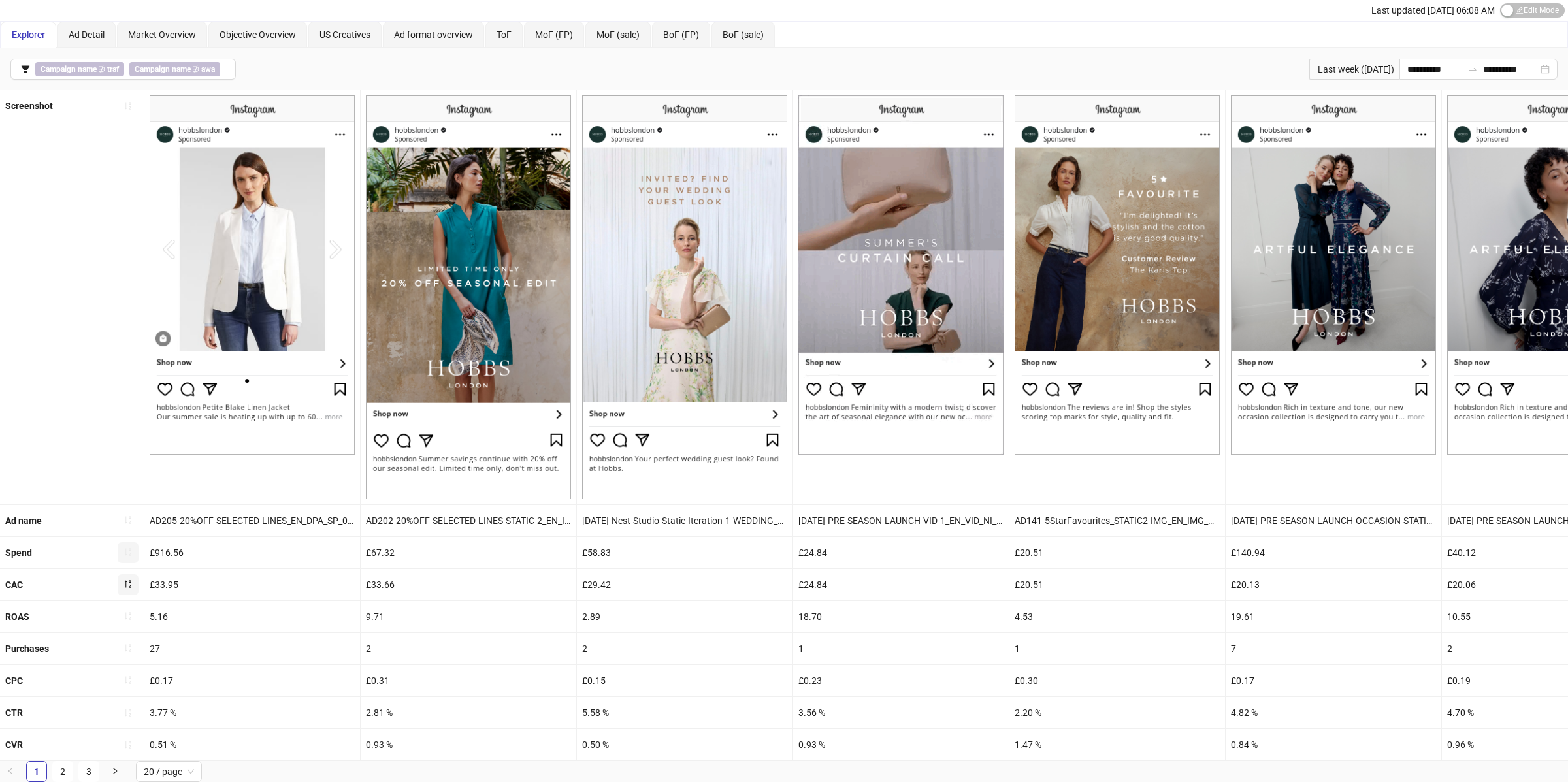
click at [382, 616] on div "9.71" at bounding box center [468, 617] width 216 height 32
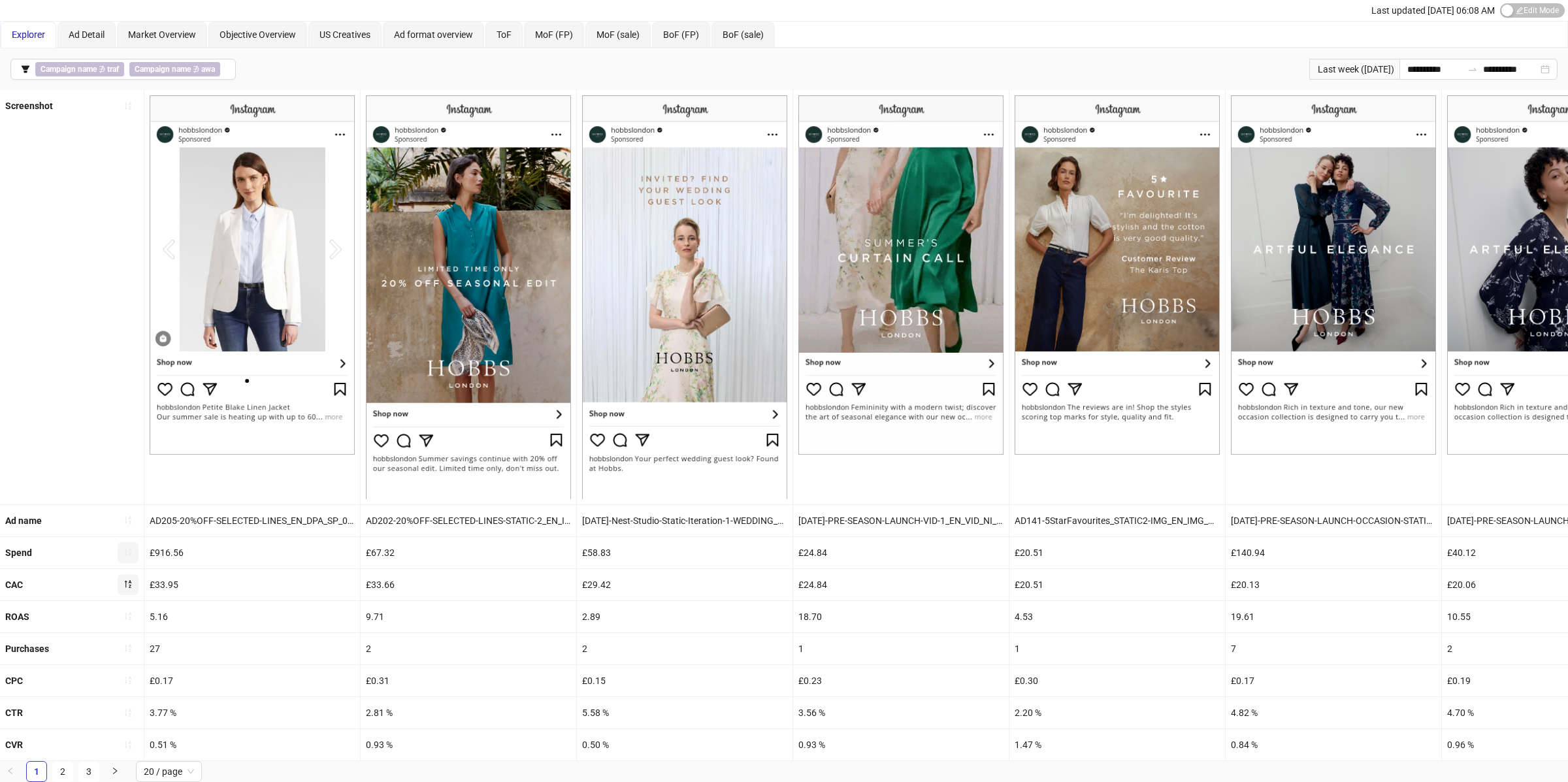
scroll to position [37, 0]
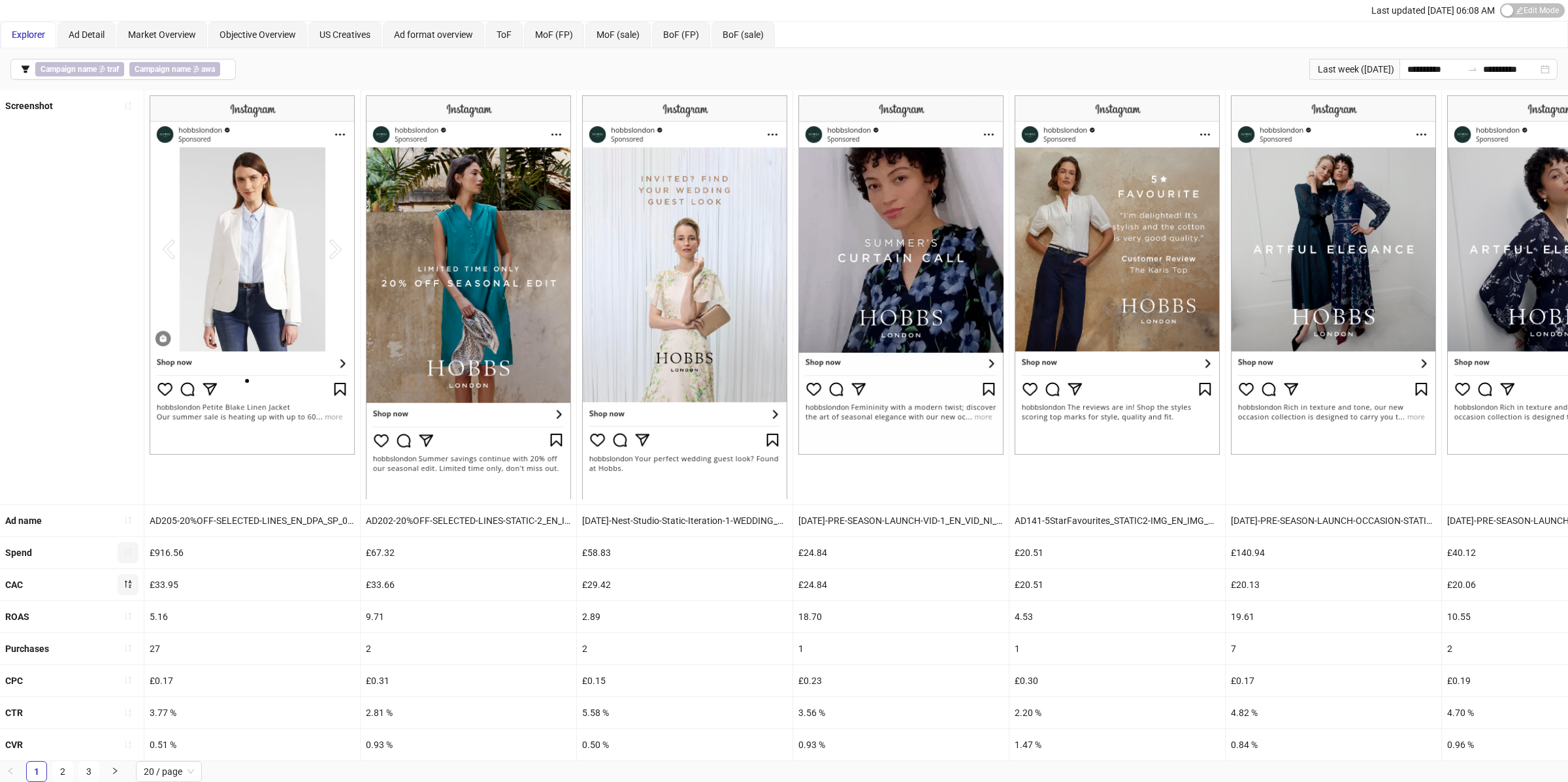
click at [597, 620] on div "2.89" at bounding box center [685, 617] width 216 height 32
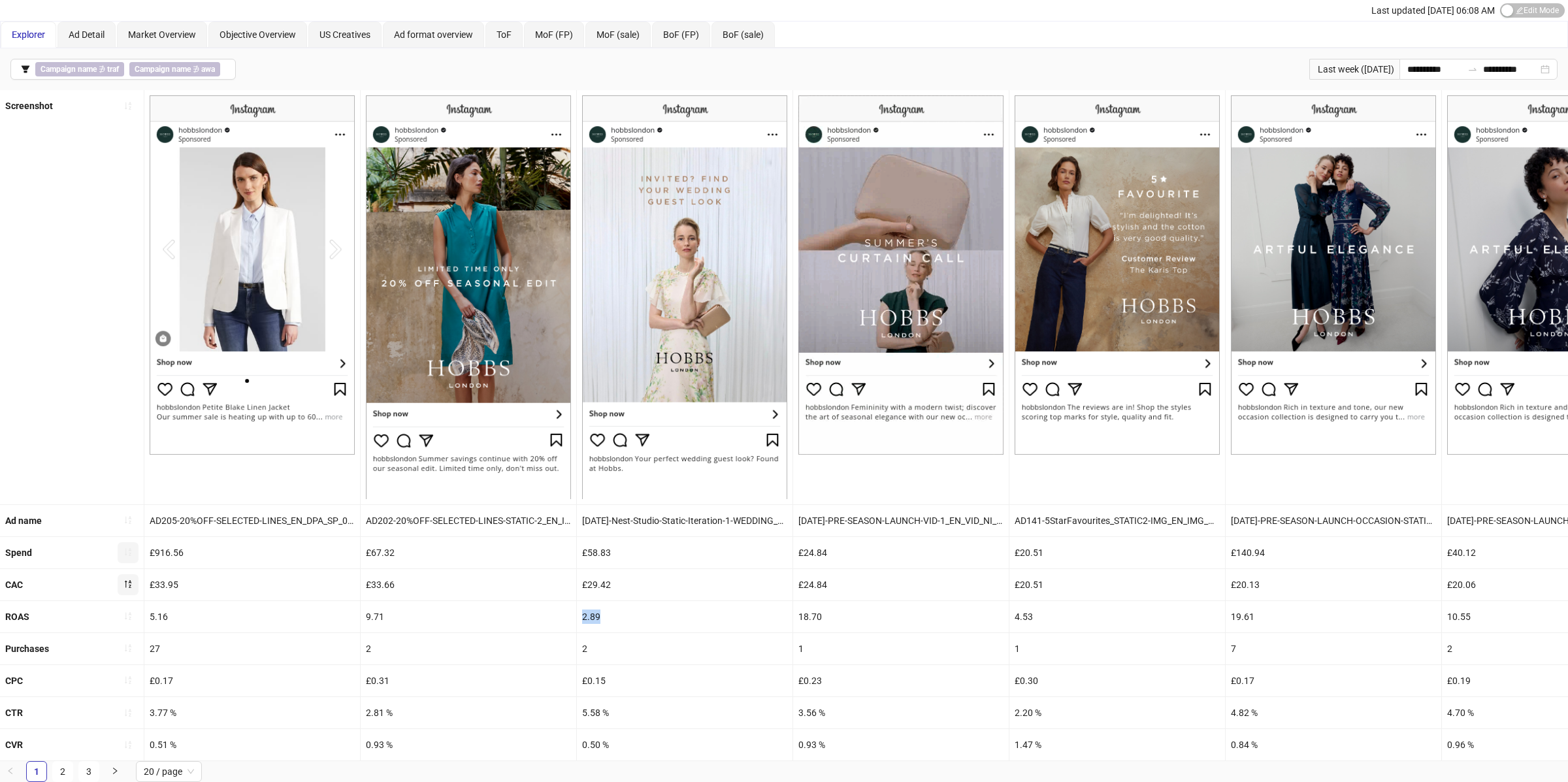
click at [597, 620] on div "2.89" at bounding box center [685, 617] width 216 height 32
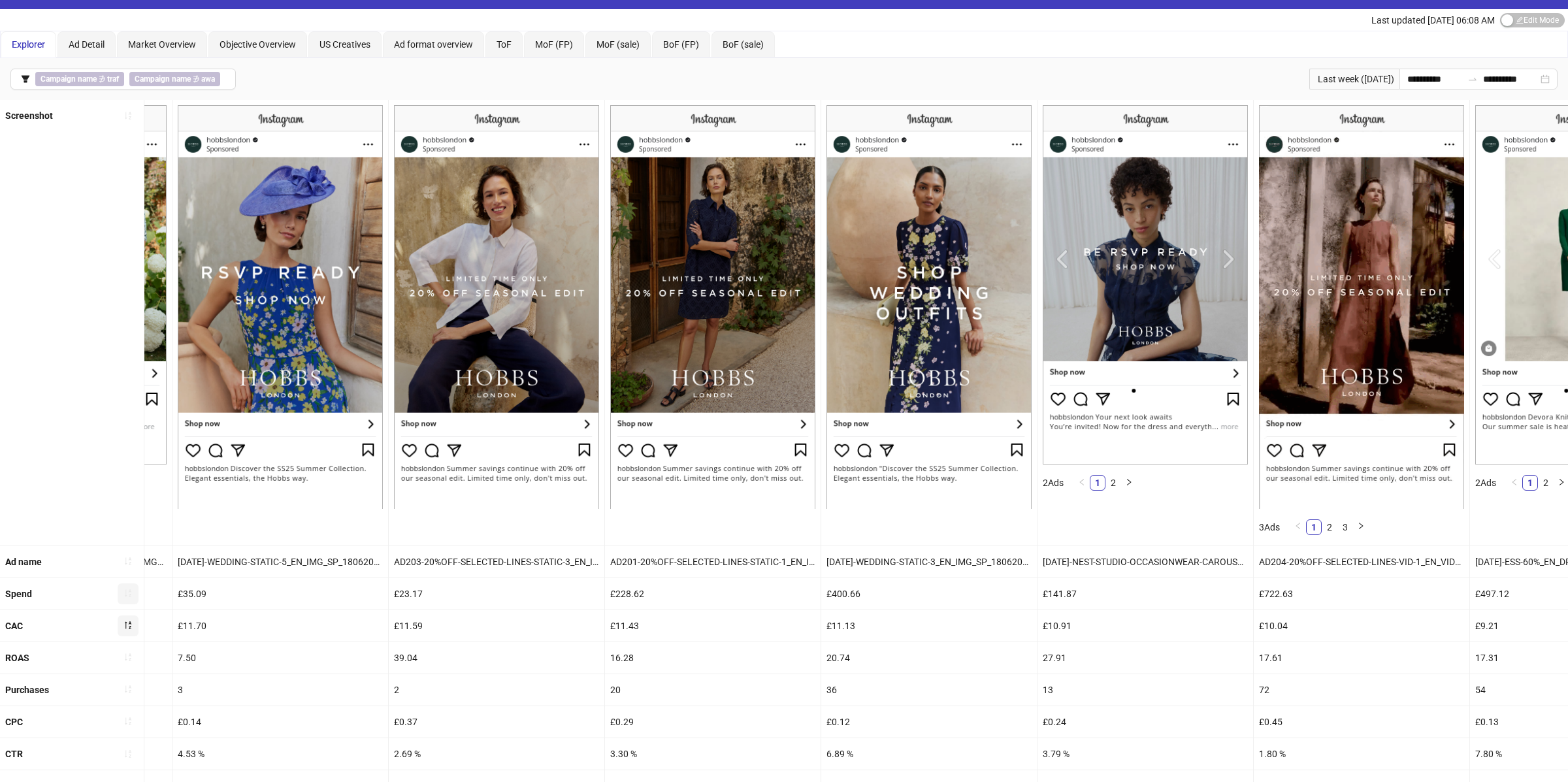
scroll to position [0, 2147]
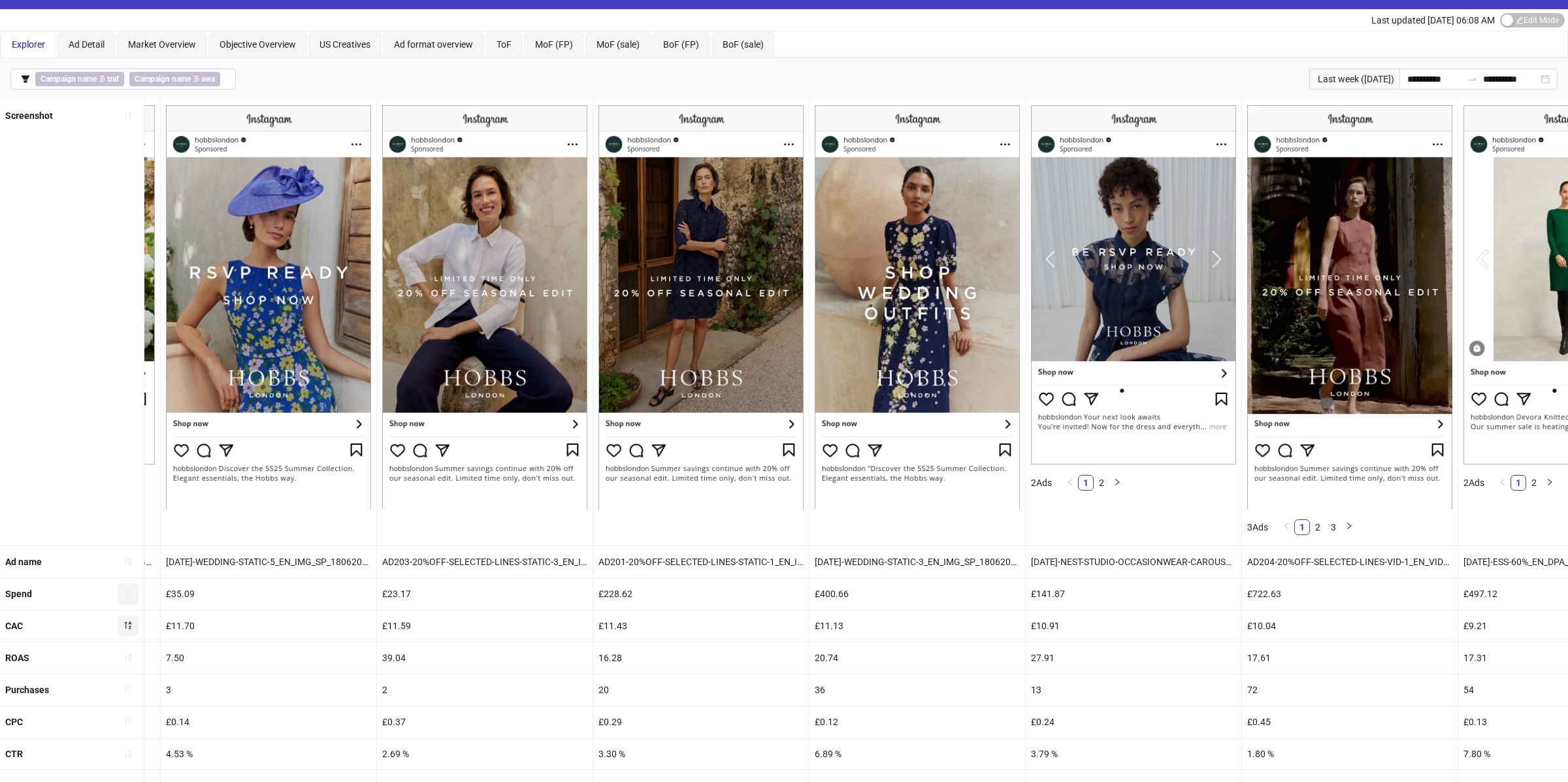
click at [618, 594] on div "£228.62" at bounding box center [701, 593] width 216 height 32
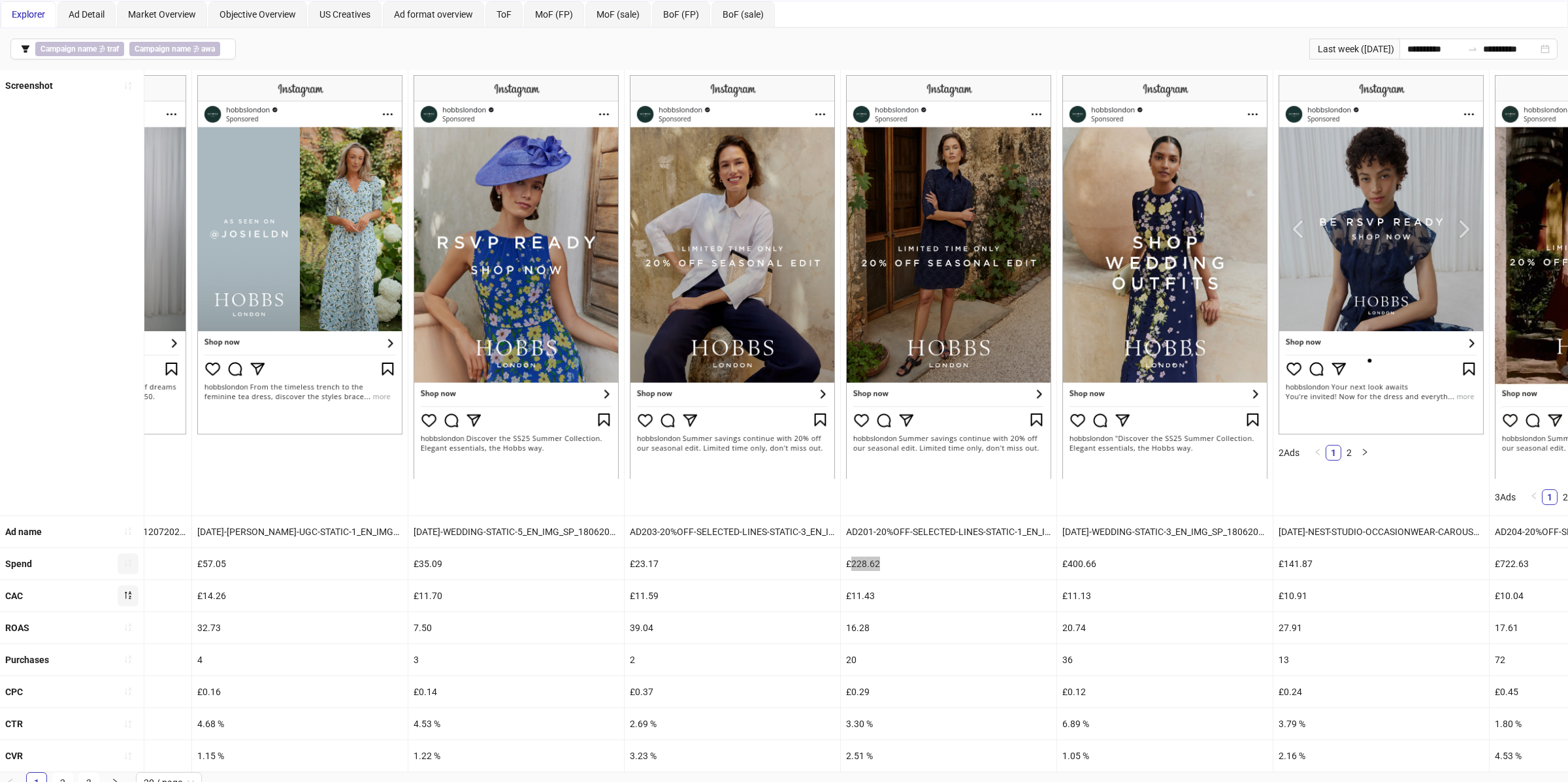
scroll to position [66, 0]
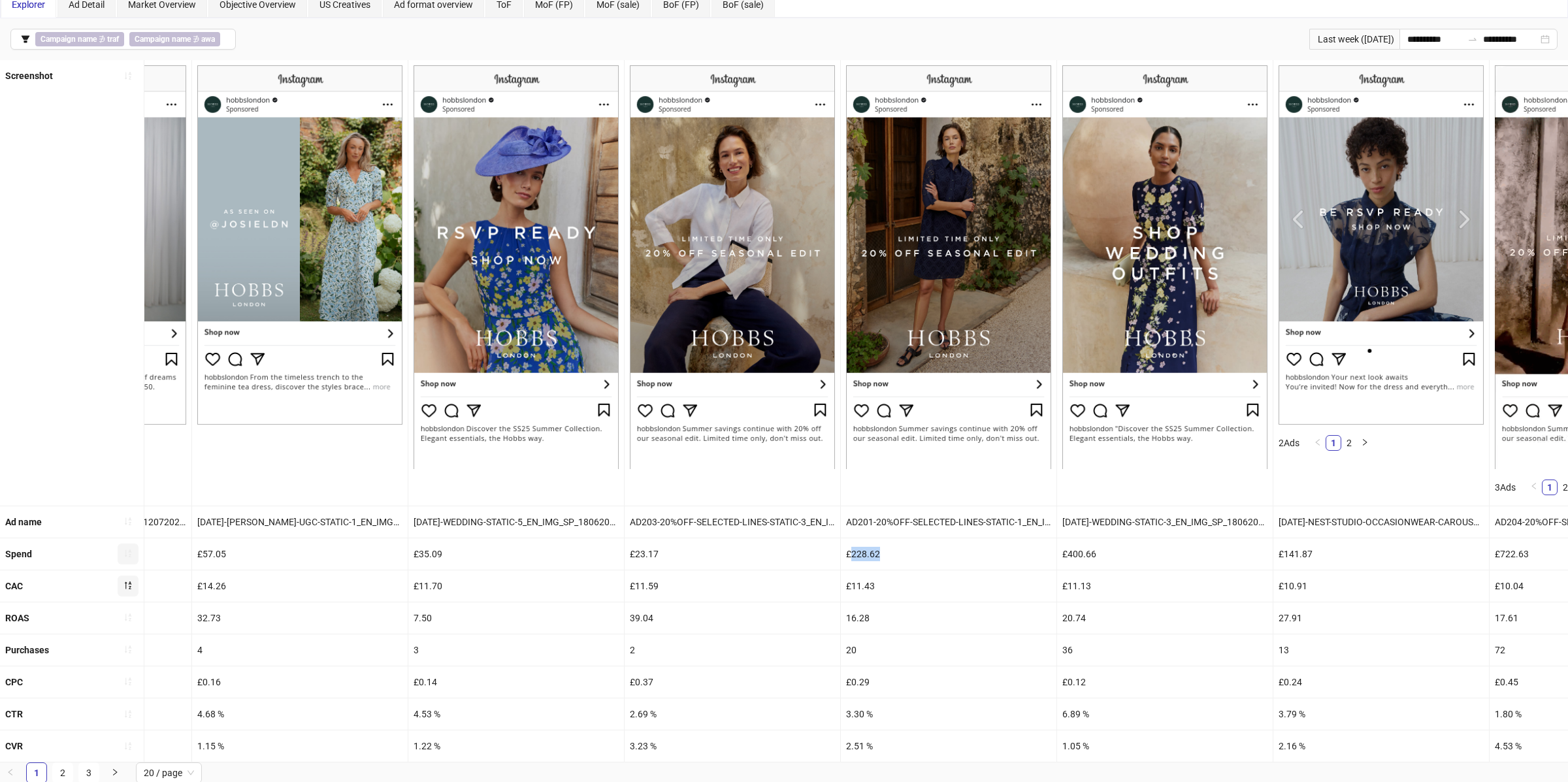
click at [128, 559] on span "button" at bounding box center [128, 554] width 9 height 11
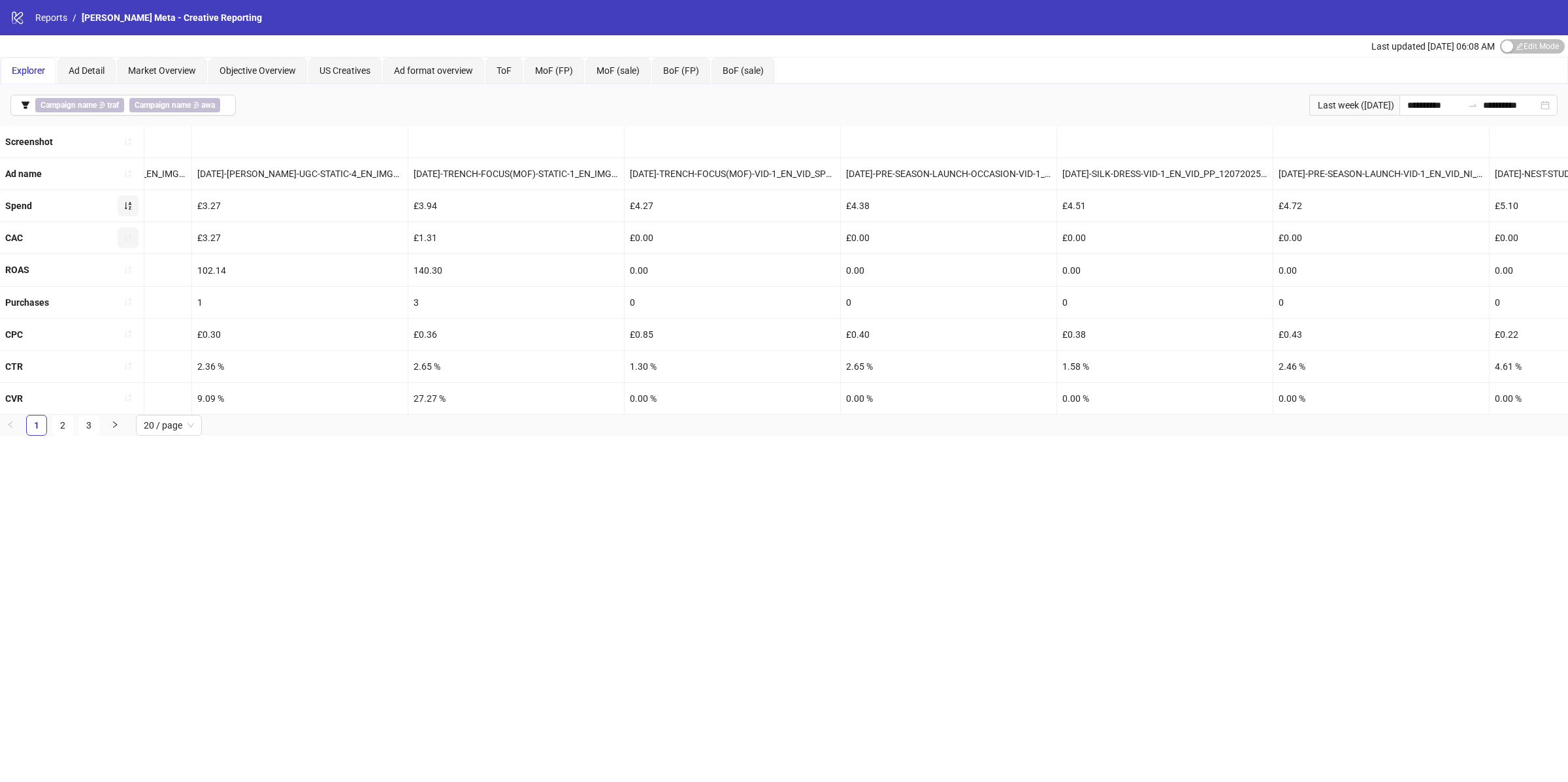
scroll to position [0, 0]
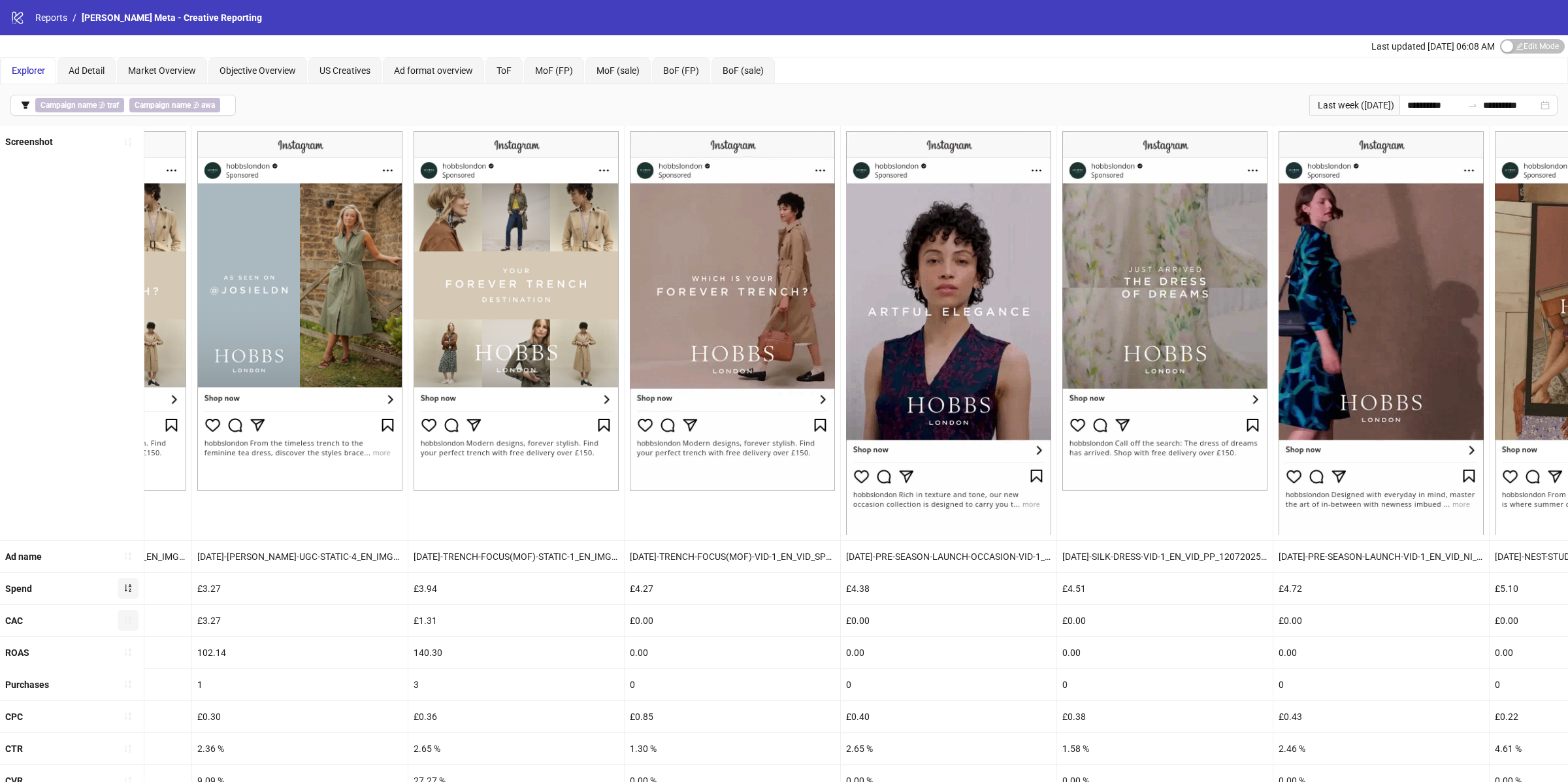
click at [128, 594] on span "button" at bounding box center [128, 589] width 9 height 11
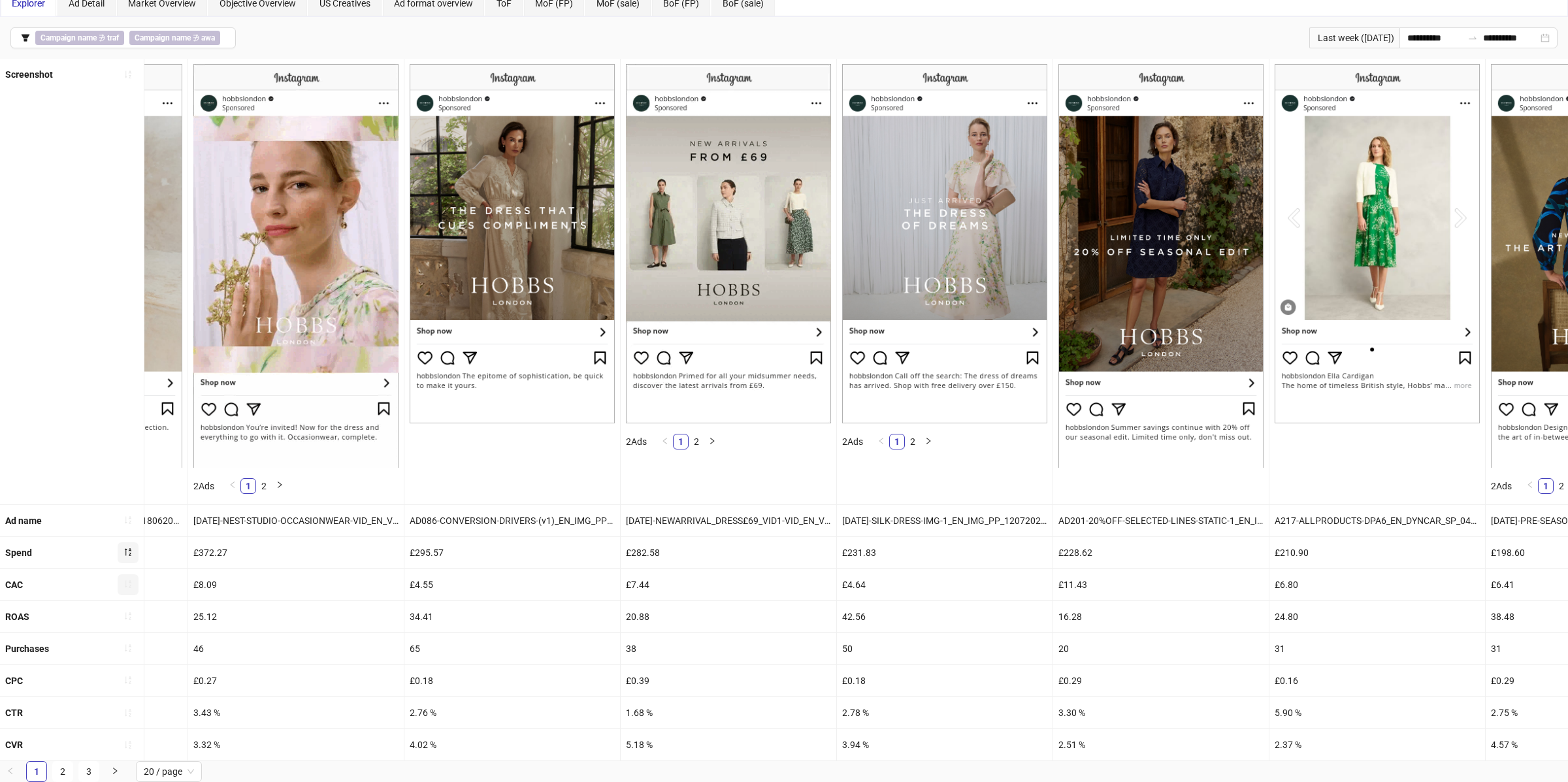
scroll to position [0, 1720]
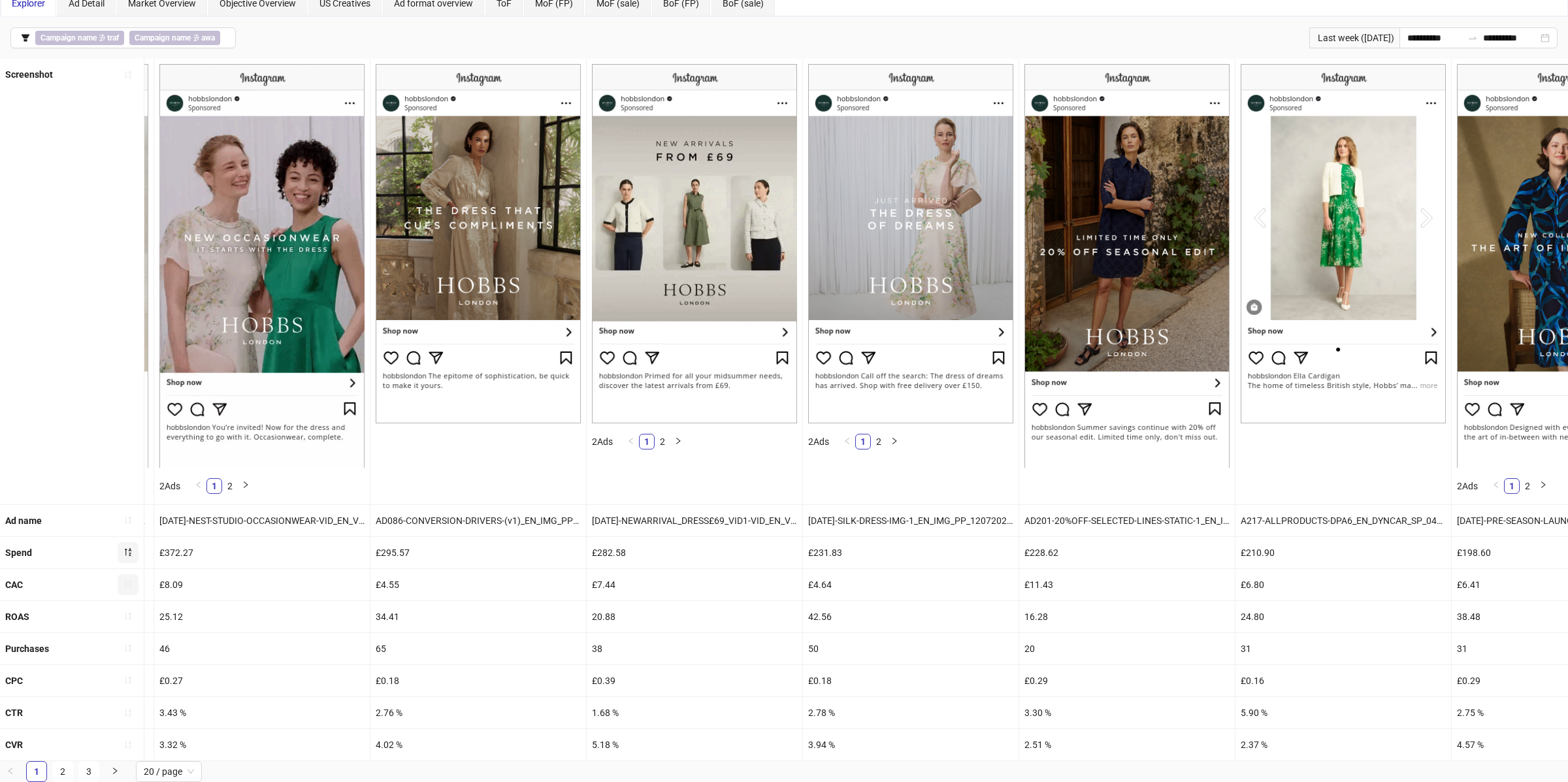
click at [608, 613] on div "20.88" at bounding box center [694, 617] width 216 height 32
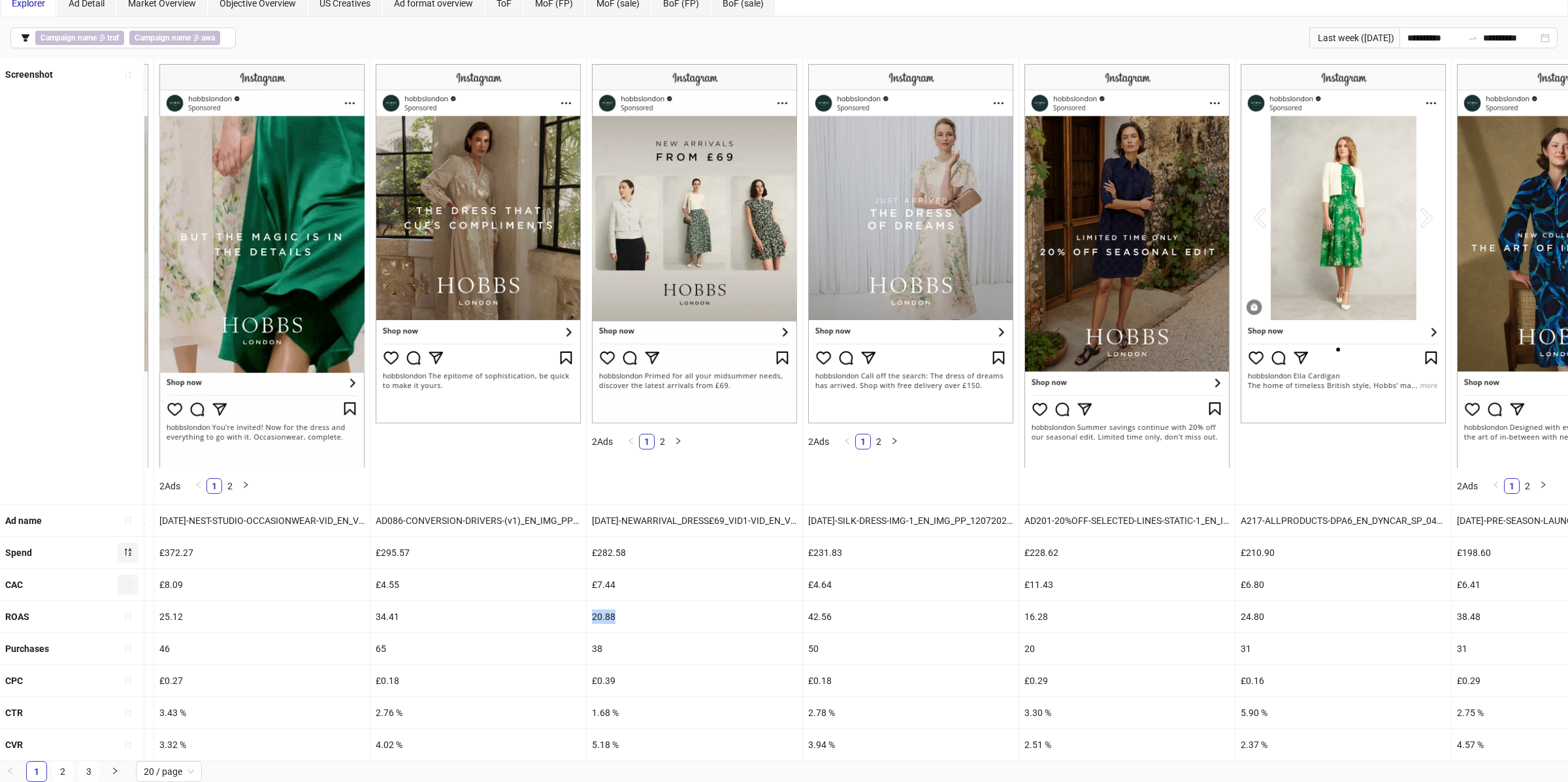
click at [608, 613] on div "20.88" at bounding box center [694, 617] width 216 height 32
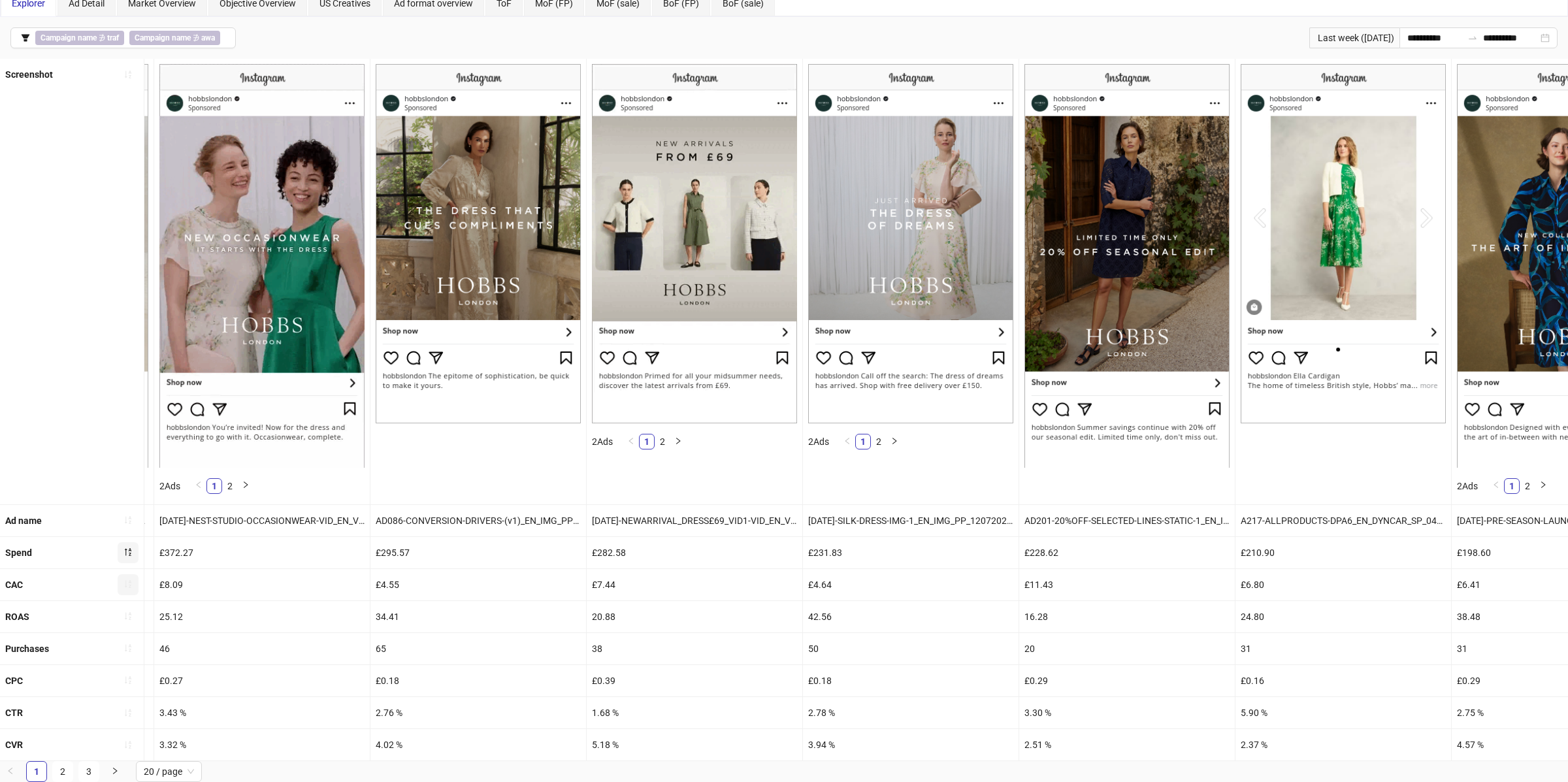
click at [611, 585] on div "£7.44" at bounding box center [694, 584] width 216 height 32
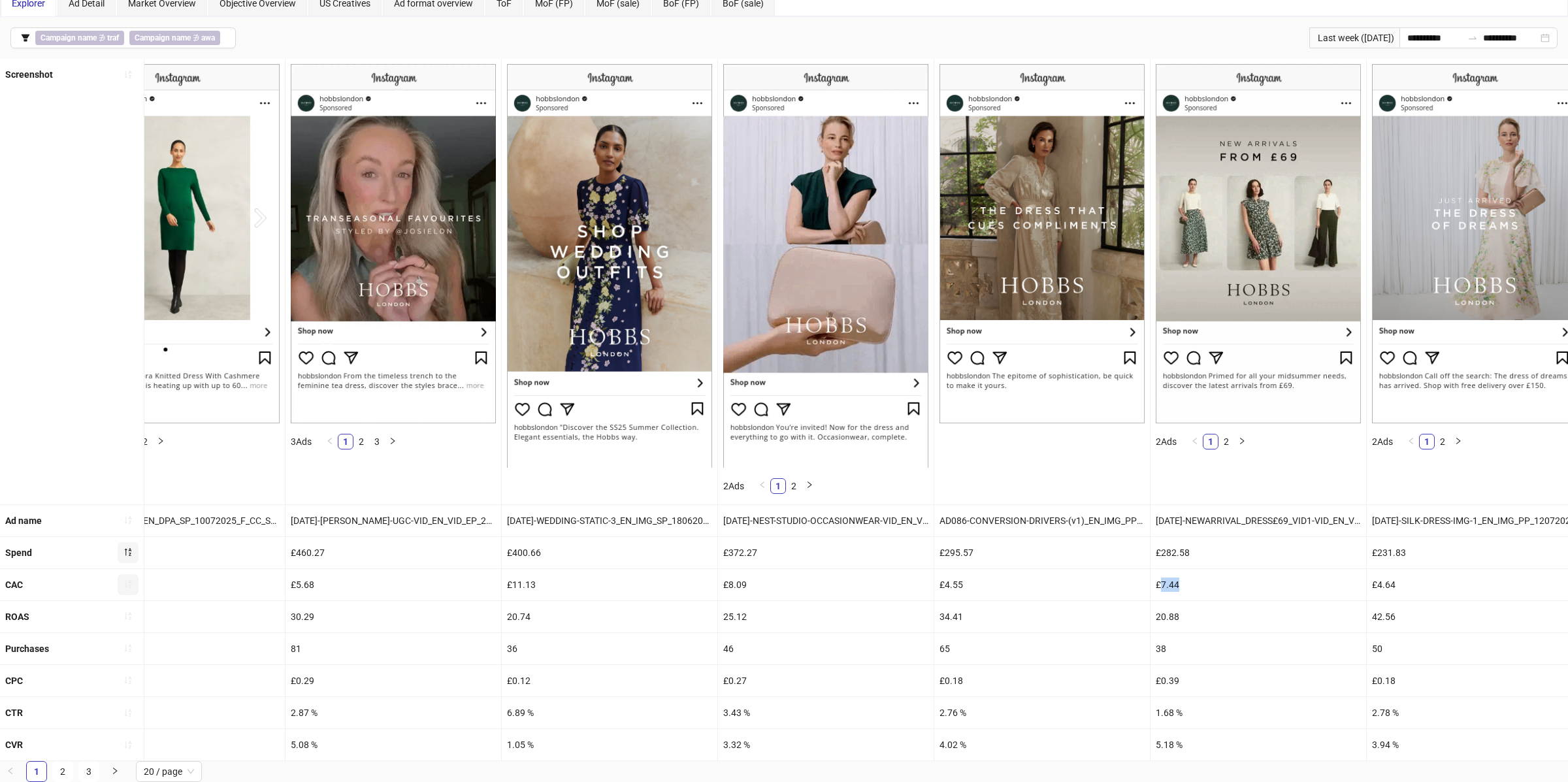
scroll to position [0, 1189]
